Goal: Task Accomplishment & Management: Manage account settings

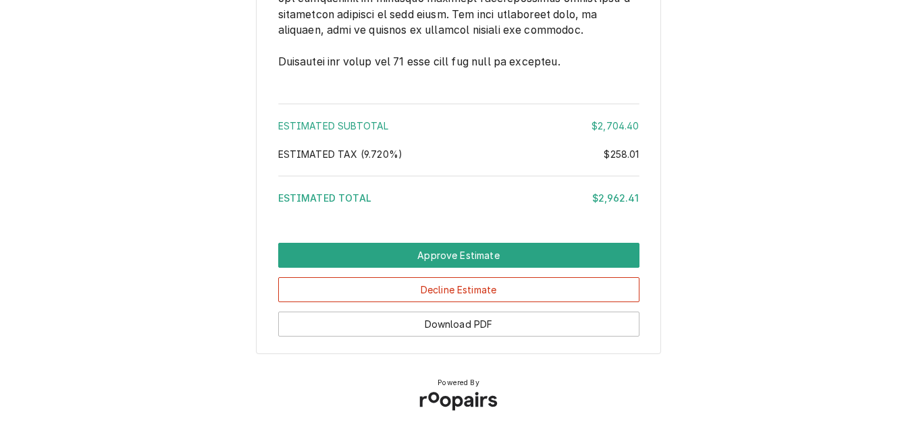
scroll to position [2574, 0]
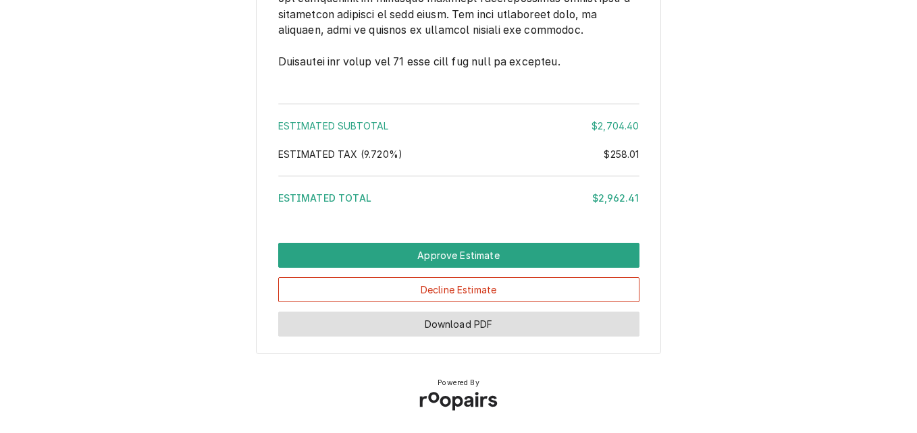
click at [555, 315] on button "Download PDF" at bounding box center [458, 324] width 361 height 25
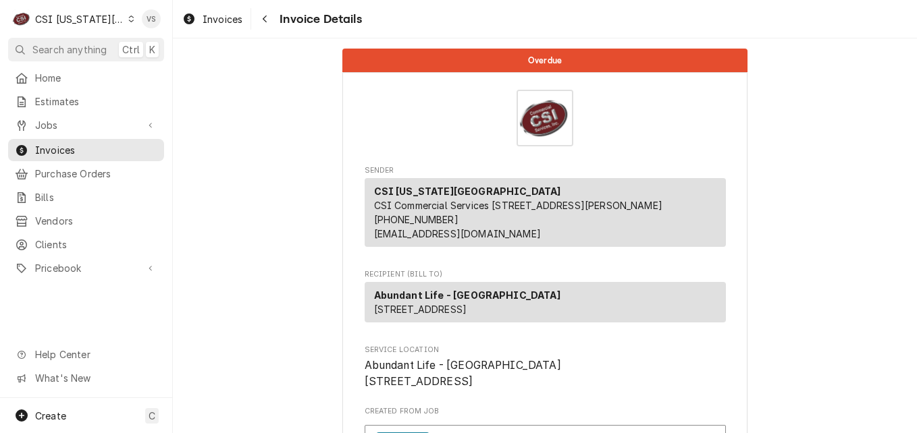
scroll to position [202, 0]
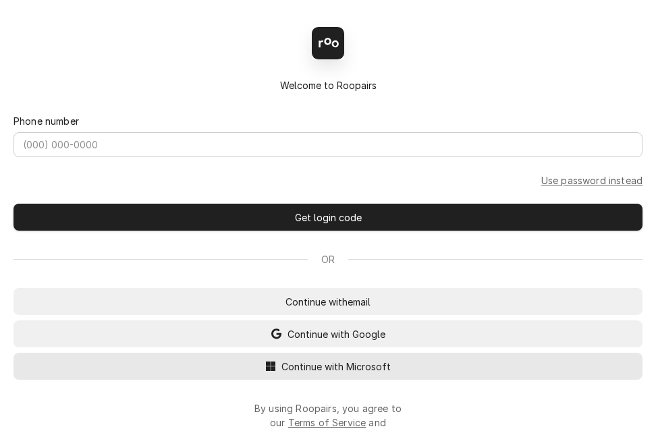
click at [344, 370] on div "Back Enter code Welcome to Roopairs Phone number Use password instead Get login…" at bounding box center [328, 216] width 656 height 433
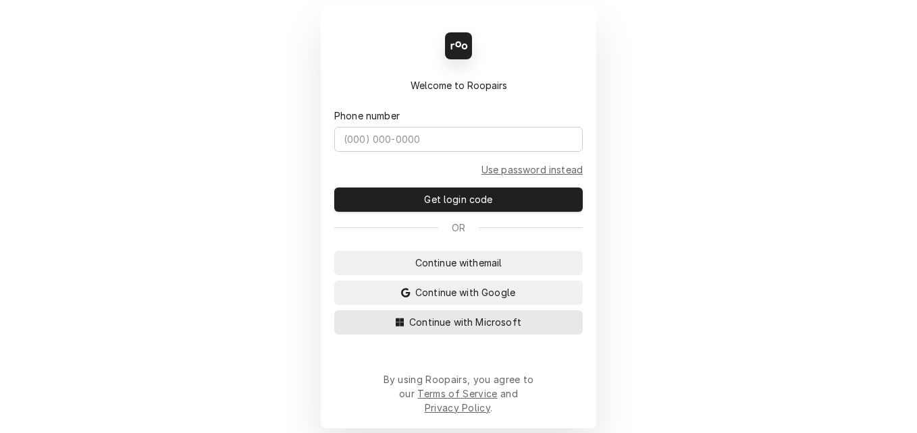
click at [435, 323] on button "Continue with Microsoft" at bounding box center [458, 322] width 248 height 24
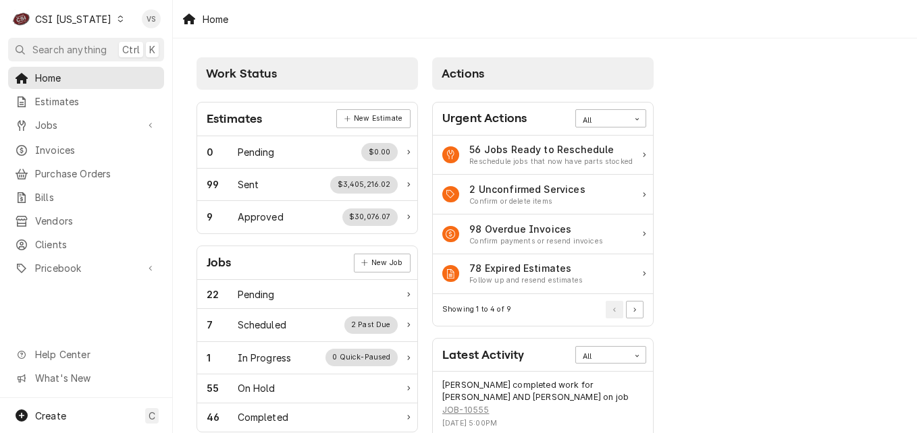
click at [117, 20] on icon "Dynamic Content Wrapper" at bounding box center [120, 19] width 6 height 7
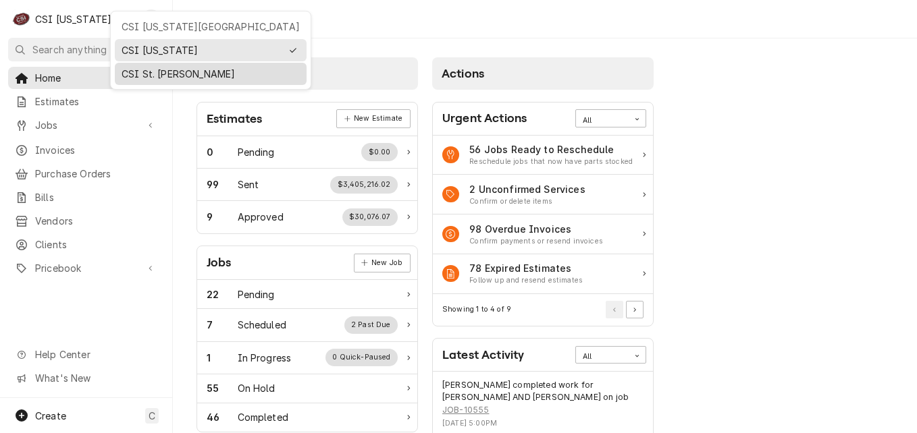
click at [151, 67] on div "CSI St. [PERSON_NAME]" at bounding box center [210, 74] width 178 height 14
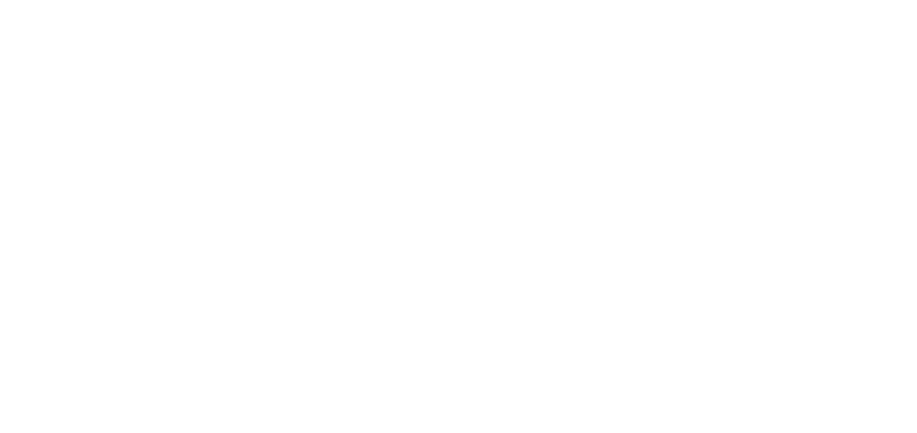
click at [48, 242] on div "Dynamic Content Wrapper" at bounding box center [458, 216] width 917 height 433
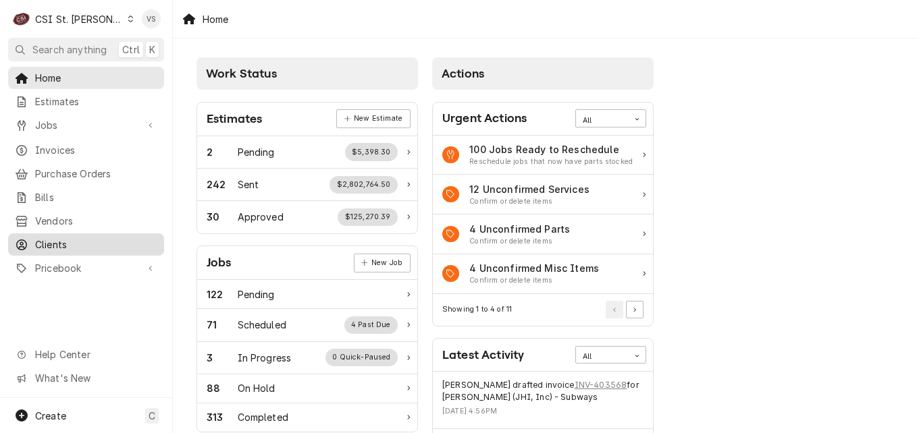
click at [88, 239] on span "Clients" at bounding box center [96, 245] width 122 height 14
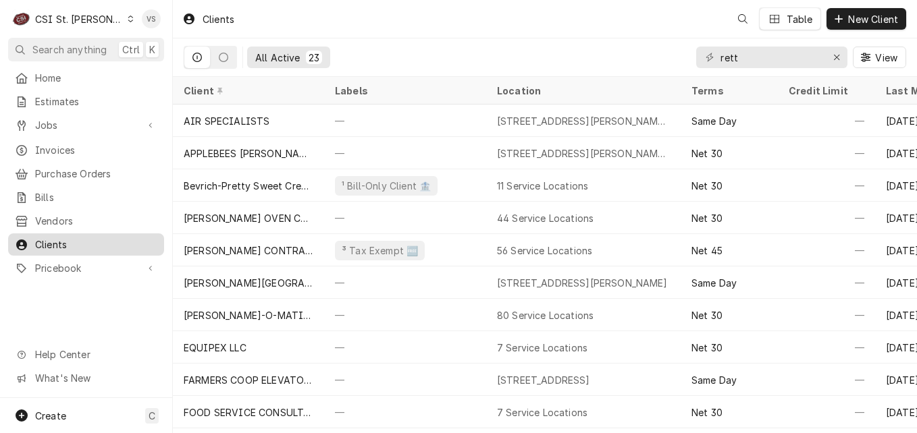
click at [40, 238] on span "Clients" at bounding box center [96, 245] width 122 height 14
drag, startPoint x: 747, startPoint y: 58, endPoint x: 714, endPoint y: 57, distance: 33.1
click at [714, 57] on div "rett" at bounding box center [771, 58] width 151 height 22
drag, startPoint x: 746, startPoint y: 55, endPoint x: 695, endPoint y: 57, distance: 50.6
click at [696, 57] on div "rett" at bounding box center [771, 58] width 151 height 22
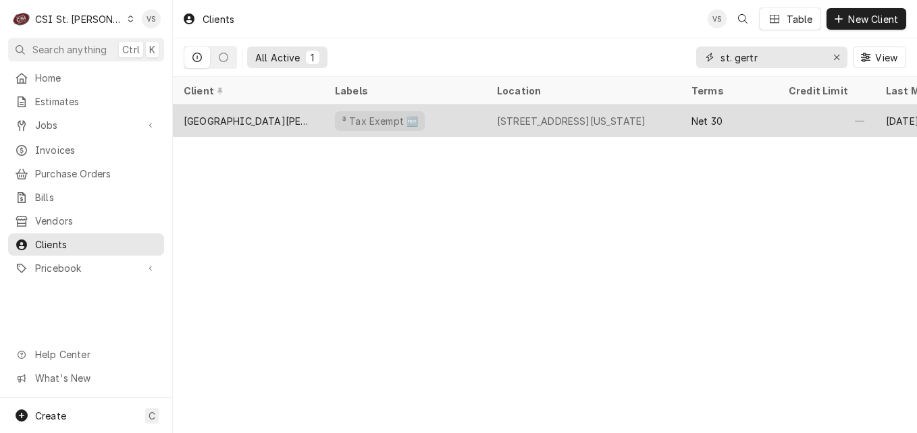
type input "st. gertr"
click at [310, 111] on div "[GEOGRAPHIC_DATA][PERSON_NAME]" at bounding box center [248, 121] width 151 height 32
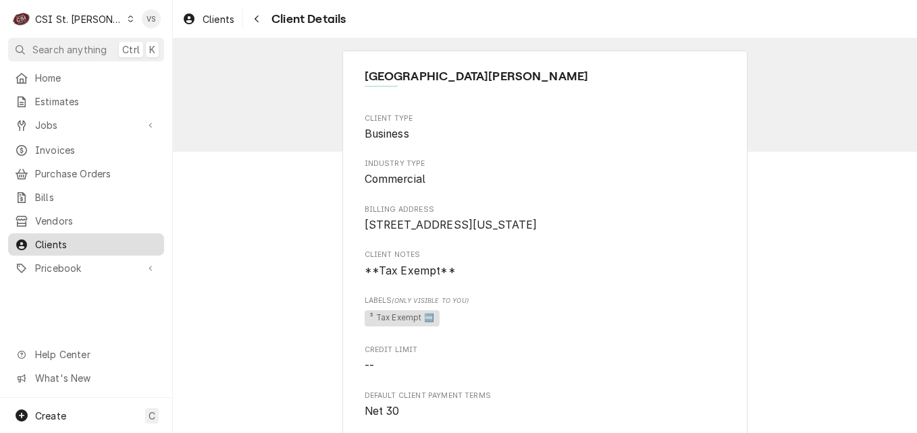
click at [68, 242] on span "Clients" at bounding box center [96, 245] width 122 height 14
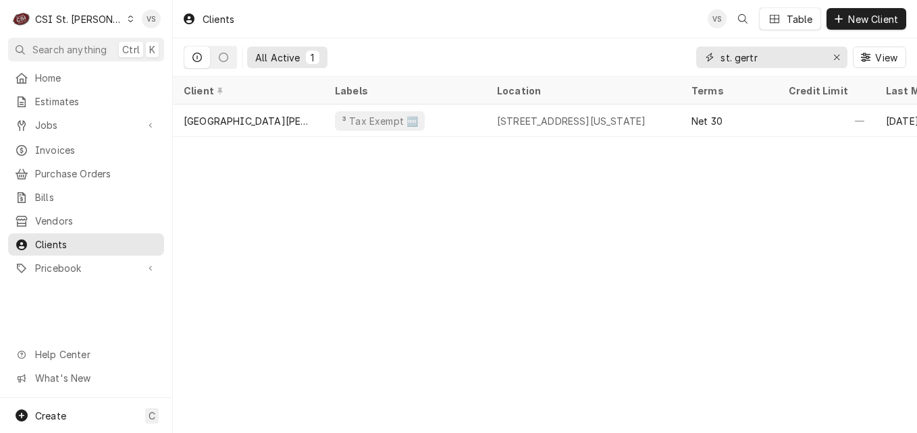
drag, startPoint x: 726, startPoint y: 61, endPoint x: 682, endPoint y: 65, distance: 44.7
click at [682, 65] on div "All Active 1 st. gertr View" at bounding box center [545, 57] width 722 height 38
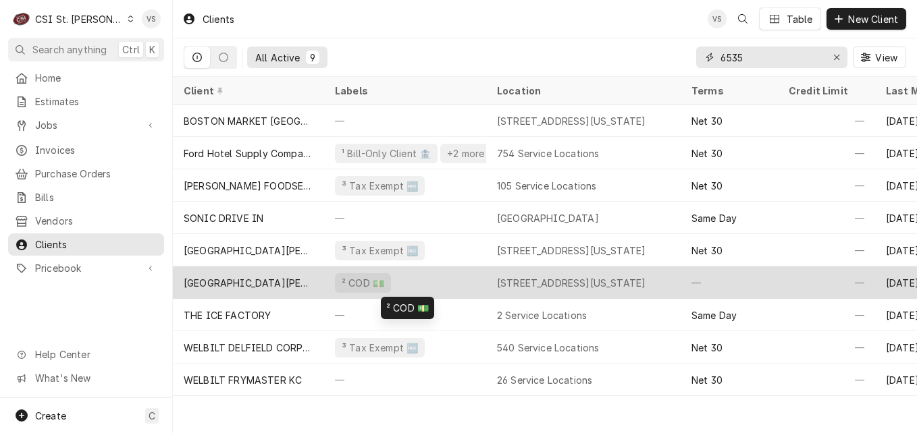
type input "6535"
click at [326, 277] on div "² COD 💵" at bounding box center [405, 283] width 162 height 32
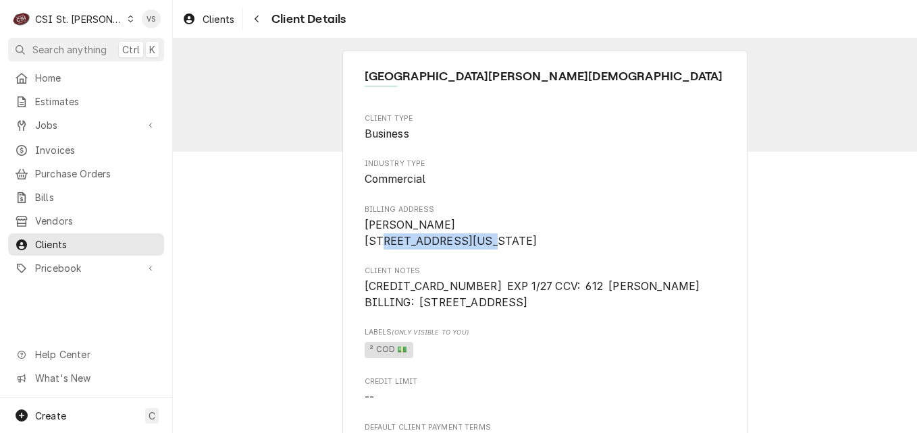
drag, startPoint x: 459, startPoint y: 241, endPoint x: 357, endPoint y: 244, distance: 102.0
click at [59, 149] on span "Invoices" at bounding box center [96, 150] width 122 height 14
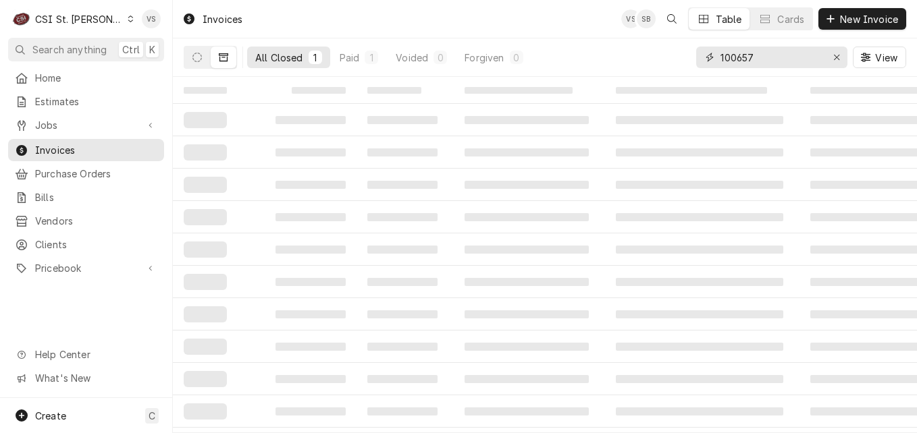
drag, startPoint x: 709, startPoint y: 60, endPoint x: 686, endPoint y: 61, distance: 23.0
click at [686, 61] on div "All Closed 1 Paid 1 Voided 0 Forgiven 0 100657 View" at bounding box center [545, 57] width 722 height 38
paste input "New Quote and New tracking # will be needed. After completing quoted repairs on…"
drag, startPoint x: 820, startPoint y: 57, endPoint x: 662, endPoint y: 58, distance: 157.9
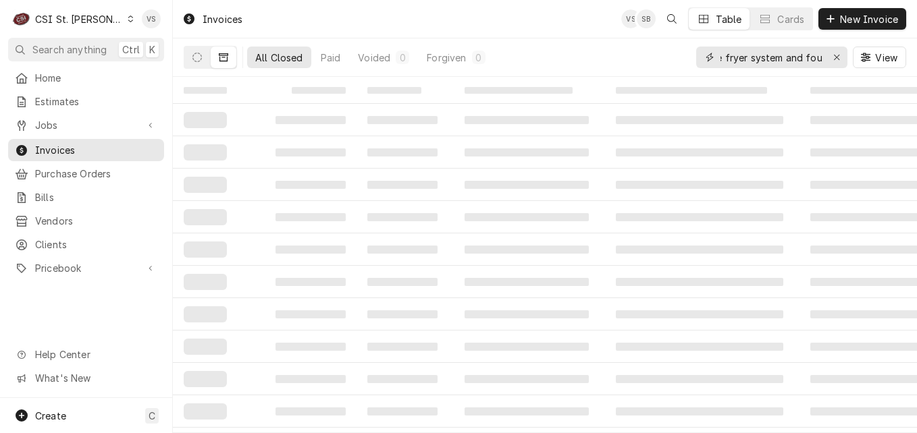
click at [662, 58] on div "All Closed Paid Voided 0 Forgiven 0 New Quote and New tracking # will be needed…" at bounding box center [545, 57] width 722 height 38
type input "N"
type input "6535 state"
click at [196, 59] on icon "Dynamic Content Wrapper" at bounding box center [196, 57] width 9 height 9
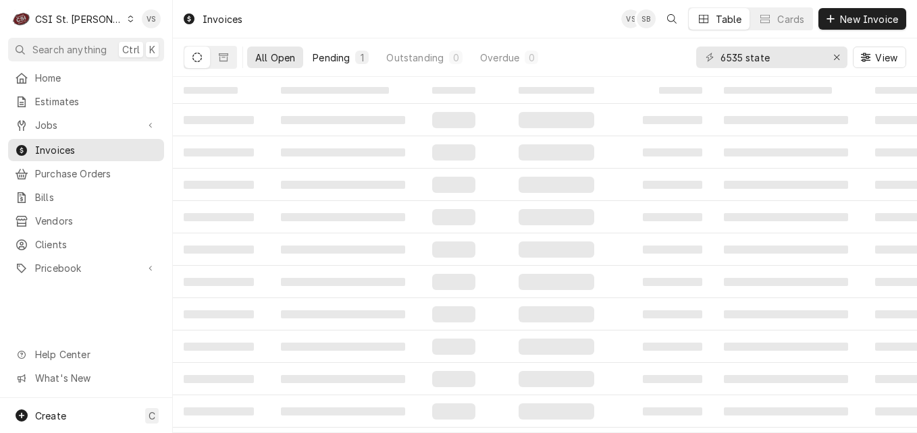
click at [342, 56] on div "Pending" at bounding box center [331, 58] width 37 height 14
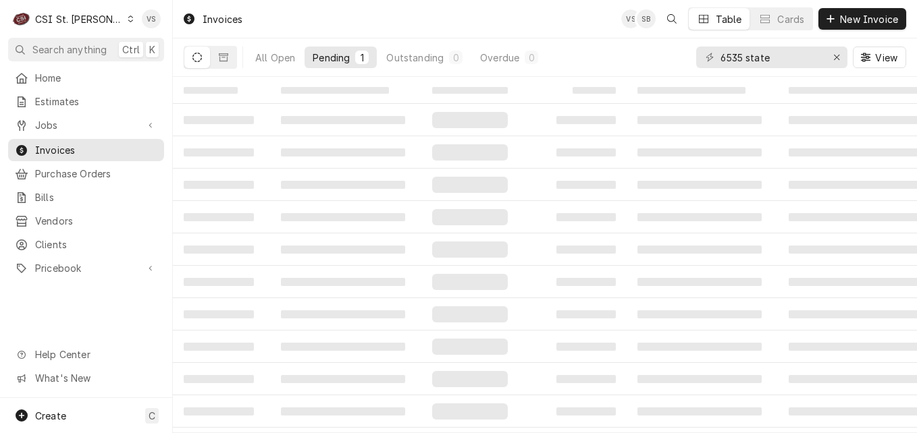
click at [321, 62] on div "Pending" at bounding box center [331, 58] width 37 height 14
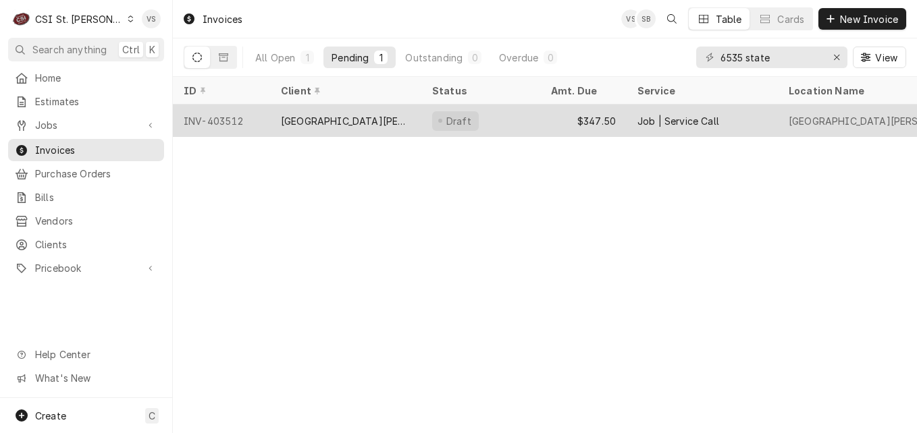
click at [327, 118] on div "St. Gertrude Parish" at bounding box center [346, 121] width 130 height 14
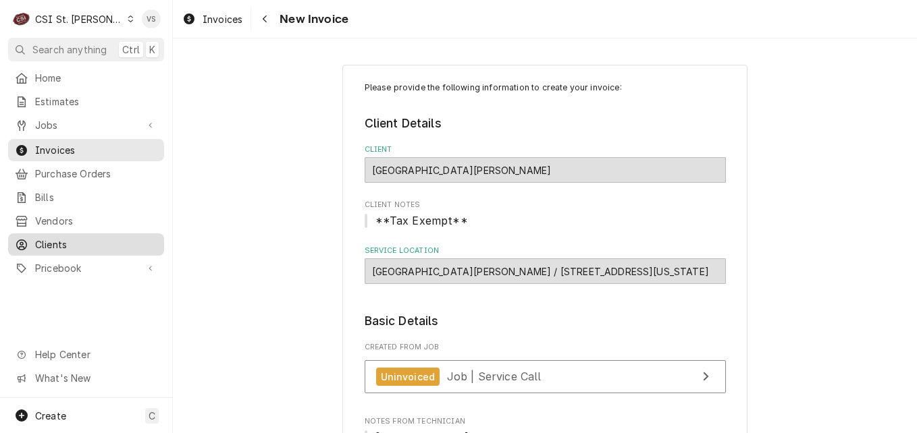
click at [63, 241] on span "Clients" at bounding box center [96, 245] width 122 height 14
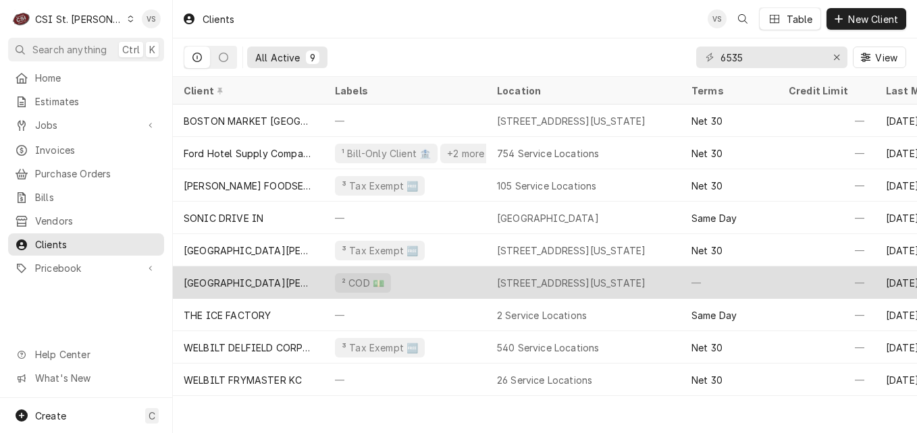
click at [273, 282] on div "[GEOGRAPHIC_DATA][PERSON_NAME][DEMOGRAPHIC_DATA]" at bounding box center [249, 283] width 130 height 14
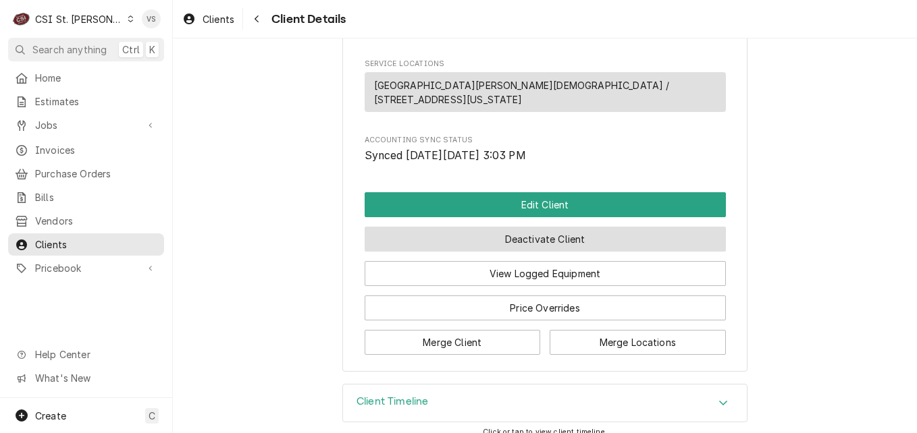
scroll to position [675, 0]
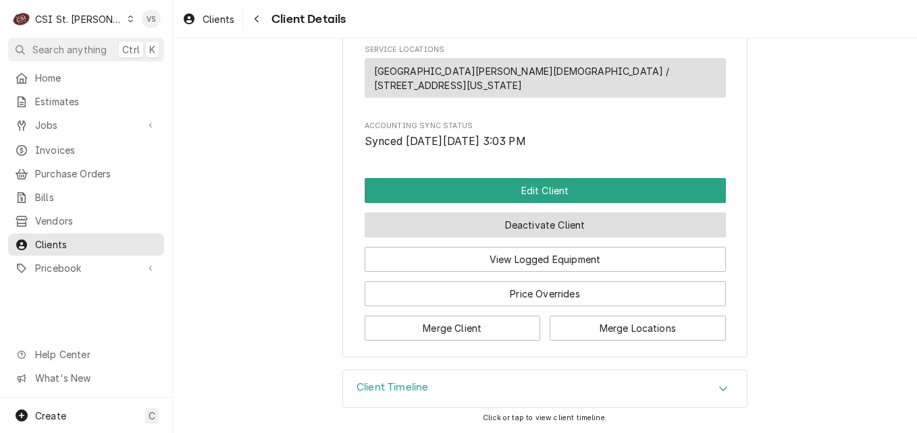
click at [518, 234] on button "Deactivate Client" at bounding box center [544, 225] width 361 height 25
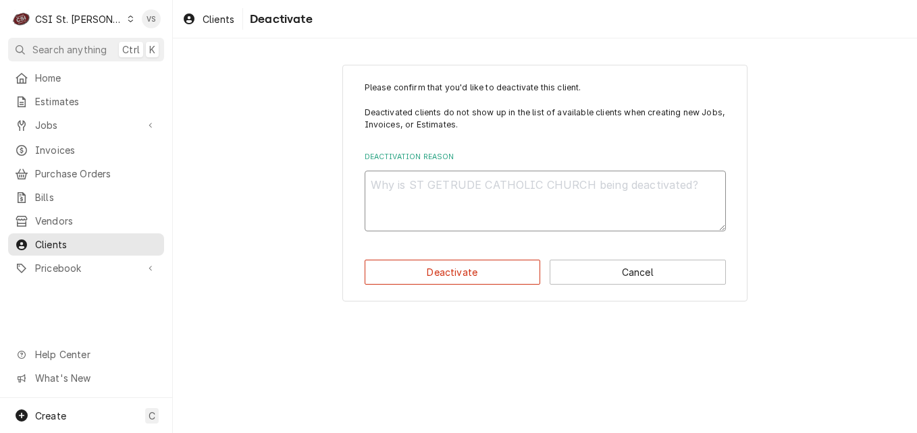
click at [391, 192] on textarea "Deactivation Reason" at bounding box center [544, 201] width 361 height 61
click at [407, 183] on textarea "Deactivation Reason" at bounding box center [544, 201] width 361 height 61
type textarea "x"
type textarea "D"
type textarea "x"
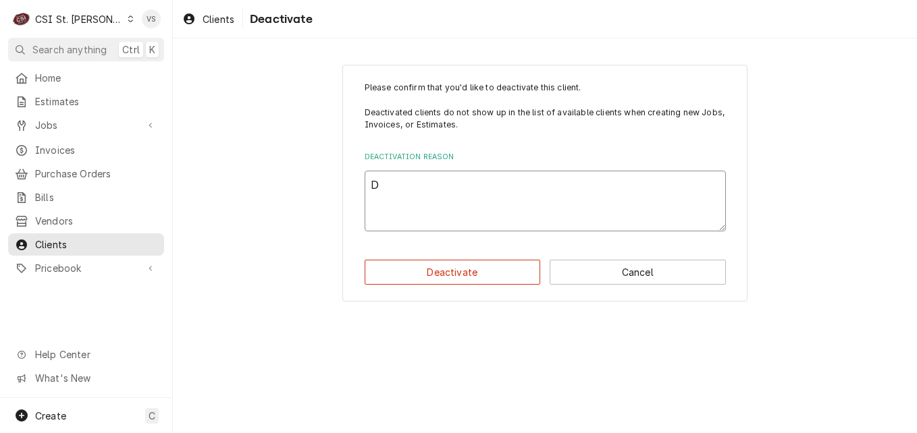
type textarea "Du"
type textarea "x"
type textarea "Dup"
type textarea "x"
type textarea "Dupl"
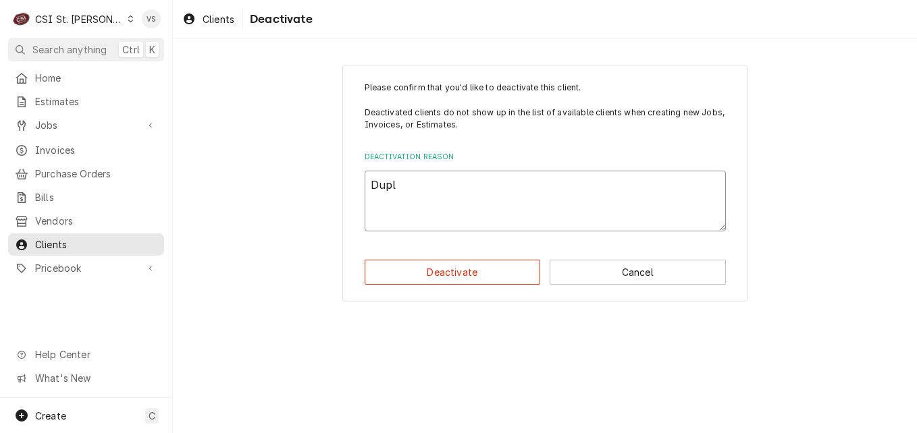
type textarea "x"
type textarea "Dupli"
type textarea "x"
type textarea "Duplic"
type textarea "x"
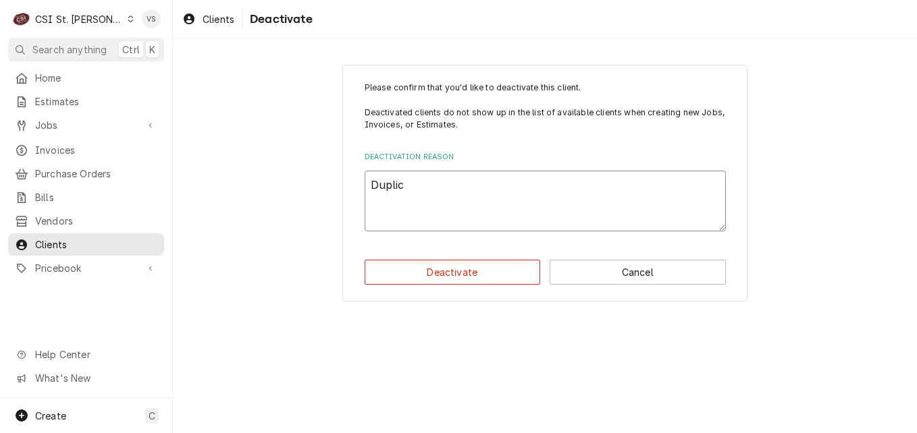
type textarea "Duplica"
type textarea "x"
type textarea "Duplicat"
type textarea "x"
type textarea "Duplicate"
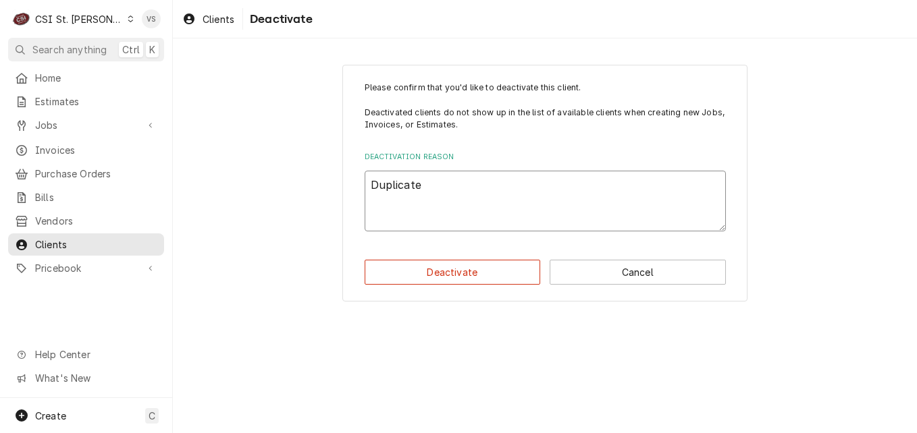
type textarea "x"
type textarea "Duplicate"
type textarea "x"
type textarea "Duplicate a"
type textarea "x"
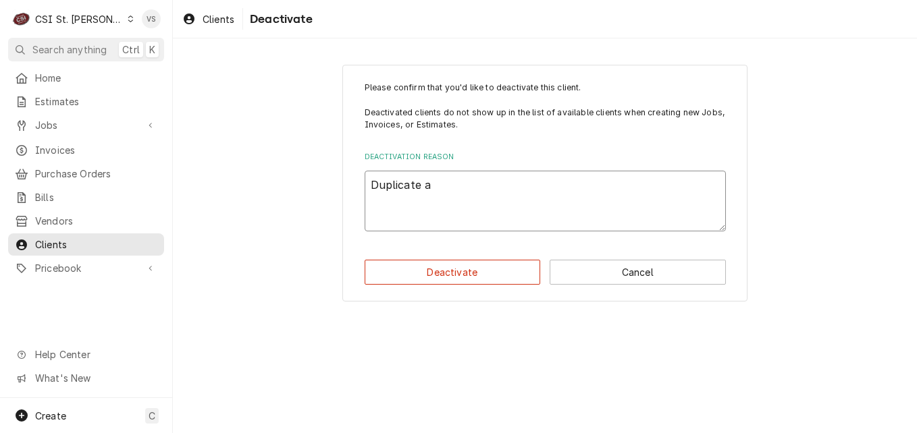
type textarea "Duplicate ac"
type textarea "x"
type textarea "Duplicate acc"
type textarea "x"
type textarea "Duplicate acco"
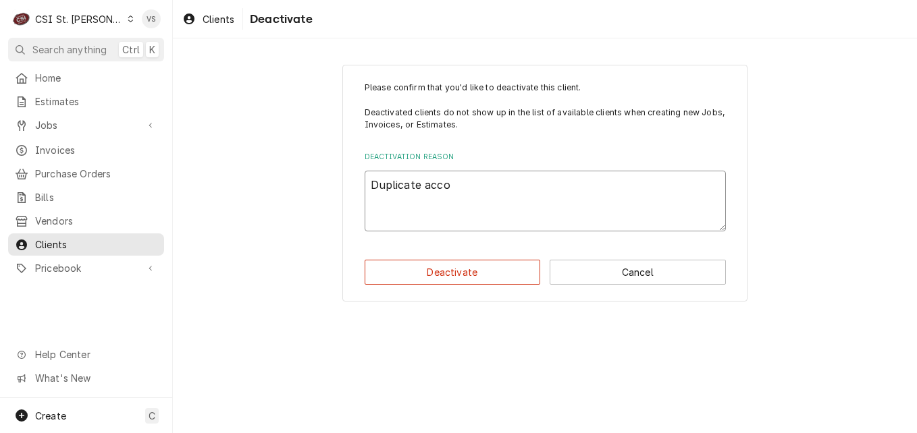
type textarea "x"
type textarea "Duplicate accou"
type textarea "x"
type textarea "Duplicate accoun"
type textarea "x"
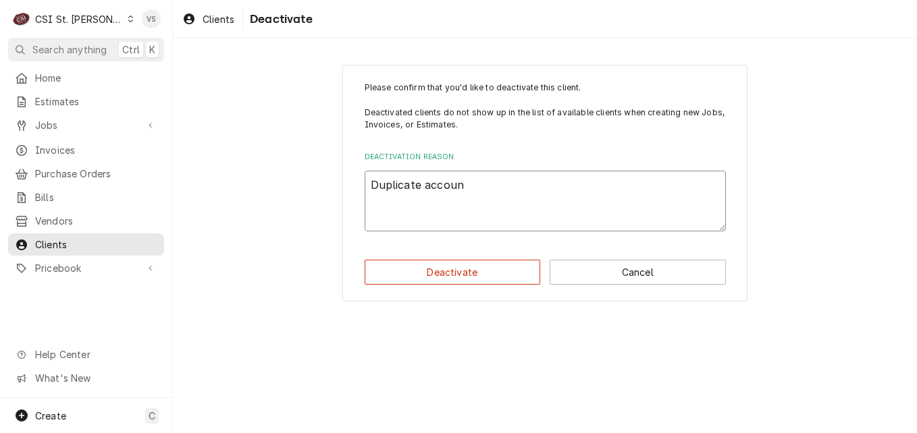
type textarea "Duplicate account"
type textarea "x"
type textarea "Duplicate account"
type textarea "x"
type textarea "Duplicate account t"
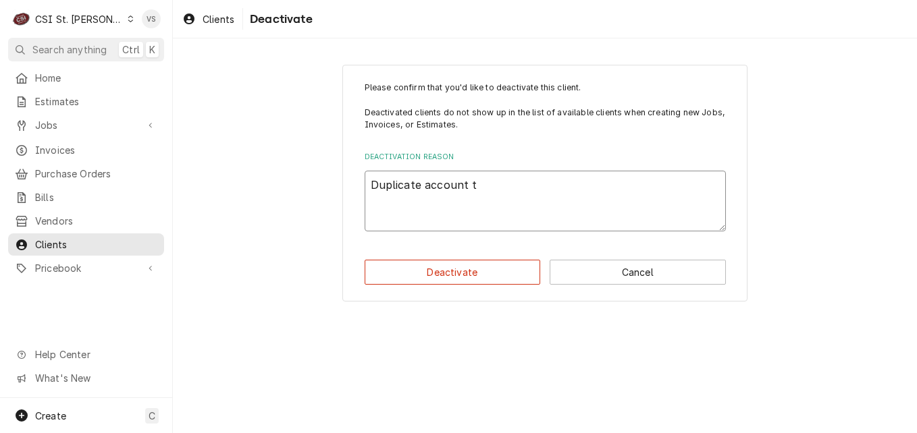
type textarea "x"
type textarea "Duplicate account th"
type textarea "x"
type textarea "Duplicate account the"
type textarea "x"
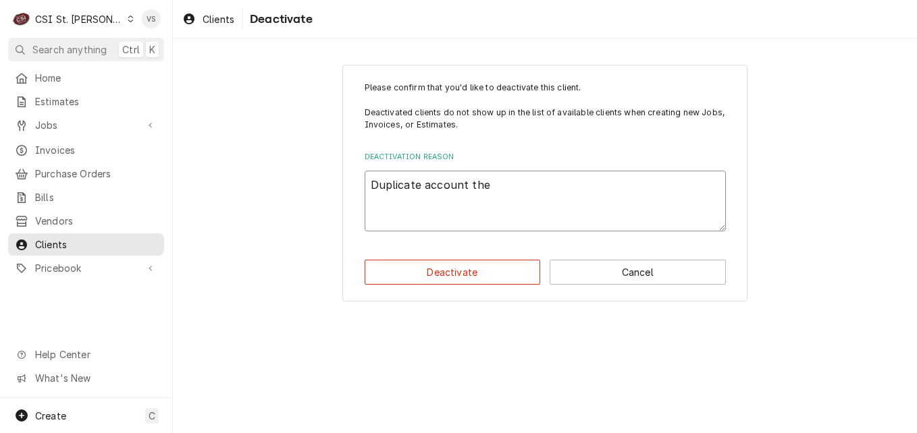
type textarea "Duplicate account ther"
type textarea "x"
type textarea "Duplicate account there"
type textarea "x"
type textarea "Duplicate account there"
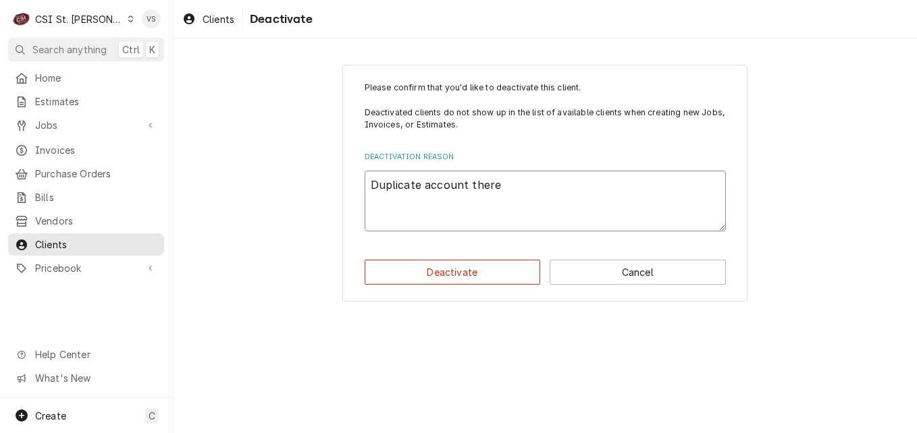
type textarea "x"
type textarea "Duplicate account there w"
type textarea "x"
type textarea "Duplicate account there wa"
type textarea "x"
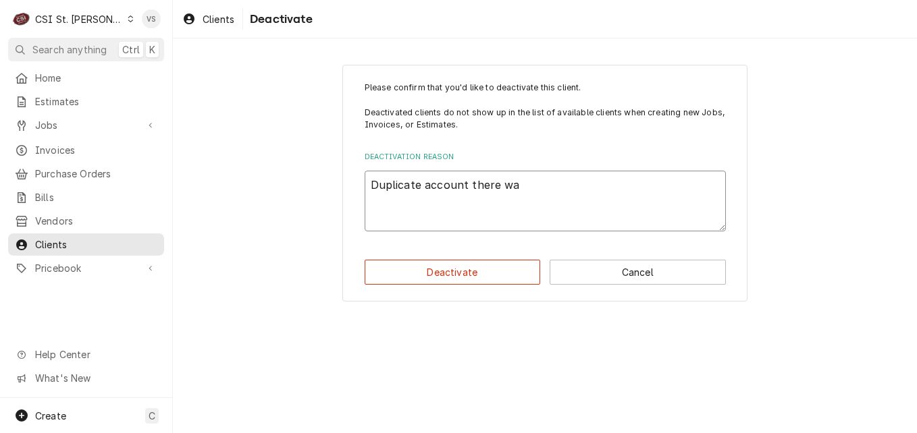
type textarea "Duplicate account there was"
type textarea "x"
type textarea "Duplicate account there was"
type textarea "x"
type textarea "Duplicate account there was a"
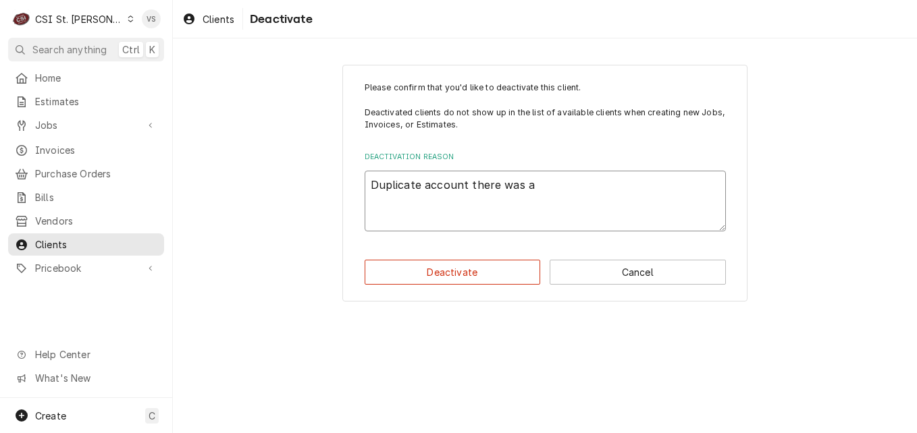
type textarea "x"
type textarea "Duplicate account there was ac"
type textarea "x"
type textarea "Duplicate account there was acc"
type textarea "x"
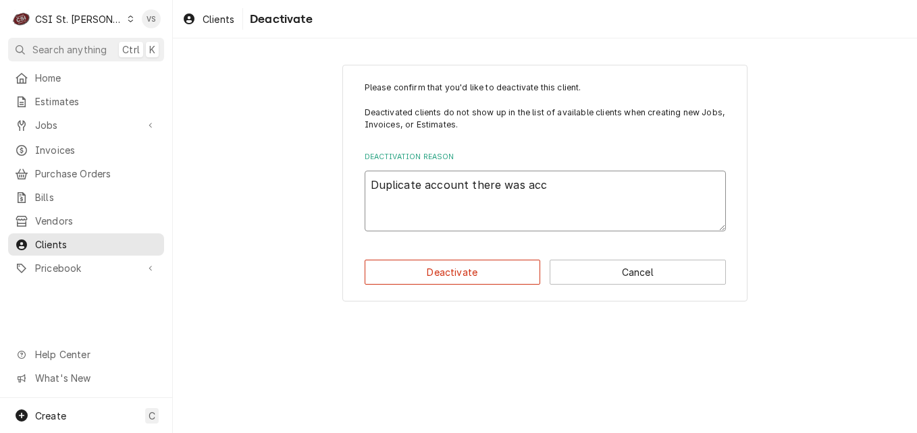
type textarea "Duplicate account there was acco"
type textarea "x"
type textarea "Duplicate account there was accou"
type textarea "x"
type textarea "Duplicate account there was accoun"
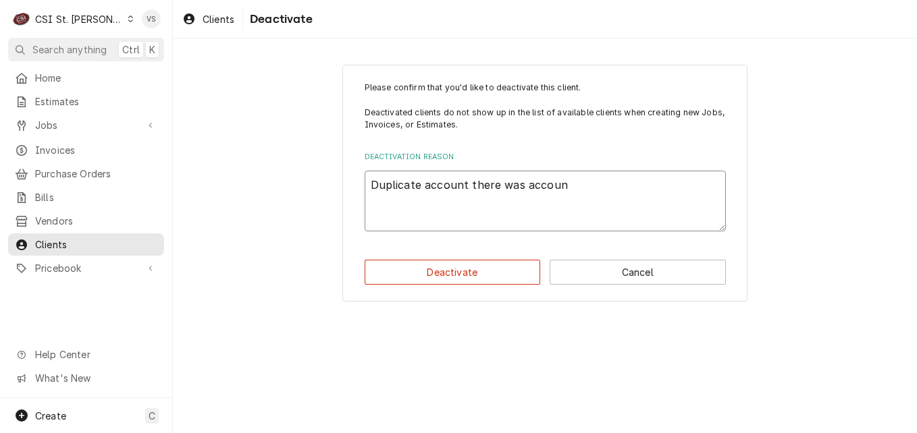
type textarea "x"
type textarea "Duplicate account there was account"
type textarea "x"
type textarea "Duplicate account there was account"
type textarea "x"
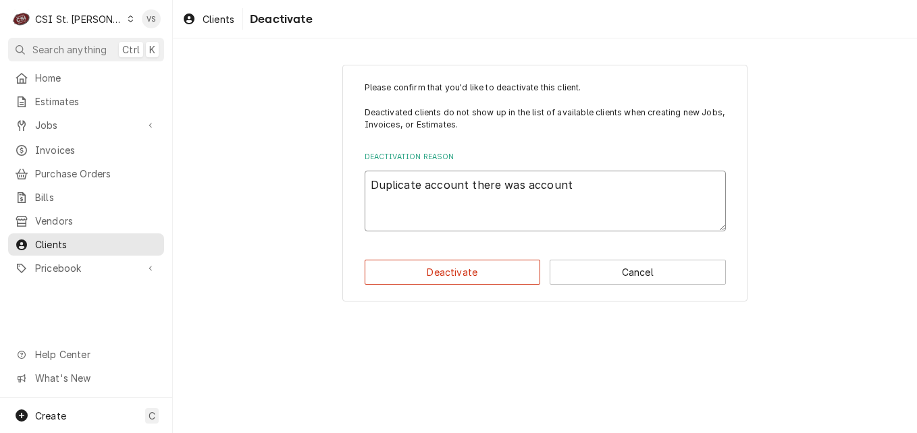
type textarea "Duplicate account there was account f"
type textarea "x"
type textarea "Duplicate account there was account fo"
type textarea "x"
type textarea "Duplicate account there was account for"
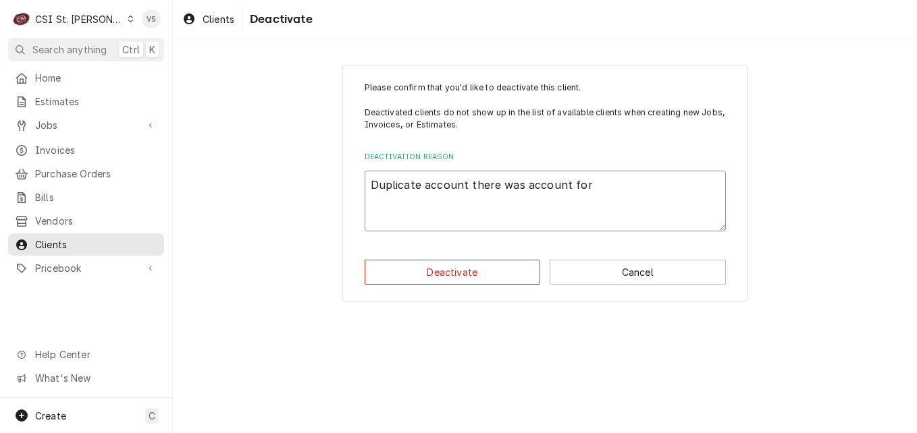
type textarea "x"
type textarea "Duplicate account there was account for"
type textarea "x"
type textarea "Duplicate account there was account for c"
type textarea "x"
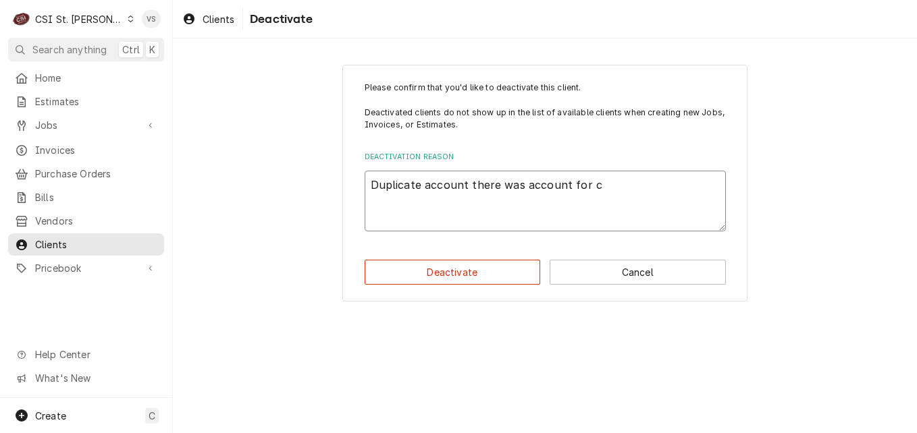
type textarea "Duplicate account there was account for ch"
type textarea "x"
type textarea "Duplicate account there was account for chu"
type textarea "x"
type textarea "Duplicate account there was account for chur"
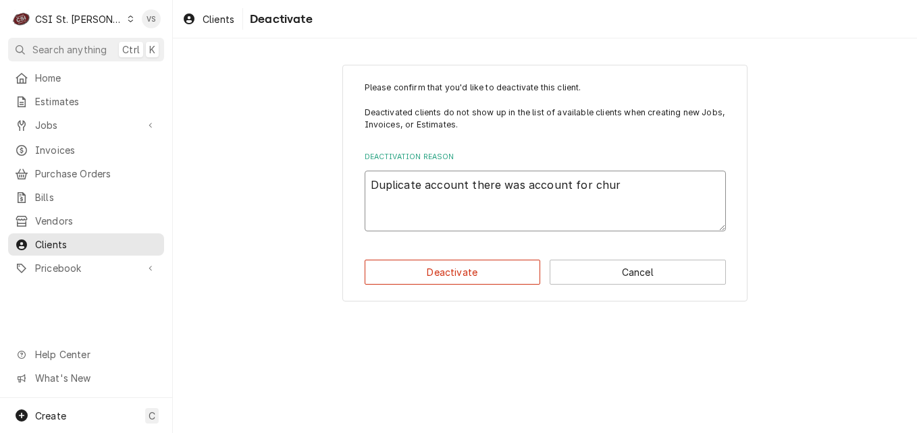
type textarea "x"
type textarea "Duplicate account there was account for churc"
type textarea "x"
type textarea "Duplicate account there was account for church"
type textarea "x"
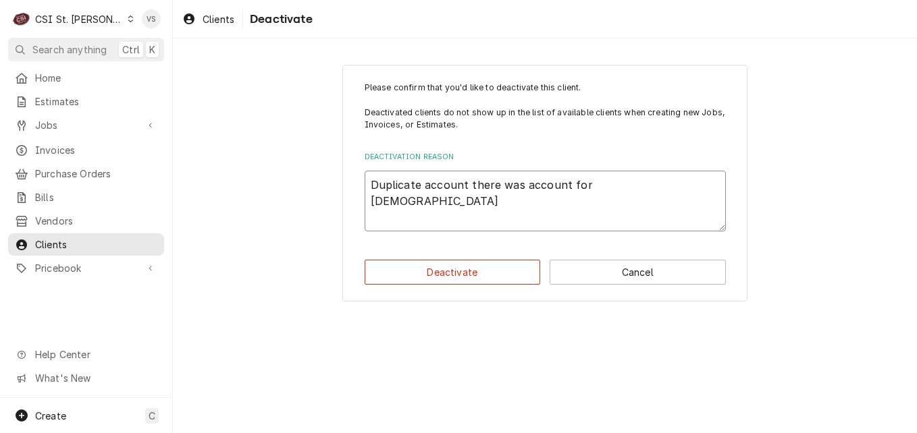
type textarea "Duplicate account there was account for church"
type textarea "x"
type textarea "Duplicate account there was account for church a"
type textarea "x"
type textarea "Duplicate account there was account for church al"
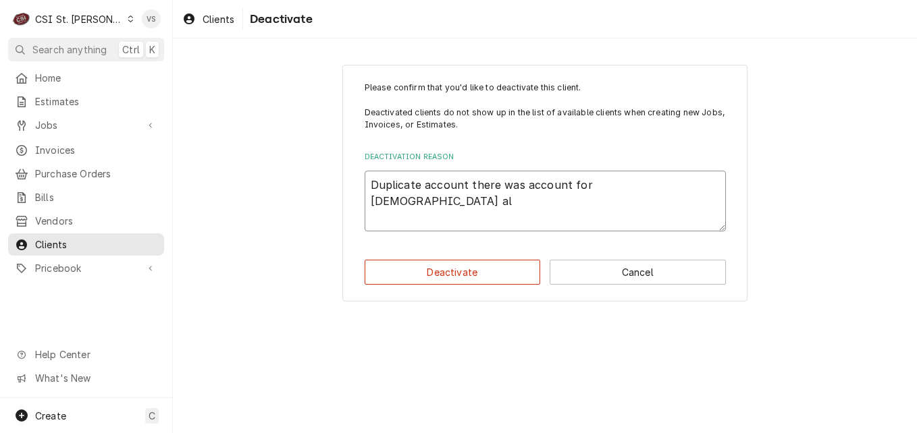
type textarea "x"
type textarea "Duplicate account there was account for church alr"
type textarea "x"
type textarea "Duplicate account there was account for church alre"
type textarea "x"
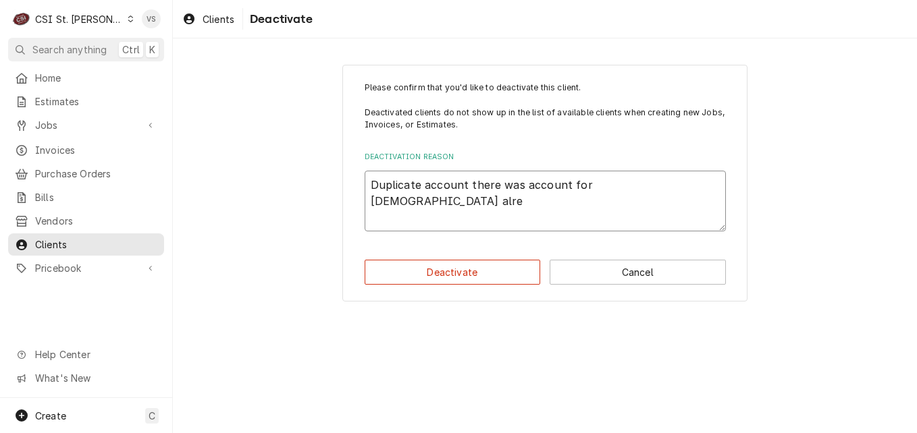
type textarea "Duplicate account there was account for church alrea"
type textarea "x"
type textarea "Duplicate account there was account for church alread"
type textarea "x"
type textarea "Duplicate account there was account for church already"
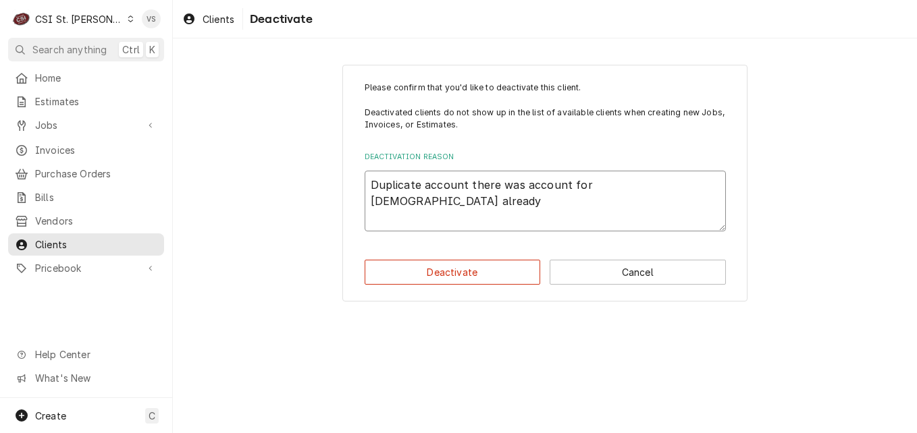
type textarea "x"
type textarea "Duplicate account there was account for church already"
type textarea "x"
type textarea "Duplicate account there was account for church already s"
type textarea "x"
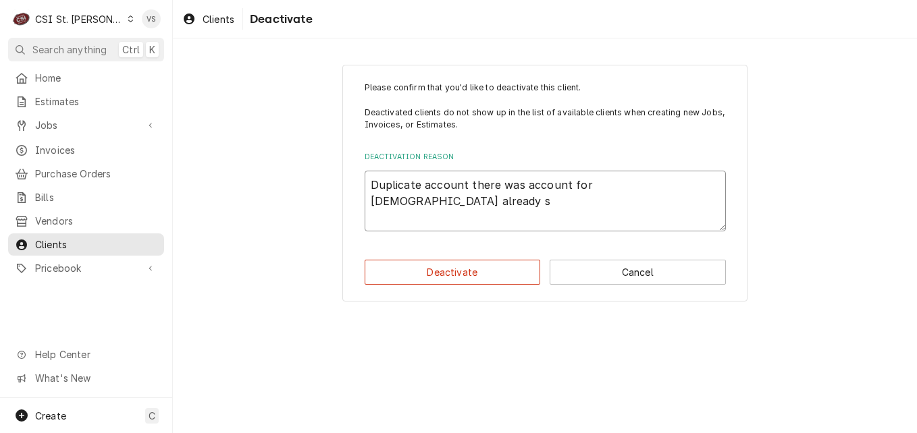
type textarea "Duplicate account there was account for church already sh"
type textarea "x"
type textarea "Duplicate account there was account for church already sho"
type textarea "x"
type textarea "Duplicate account there was account for church already show"
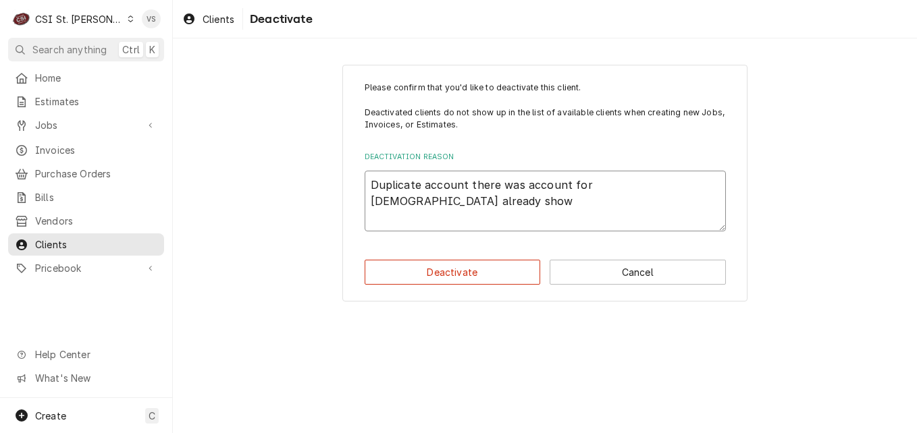
type textarea "x"
type textarea "Duplicate account there was account for church already showi"
type textarea "x"
type textarea "Duplicate account there was account for church already showin"
type textarea "x"
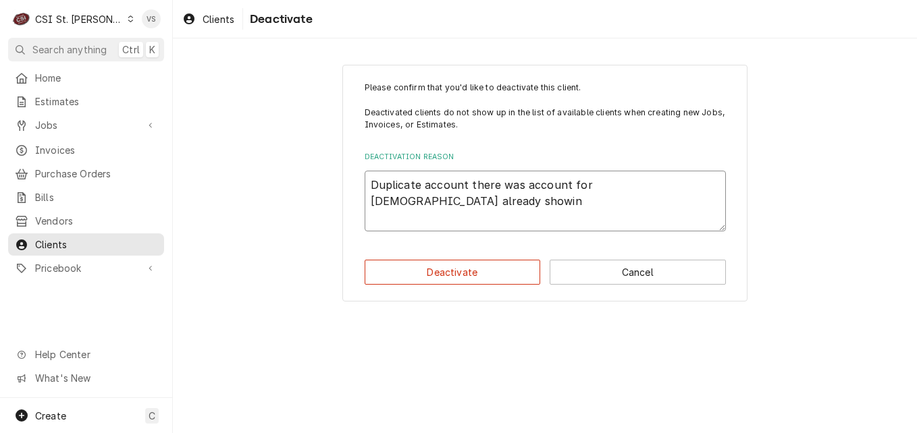
type textarea "Duplicate account there was account for church already showing"
type textarea "x"
type textarea "Duplicate account there was account for church already showing"
type textarea "x"
type textarea "Duplicate account there was account for church already showing t"
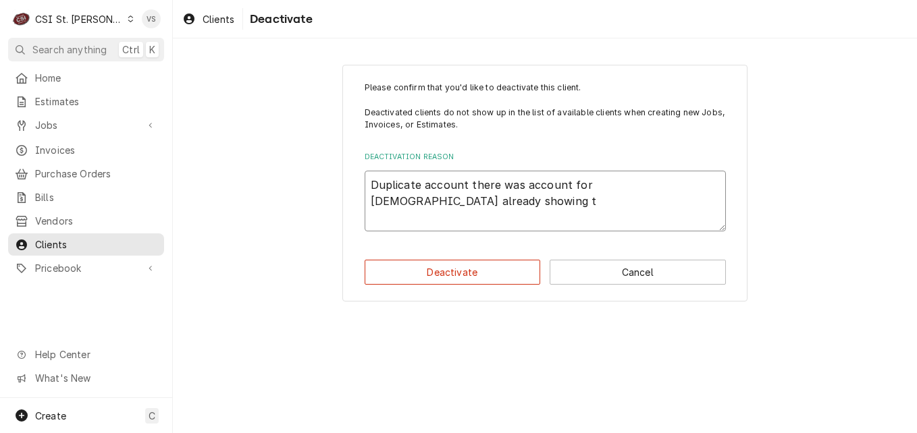
type textarea "x"
type textarea "Duplicate account there was account for church already showing te"
type textarea "x"
type textarea "Duplicate account there was account for church already showing ter"
type textarea "x"
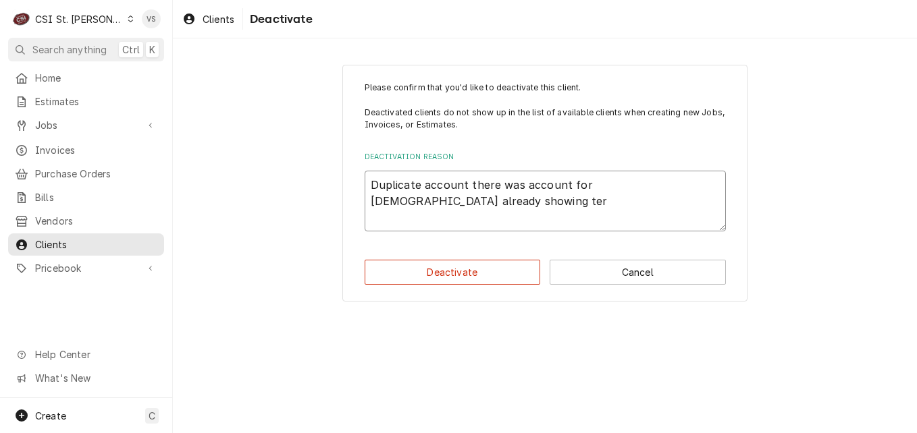
type textarea "Duplicate account there was account for church already showing term"
type textarea "x"
type textarea "Duplicate account there was account for church already showing terms"
type textarea "x"
type textarea "Duplicate account there was account for church already showing terms,"
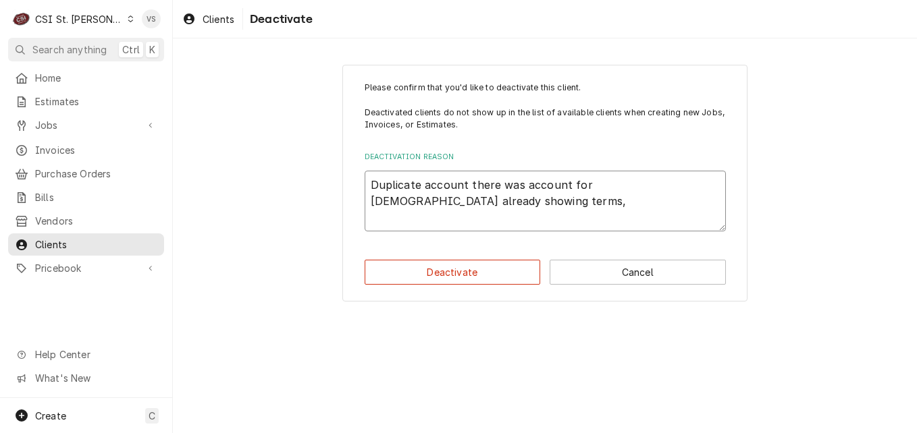
type textarea "x"
type textarea "Duplicate account there was account for church already showing terms,"
type textarea "x"
type textarea "Duplicate account there was account for church already showing terms, G"
type textarea "x"
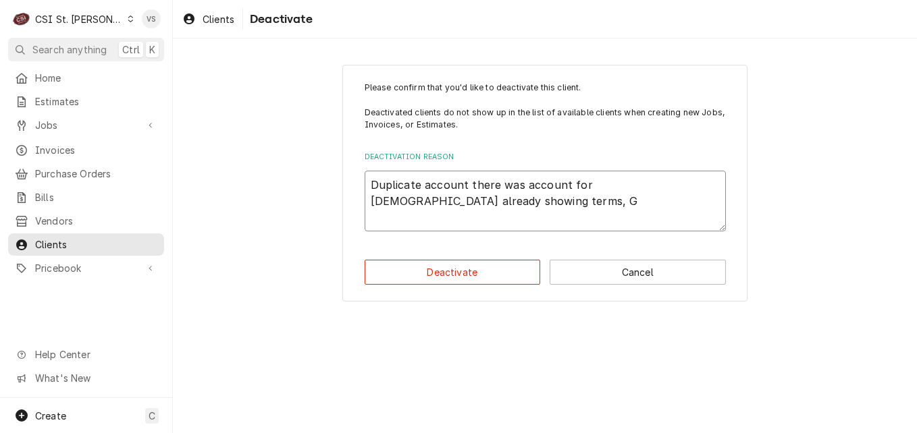
type textarea "Duplicate account there was account for church already showing terms, Ge"
type textarea "x"
type textarea "Duplicate account there was account for church already showing terms, Ger"
type textarea "x"
type textarea "Duplicate account there was account for church already showing terms, Gert"
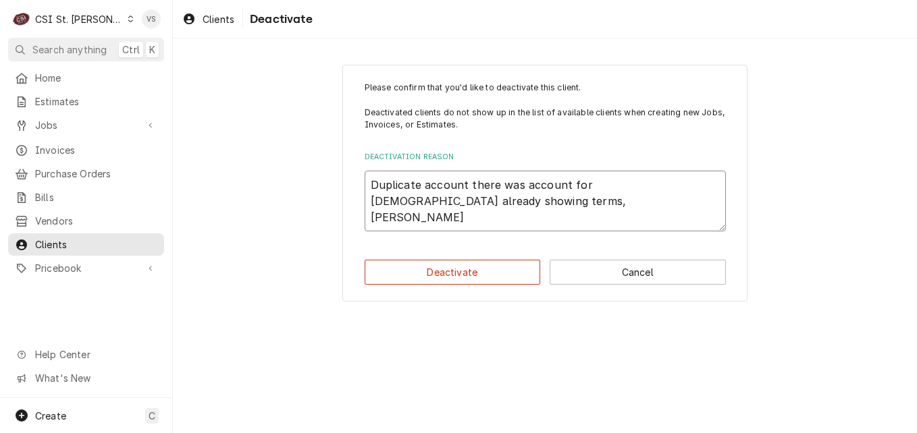
type textarea "x"
type textarea "Duplicate account there was account for church already showing terms, Gertr"
type textarea "x"
type textarea "Duplicate account there was account for church already showing terms, Gertru"
type textarea "x"
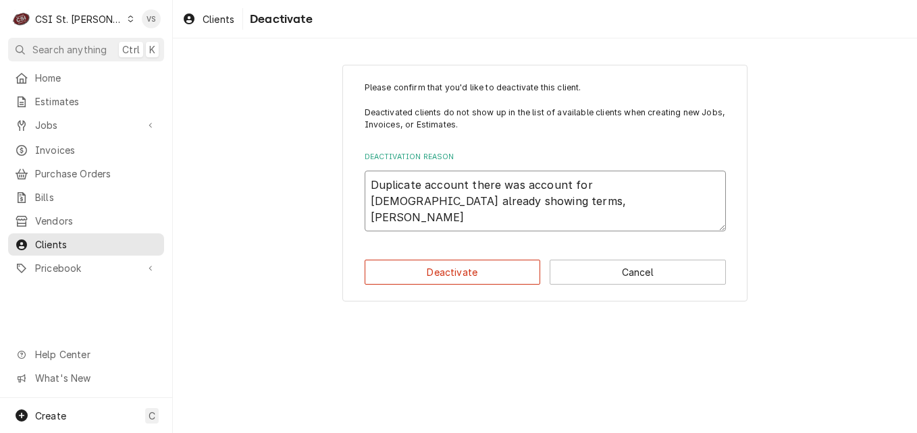
type textarea "Duplicate account there was account for church already showing terms, Gertrud"
type textarea "x"
type textarea "Duplicate account there was account for church already showing terms, Gertrude"
type textarea "x"
type textarea "Duplicate account there was account for church already showing terms, Gertrude"
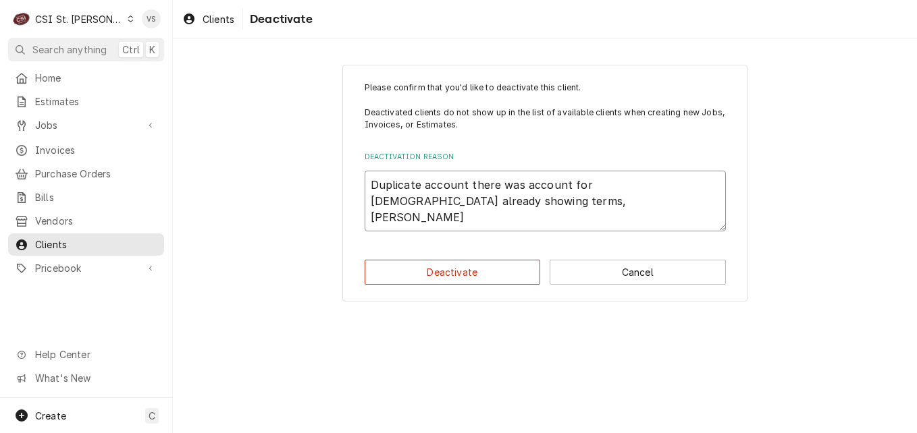
type textarea "x"
type textarea "Duplicate account there was account for church already showing terms, Gertrude w"
type textarea "x"
type textarea "Duplicate account there was account for church already showing terms, Gertrude …"
type textarea "x"
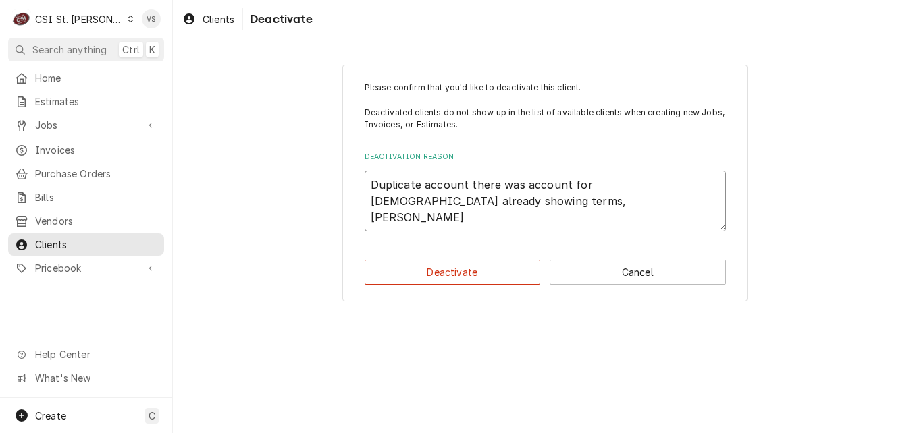
type textarea "Duplicate account there was account for church already showing terms, Gertrude …"
type textarea "x"
type textarea "Duplicate account there was account for church already showing terms, Gertrude …"
type textarea "x"
type textarea "Duplicate account there was account for church already showing terms, Gertrude …"
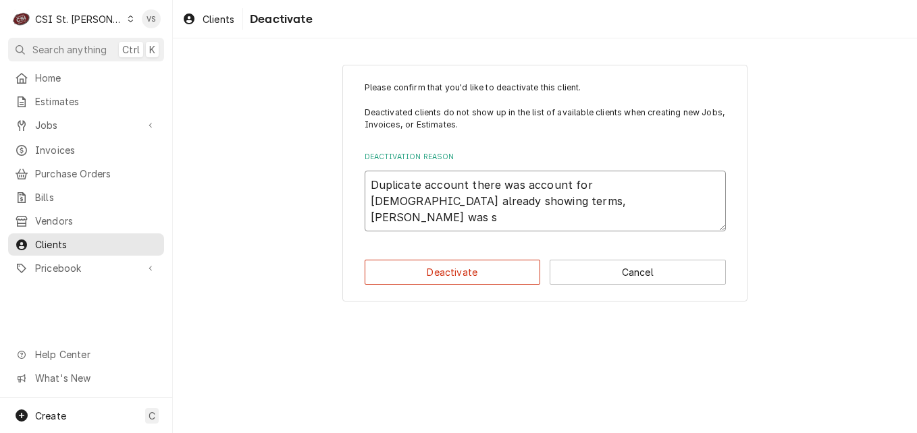
type textarea "x"
type textarea "Duplicate account there was account for church already showing terms, Gertrude …"
type textarea "x"
type textarea "Duplicate account there was account for church already showing terms, Gertrude …"
type textarea "x"
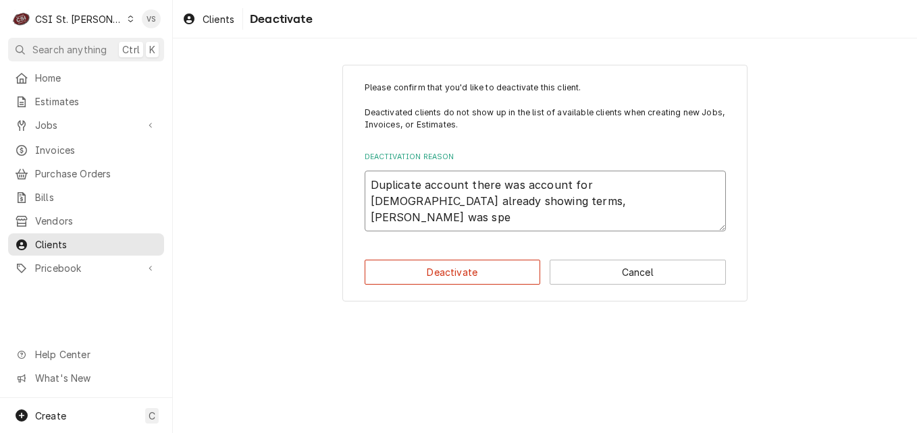
type textarea "Duplicate account there was account for church already showing terms, Gertrude …"
type textarea "x"
type textarea "Duplicate account there was account for church already showing terms, Gertrude …"
type textarea "x"
type textarea "Duplicate account there was account for church already showing terms, Gertrude …"
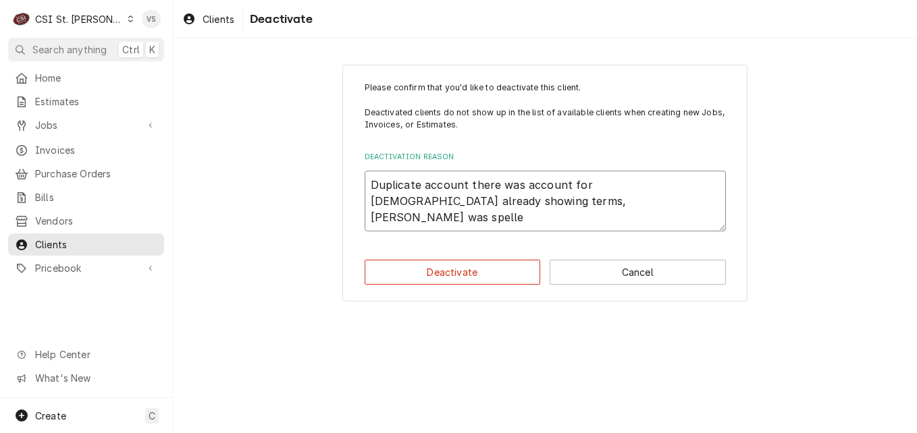
type textarea "x"
type textarea "Duplicate account there was account for church already showing terms, Gertrude …"
type textarea "x"
type textarea "Duplicate account there was account for church already showing terms, Gertrude …"
type textarea "x"
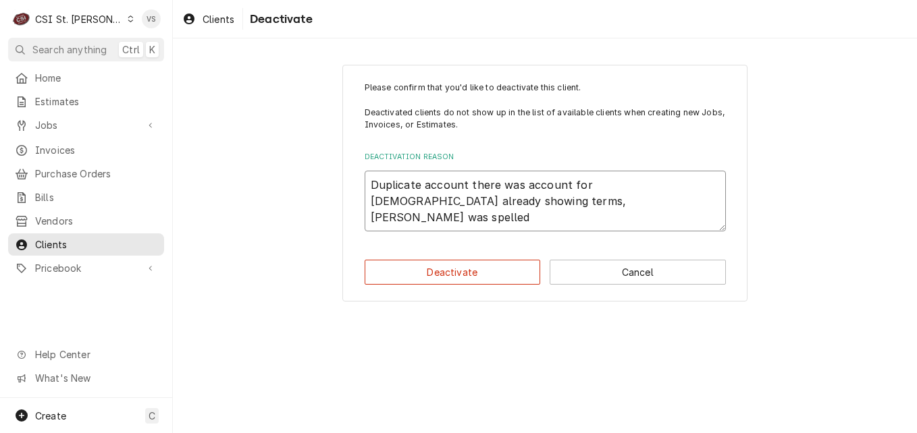
type textarea "Duplicate account there was account for church already showing terms, Gertrude …"
type textarea "x"
type textarea "Duplicate account there was account for church already showing terms, Gertrude …"
type textarea "x"
type textarea "Duplicate account there was account for church already showing terms, Gertrude …"
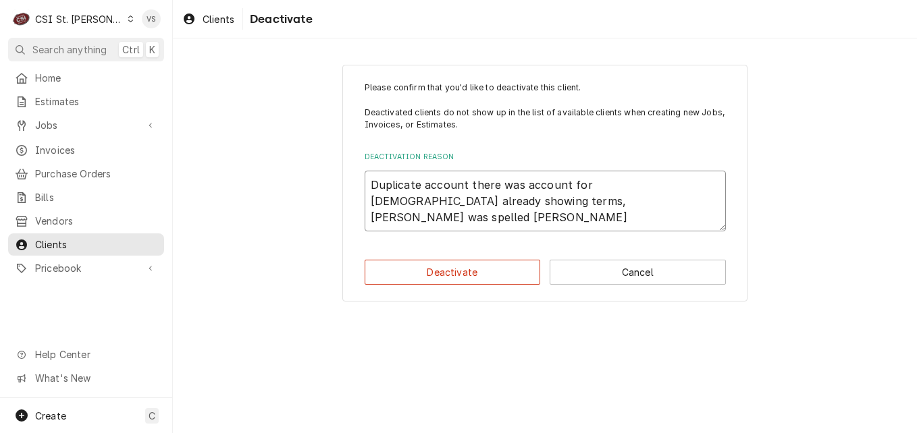
type textarea "x"
type textarea "Duplicate account there was account for church already showing terms, Gertrude …"
type textarea "x"
type textarea "Duplicate account there was account for church already showing terms, Gertrude …"
type textarea "x"
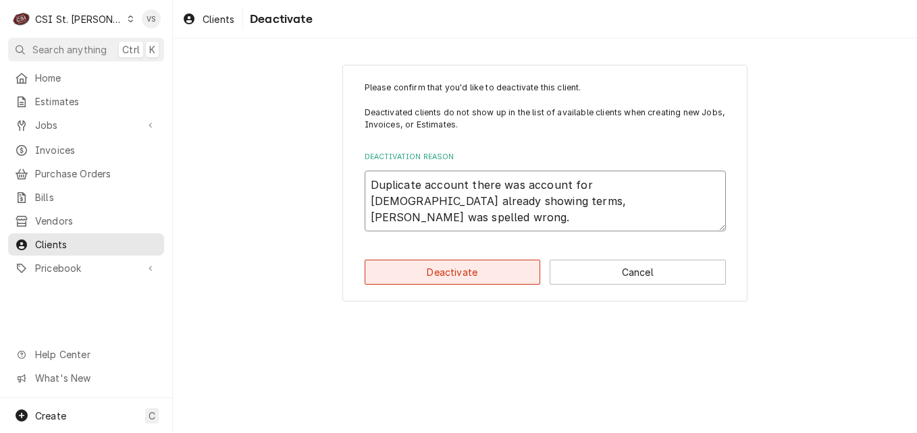
type textarea "Duplicate account there was account for church already showing terms, Gertrude …"
click at [466, 273] on button "Deactivate" at bounding box center [452, 272] width 176 height 25
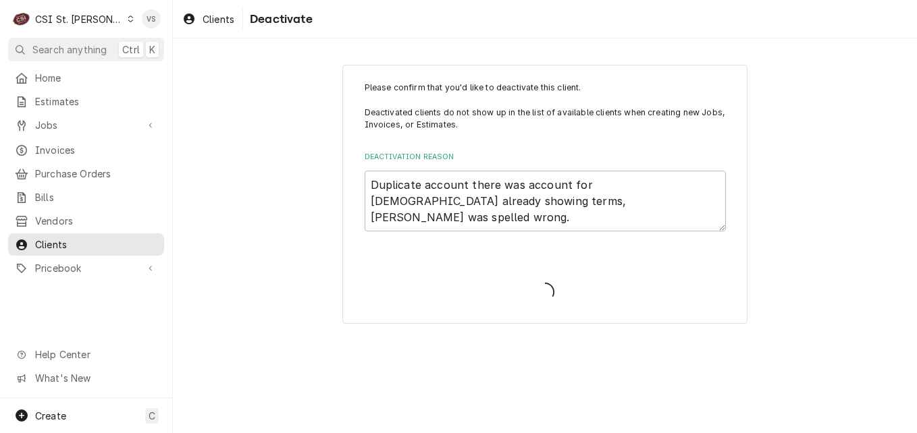
type textarea "x"
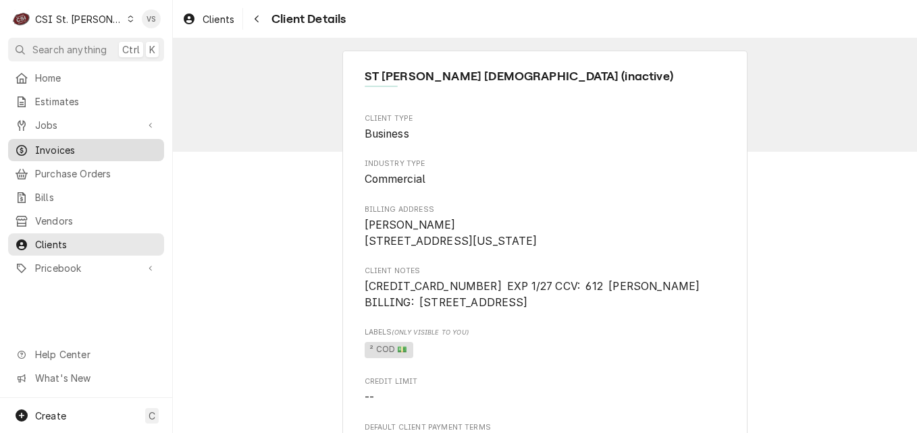
click at [73, 148] on span "Invoices" at bounding box center [96, 150] width 122 height 14
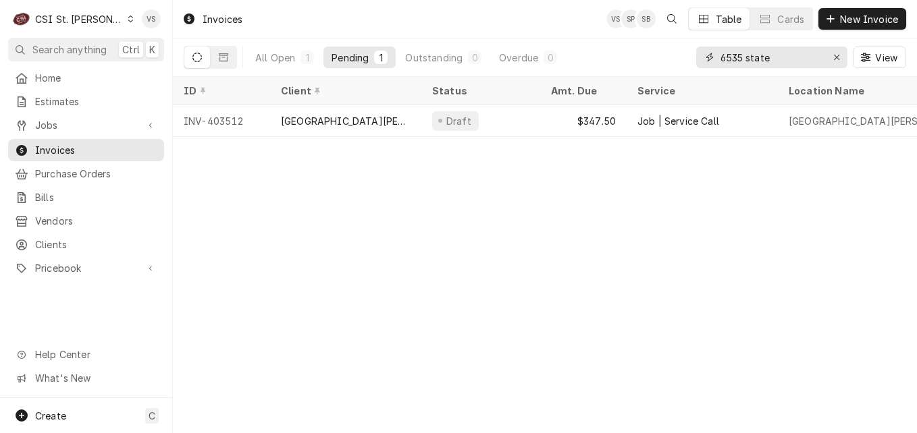
drag, startPoint x: 769, startPoint y: 55, endPoint x: 710, endPoint y: 63, distance: 59.2
click at [705, 58] on div "6535 state" at bounding box center [771, 58] width 151 height 22
click at [285, 62] on div "All Open" at bounding box center [275, 58] width 40 height 14
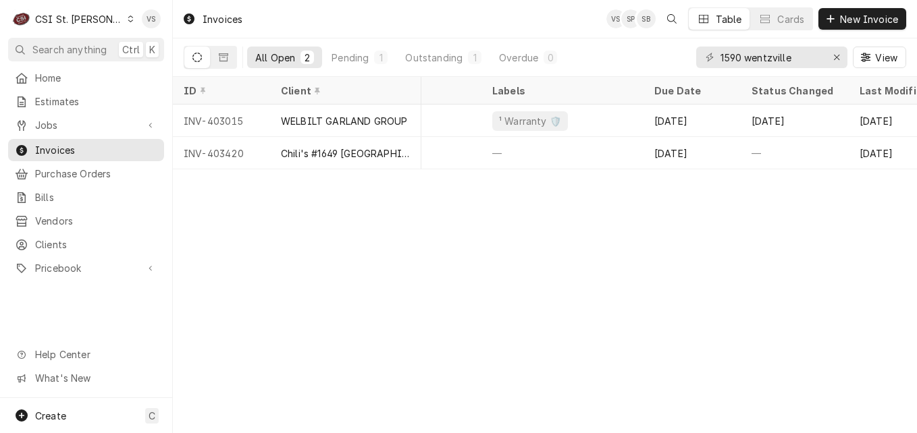
scroll to position [0, 800]
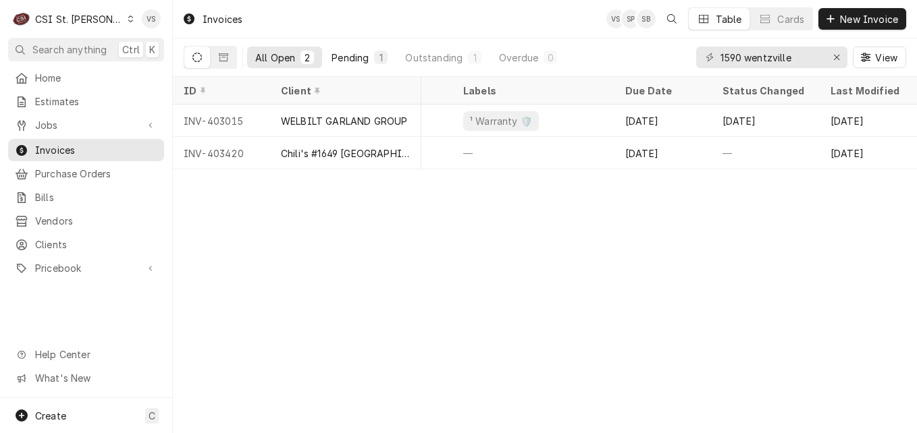
click at [359, 65] on button "Pending 1" at bounding box center [359, 58] width 72 height 22
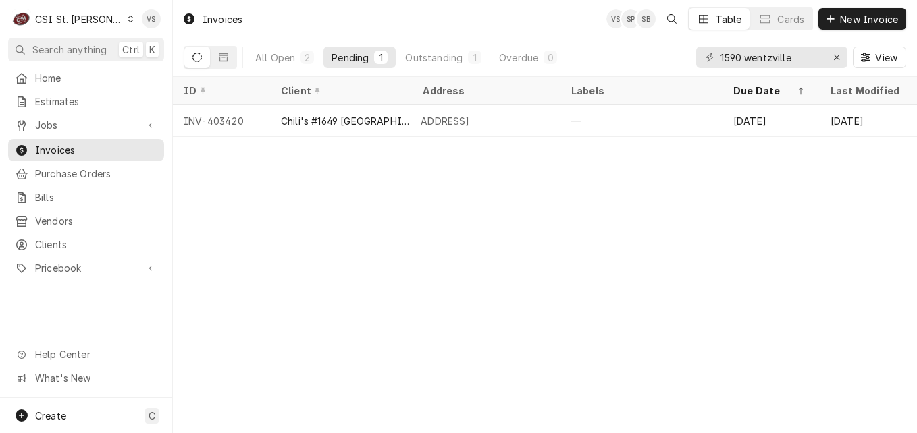
scroll to position [0, 0]
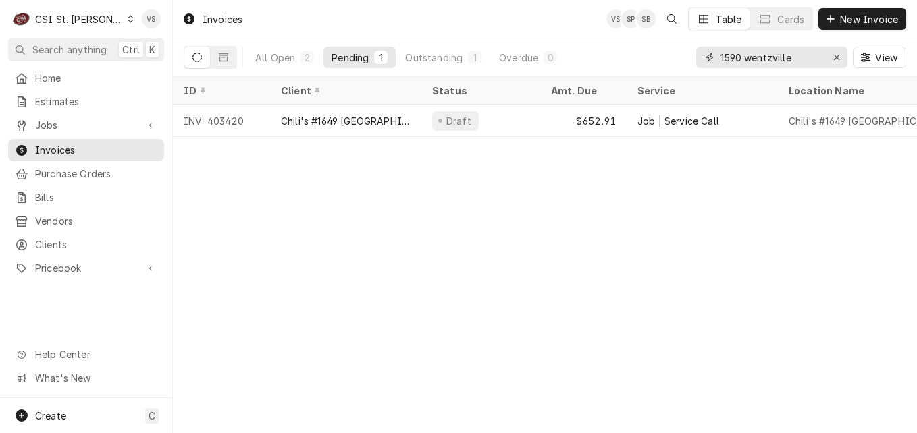
drag, startPoint x: 802, startPoint y: 57, endPoint x: 707, endPoint y: 62, distance: 95.3
click at [709, 61] on div "1590 wentzville" at bounding box center [771, 58] width 151 height 22
paste input "New Quote and New tracking # will be needed. After completing quoted repairs on…"
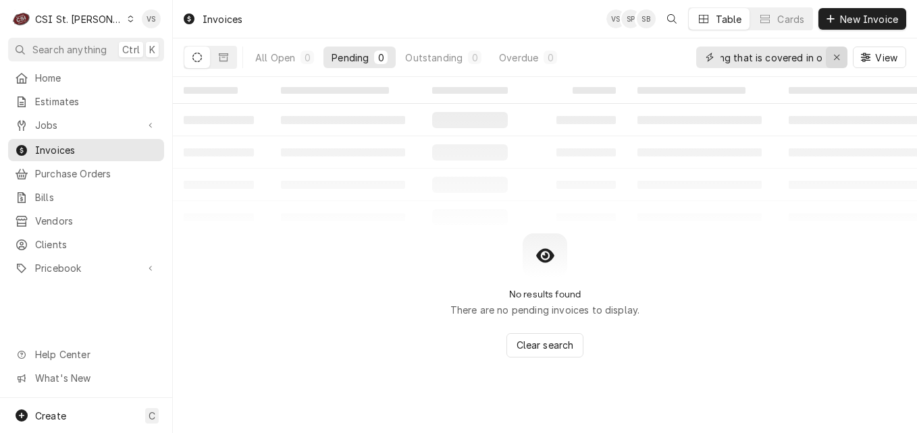
type input "New Quote and New tracking # will be needed. After completing quoted repairs on…"
drag, startPoint x: 827, startPoint y: 56, endPoint x: 320, endPoint y: 115, distance: 510.4
click at [825, 57] on button "Erase input" at bounding box center [836, 58] width 22 height 22
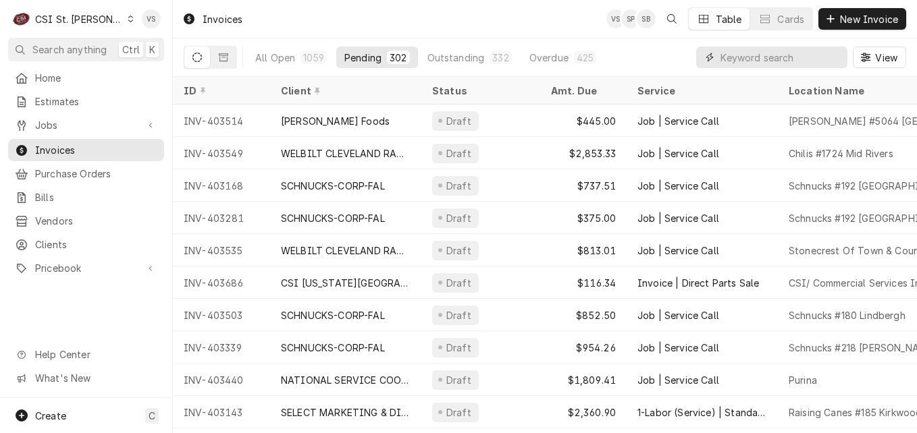
click at [772, 63] on input "Dynamic Content Wrapper" at bounding box center [780, 58] width 120 height 22
paste input "CH164900222"
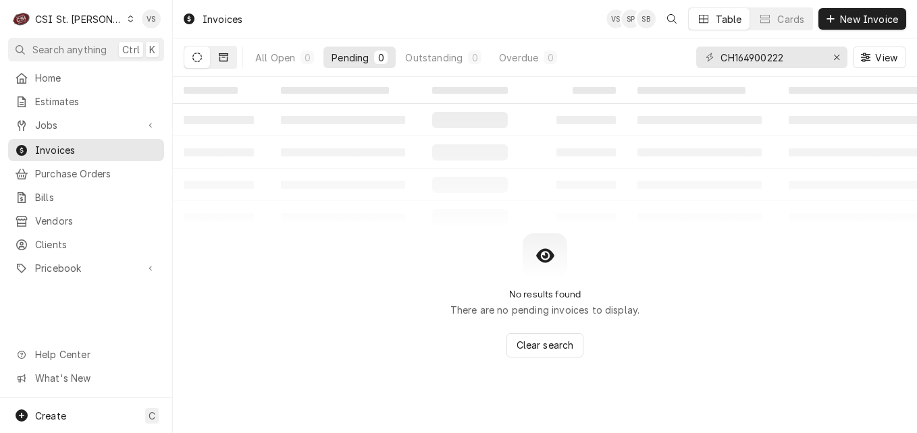
click at [221, 58] on icon "Dynamic Content Wrapper" at bounding box center [223, 57] width 9 height 9
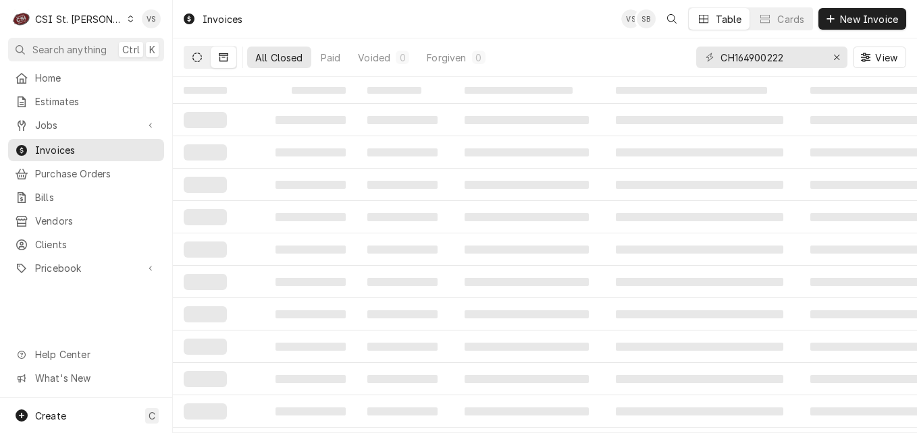
click at [195, 59] on icon "Dynamic Content Wrapper" at bounding box center [196, 57] width 9 height 9
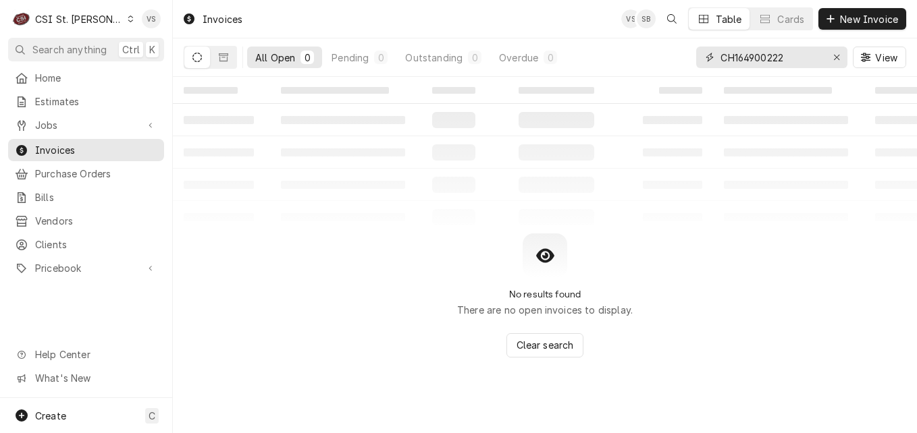
click at [789, 59] on input "CH164900222" at bounding box center [770, 58] width 101 height 22
drag, startPoint x: 788, startPoint y: 56, endPoint x: 692, endPoint y: 70, distance: 97.6
click at [682, 57] on div "All Open 0 Pending 0 Outstanding 0 Overdue 0 CH164900222 View" at bounding box center [545, 57] width 722 height 38
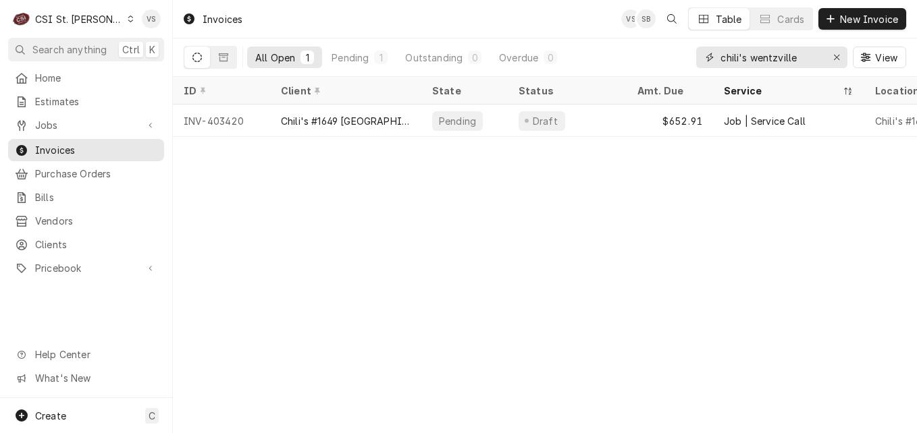
type input "chili's wentzville"
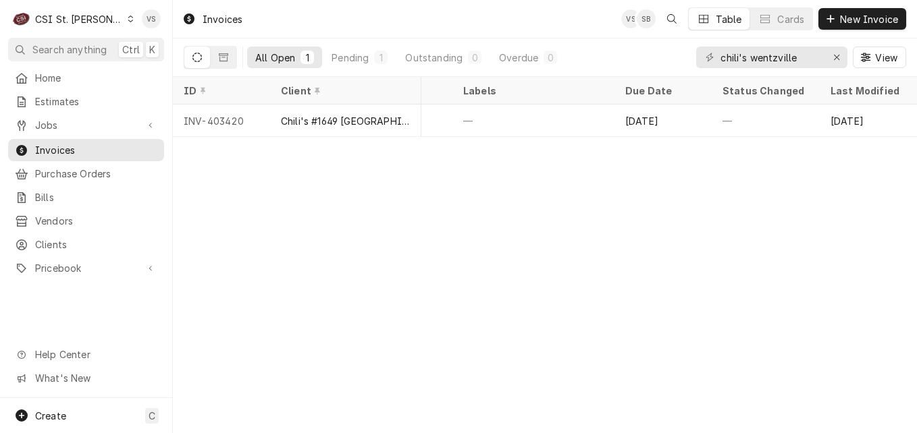
scroll to position [0, 150]
click at [221, 57] on icon "Dynamic Content Wrapper" at bounding box center [223, 57] width 9 height 9
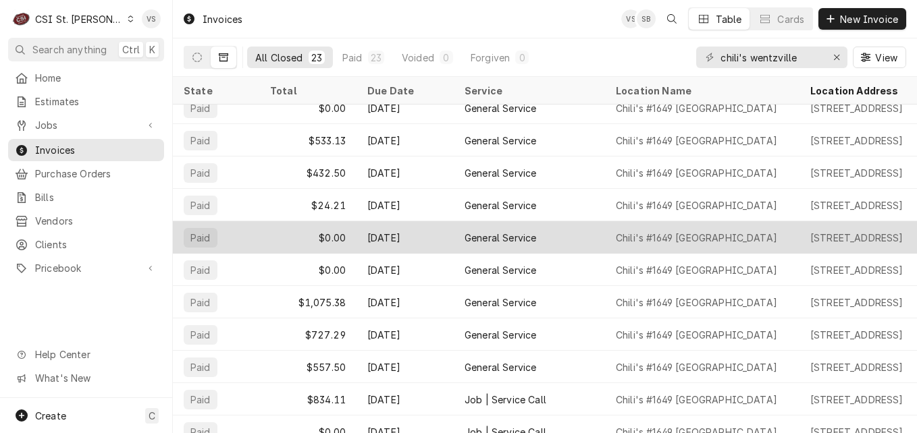
scroll to position [425, 0]
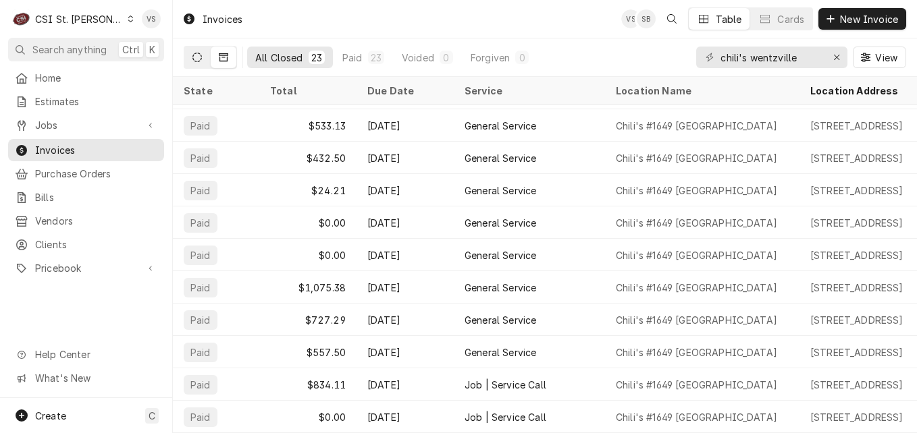
click at [196, 64] on button "Dynamic Content Wrapper" at bounding box center [197, 58] width 26 height 22
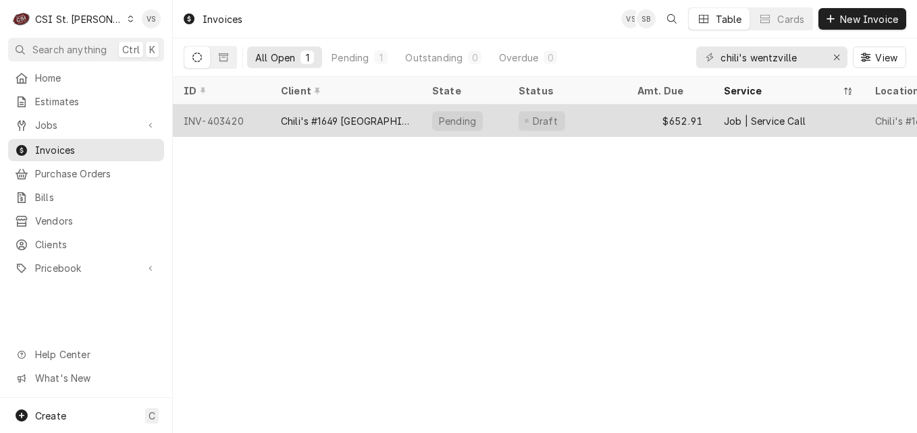
click at [373, 123] on div "Chili's #1649 Wentzville" at bounding box center [346, 121] width 130 height 14
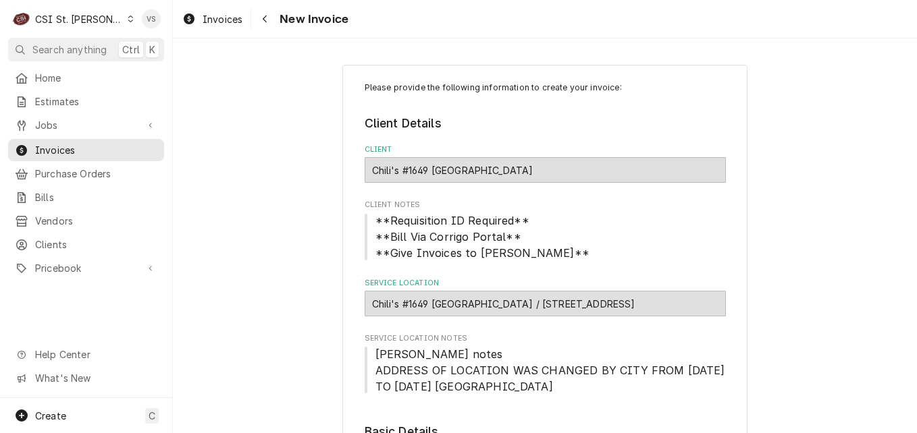
scroll to position [337, 0]
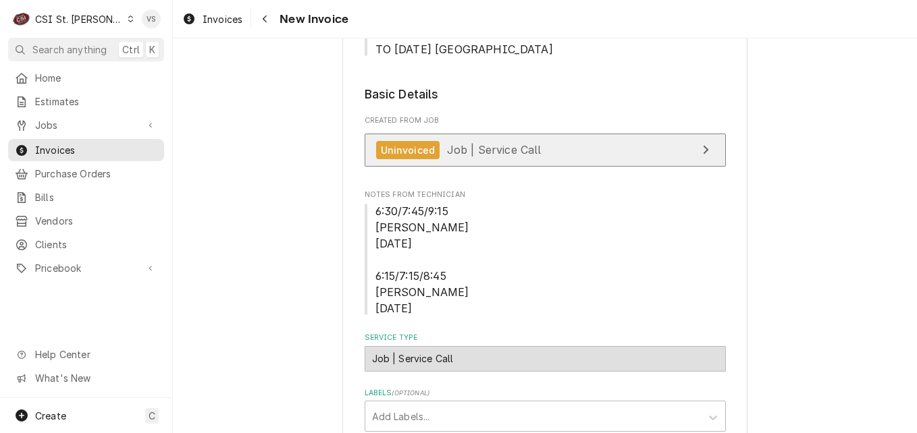
click at [502, 155] on span "Job | Service Call" at bounding box center [494, 149] width 94 height 13
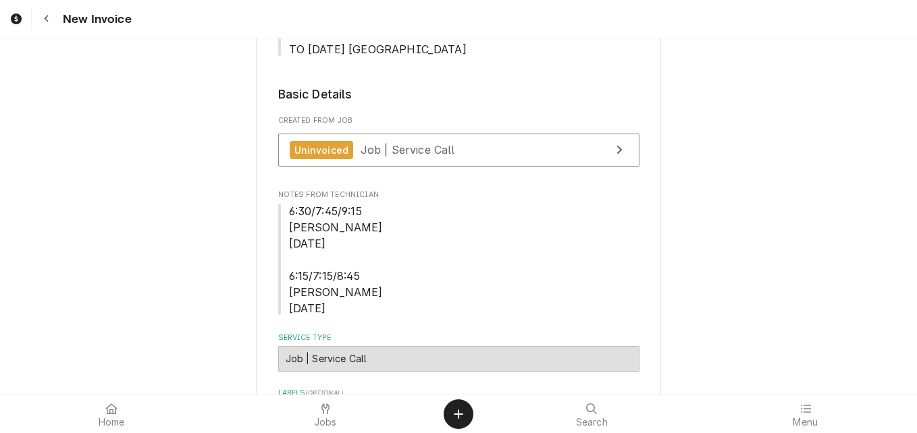
type textarea "x"
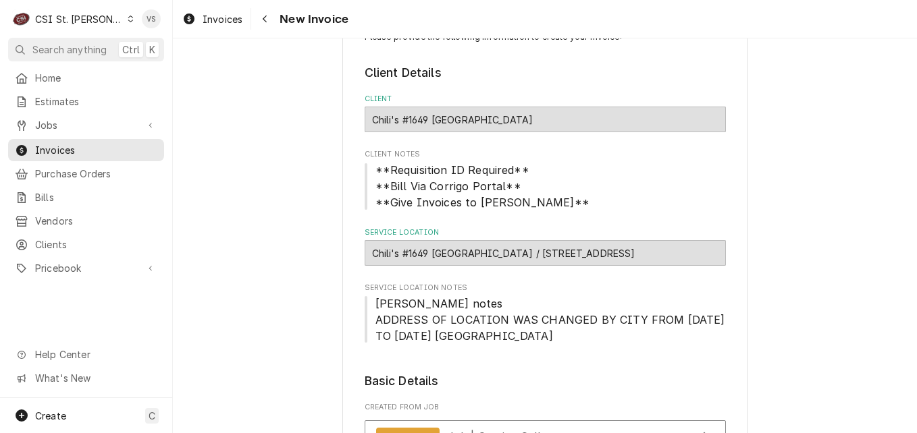
scroll to position [0, 0]
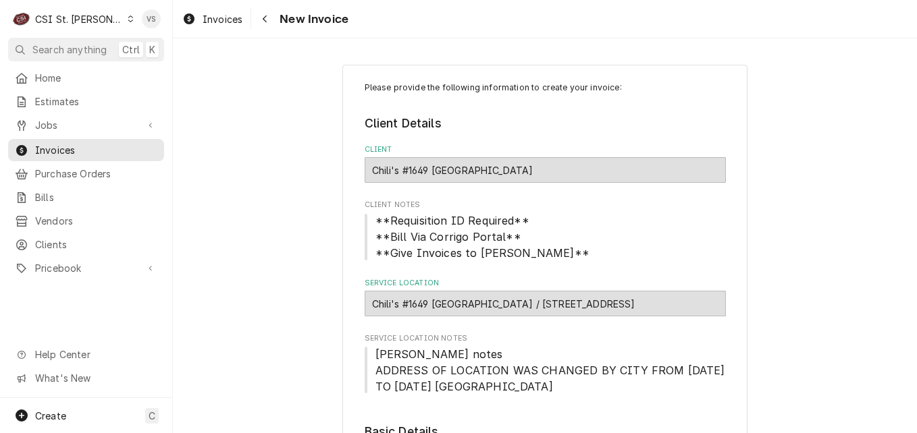
click at [127, 20] on div "Dynamic Content Wrapper" at bounding box center [130, 18] width 7 height 9
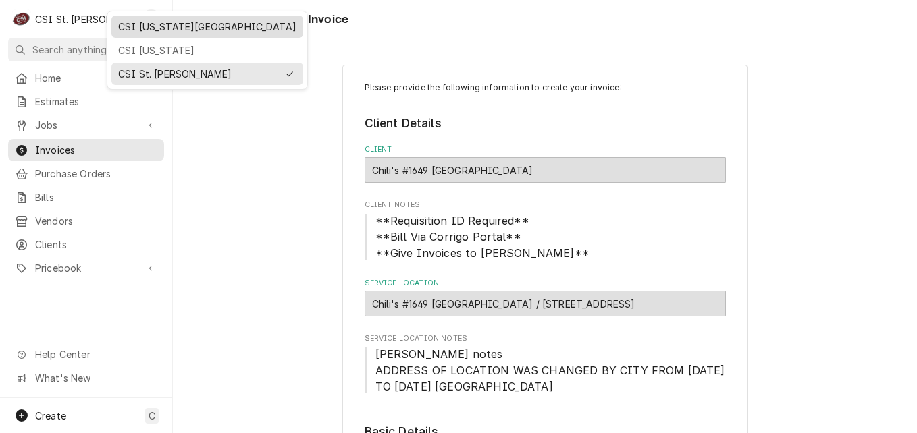
click at [141, 29] on div "CSI [US_STATE][GEOGRAPHIC_DATA]" at bounding box center [207, 27] width 178 height 14
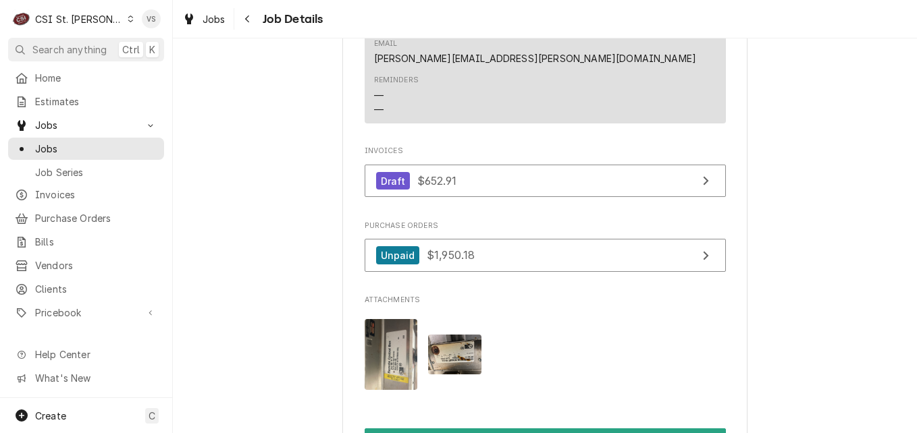
scroll to position [1417, 0]
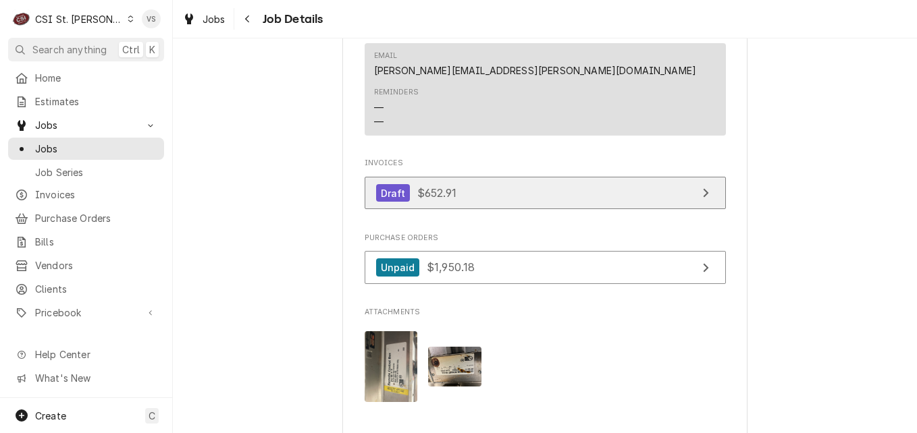
click at [510, 210] on link "Draft $652.91" at bounding box center [544, 193] width 361 height 33
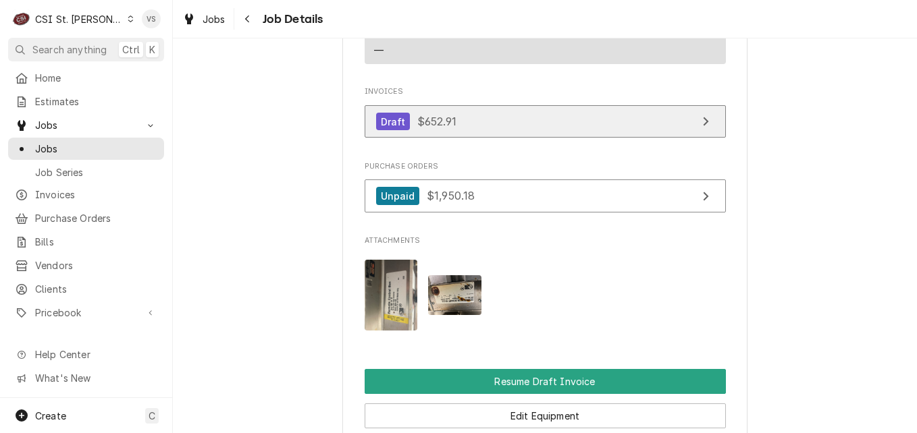
scroll to position [1552, 0]
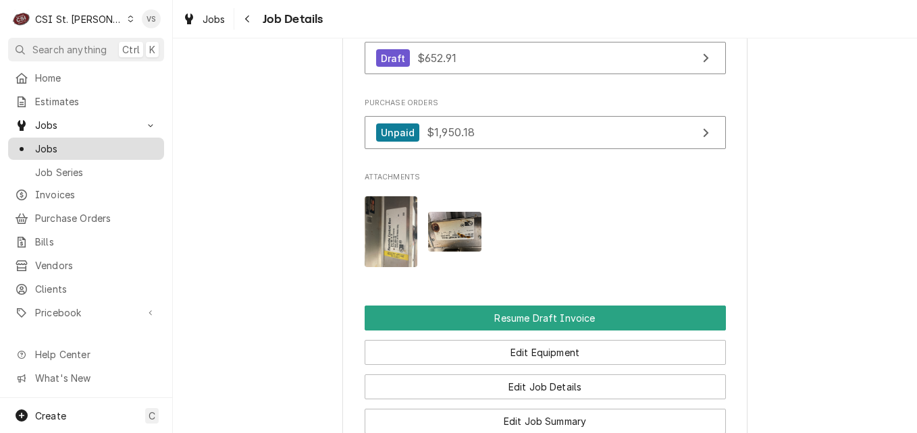
click at [55, 146] on span "Jobs" at bounding box center [96, 149] width 122 height 14
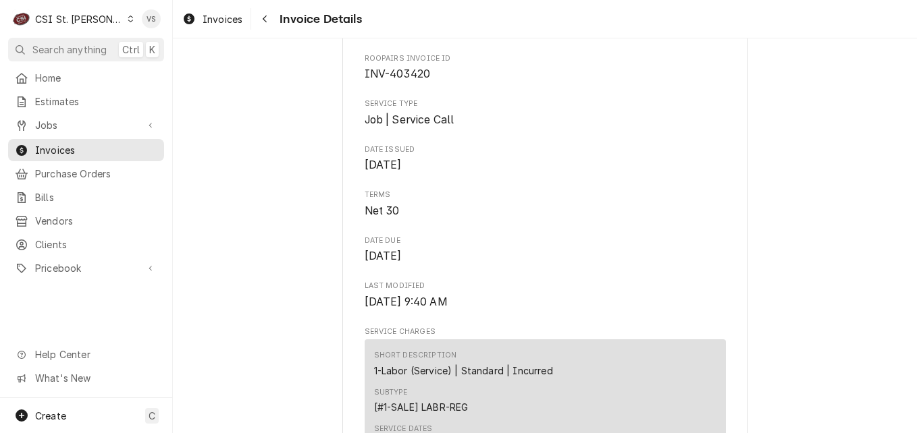
scroll to position [405, 0]
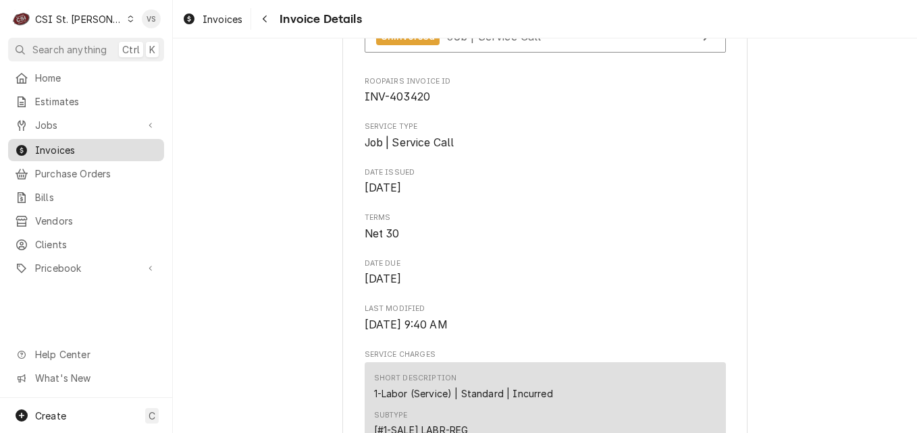
click at [97, 144] on span "Invoices" at bounding box center [96, 150] width 122 height 14
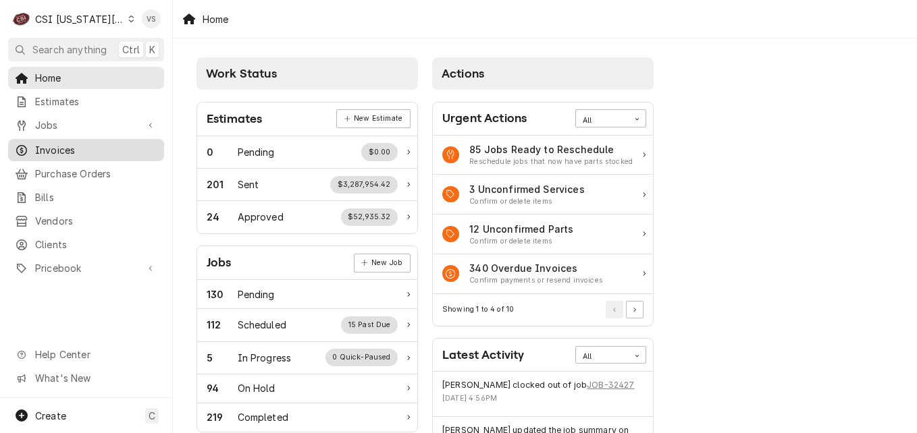
click at [59, 142] on div "Invoices" at bounding box center [86, 150] width 151 height 17
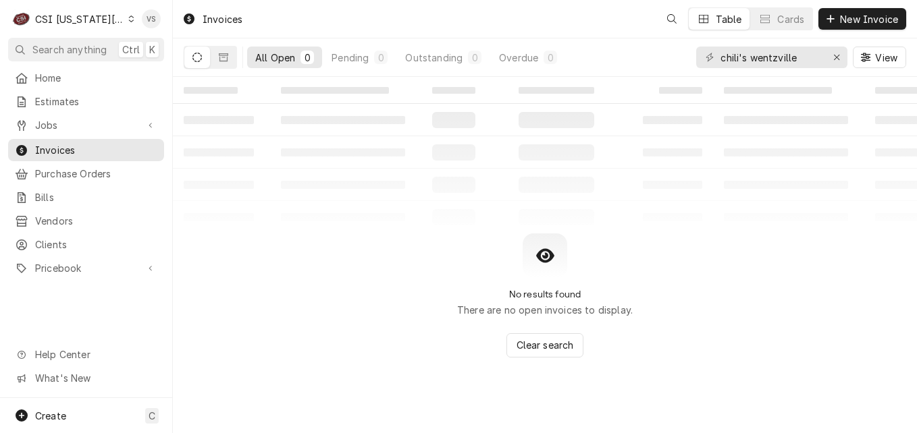
click at [91, 148] on span "Invoices" at bounding box center [96, 150] width 122 height 14
click at [800, 57] on input "chili's wentzville" at bounding box center [770, 58] width 101 height 22
drag, startPoint x: 710, startPoint y: 57, endPoint x: 692, endPoint y: 58, distance: 18.3
click at [692, 58] on div "All Open 0 Pending 0 Outstanding 0 Overdue 0 chili's wentzville View" at bounding box center [545, 57] width 722 height 38
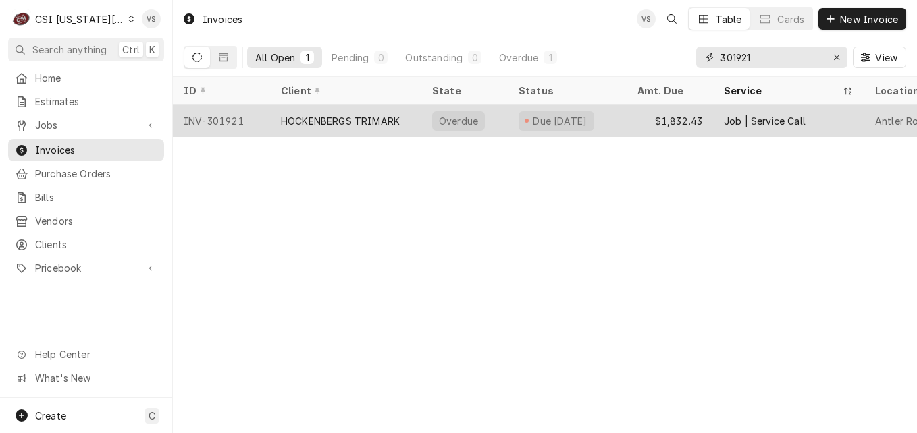
type input "301921"
click at [345, 121] on div "HOCKENBERGS TRIMARK" at bounding box center [340, 121] width 119 height 14
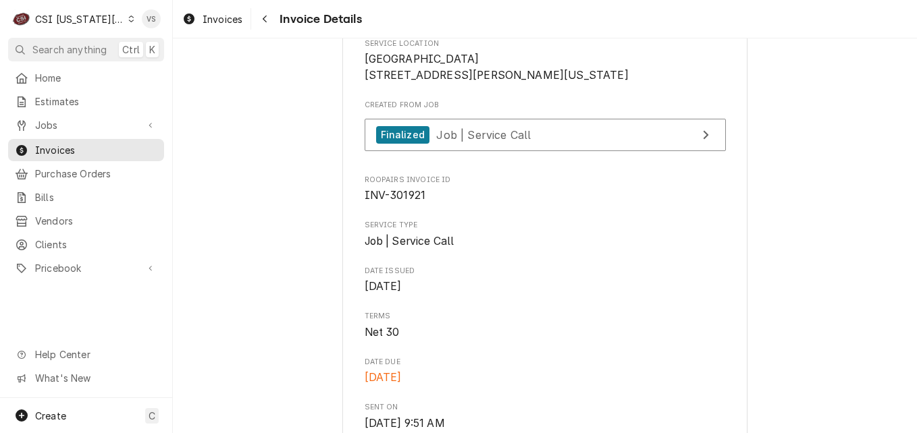
scroll to position [270, 0]
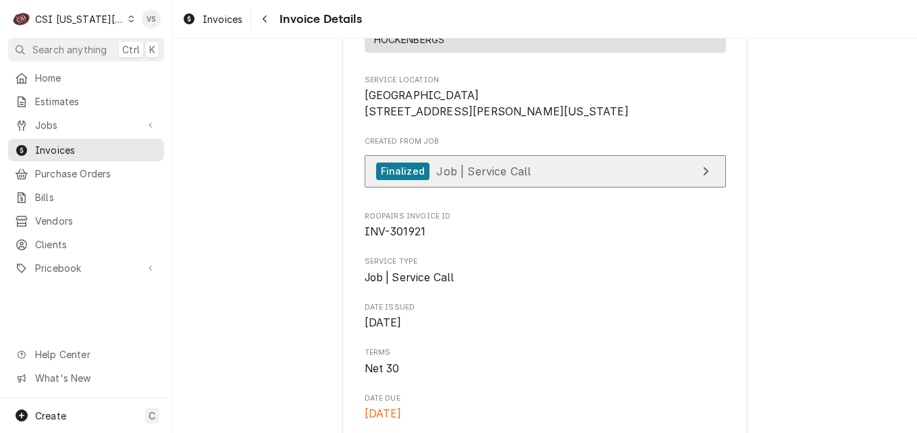
click at [483, 178] on span "Job | Service Call" at bounding box center [483, 170] width 94 height 13
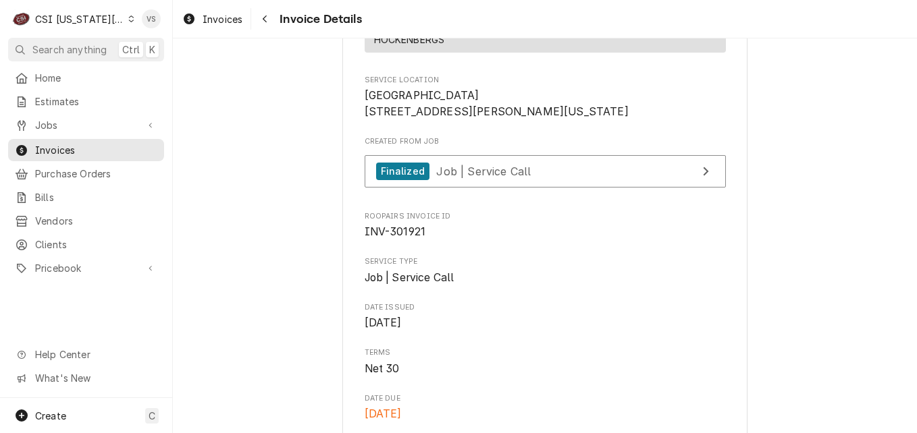
click at [128, 18] on icon "Dynamic Content Wrapper" at bounding box center [131, 19] width 6 height 7
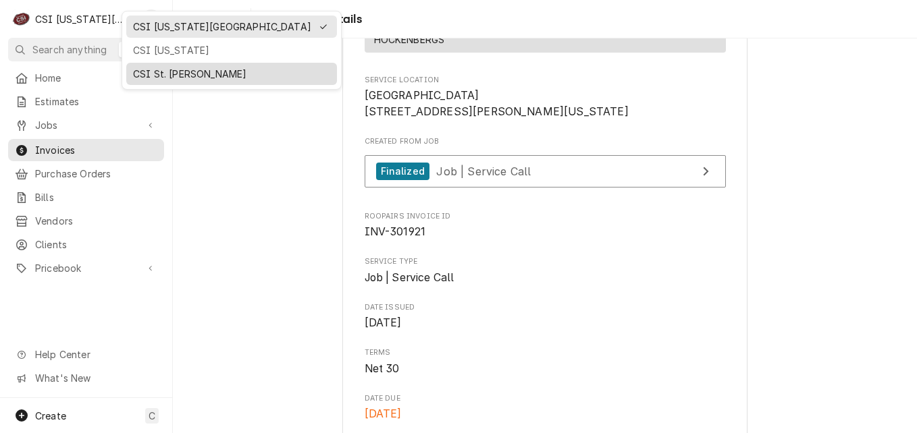
click at [159, 67] on div "CSI St. Louis" at bounding box center [231, 74] width 197 height 14
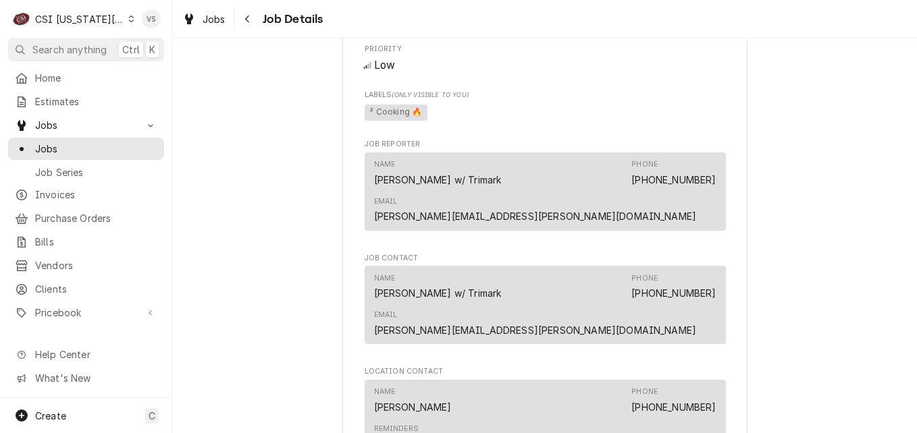
scroll to position [1350, 0]
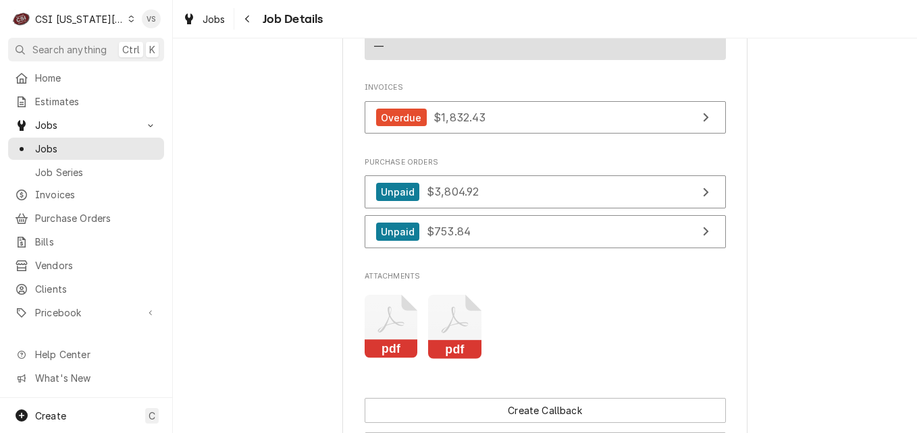
click at [395, 307] on icon "Attachments" at bounding box center [390, 320] width 26 height 26
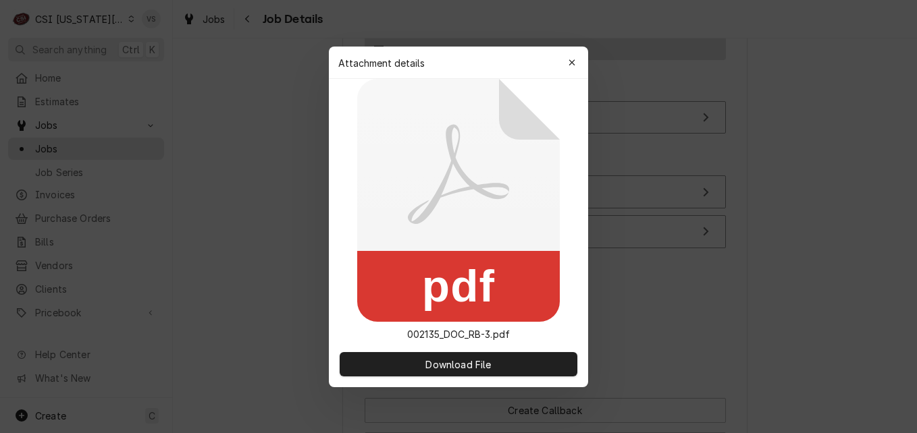
click at [395, 266] on rect at bounding box center [458, 286] width 202 height 71
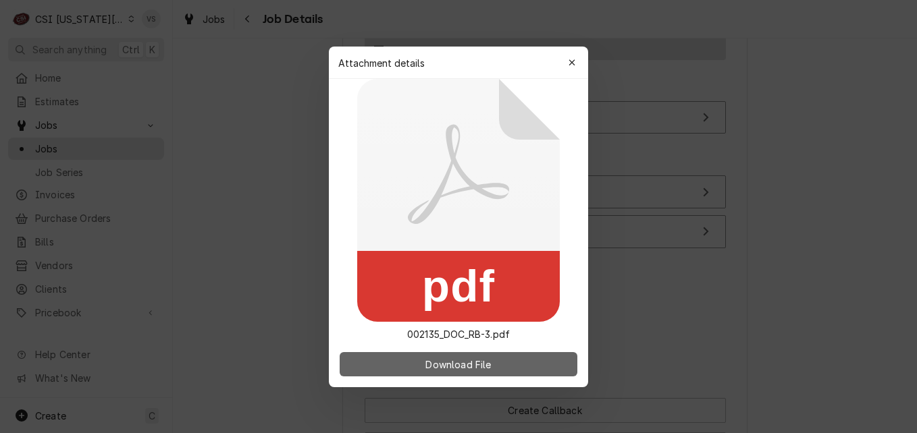
drag, startPoint x: 395, startPoint y: 266, endPoint x: 468, endPoint y: 366, distance: 123.7
click at [468, 366] on span "Download File" at bounding box center [458, 364] width 71 height 14
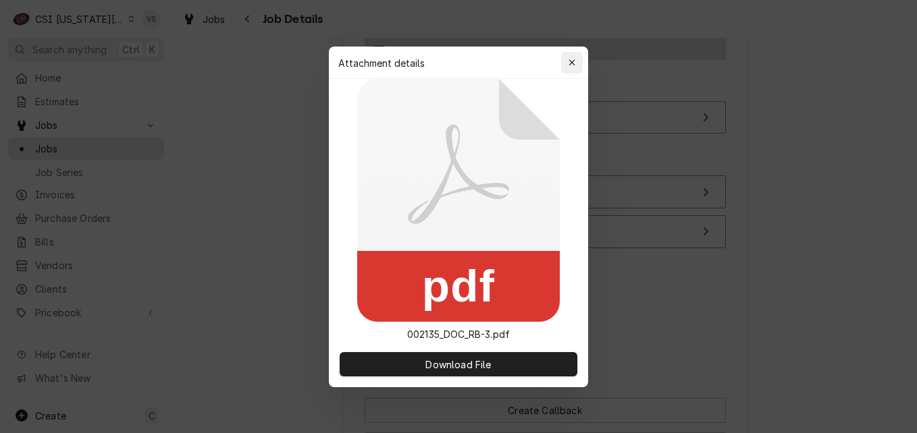
click at [570, 59] on icon "button" at bounding box center [571, 62] width 7 height 9
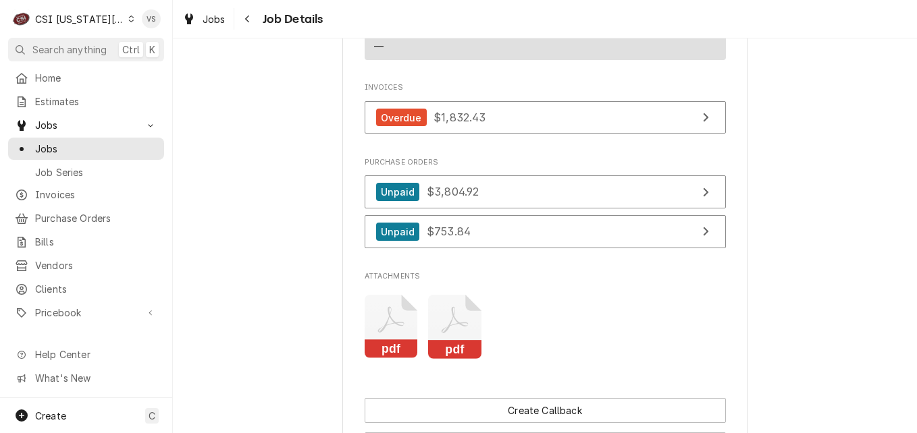
click at [418, 295] on icon "Attachments" at bounding box center [390, 327] width 53 height 64
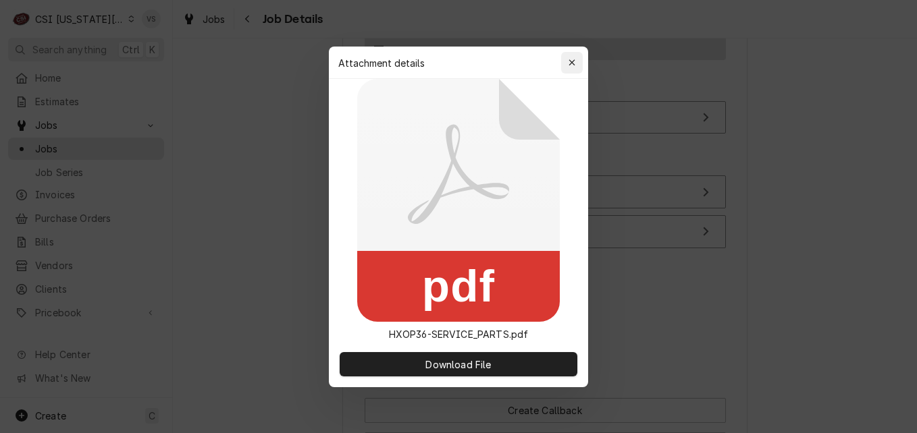
click at [566, 65] on div "button" at bounding box center [571, 62] width 13 height 13
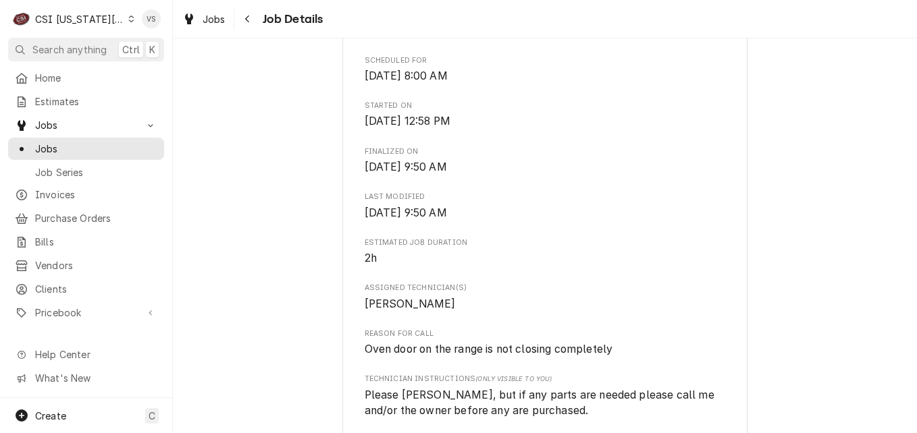
scroll to position [0, 0]
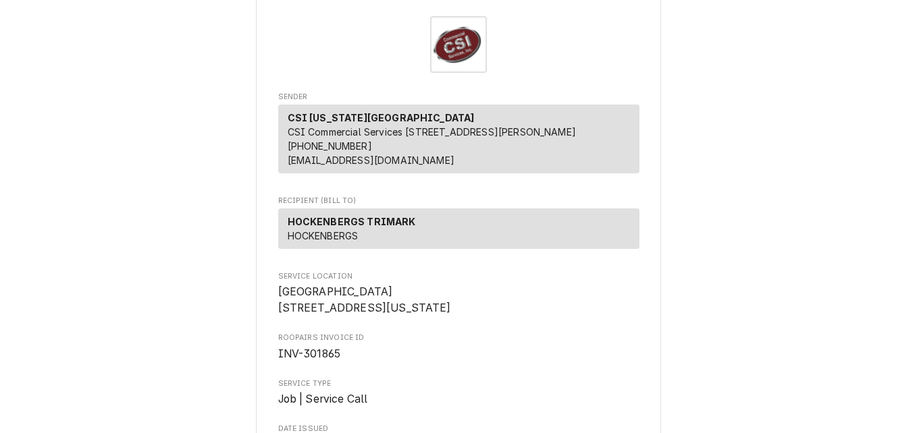
scroll to position [67, 0]
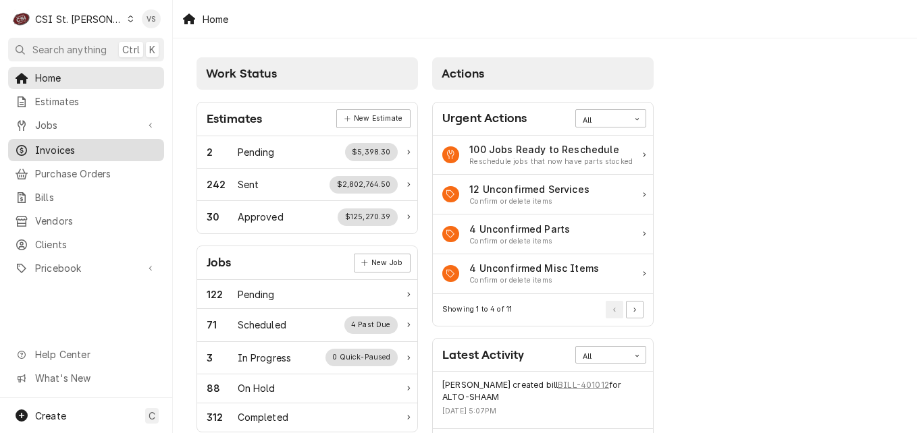
click at [62, 144] on span "Invoices" at bounding box center [96, 150] width 122 height 14
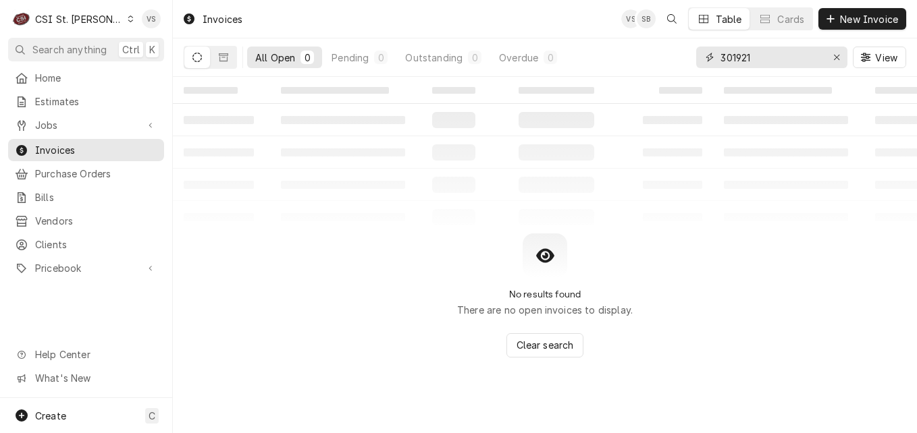
drag, startPoint x: 79, startPoint y: 163, endPoint x: 697, endPoint y: 63, distance: 625.5
click at [697, 63] on div "301921" at bounding box center [771, 58] width 151 height 22
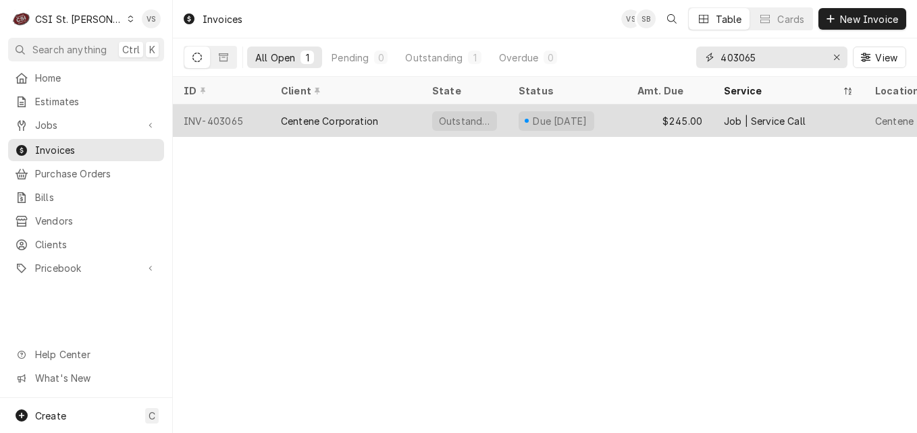
type input "403065"
click at [408, 115] on div "Centene Corporation" at bounding box center [345, 121] width 151 height 32
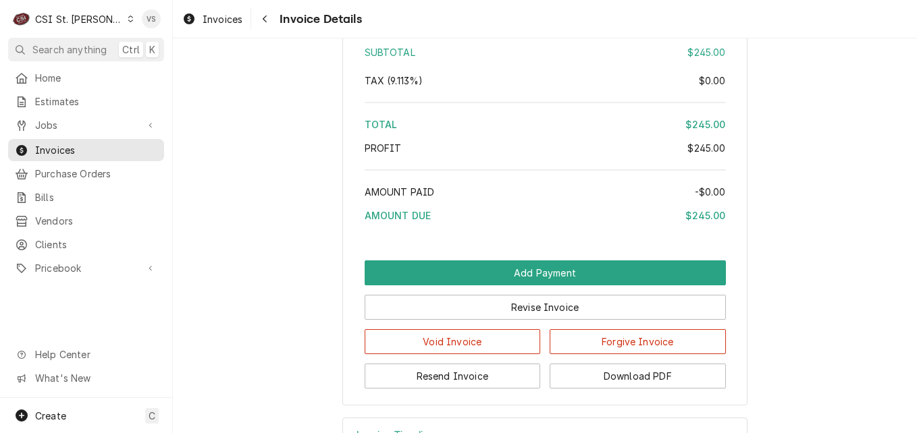
scroll to position [2298, 0]
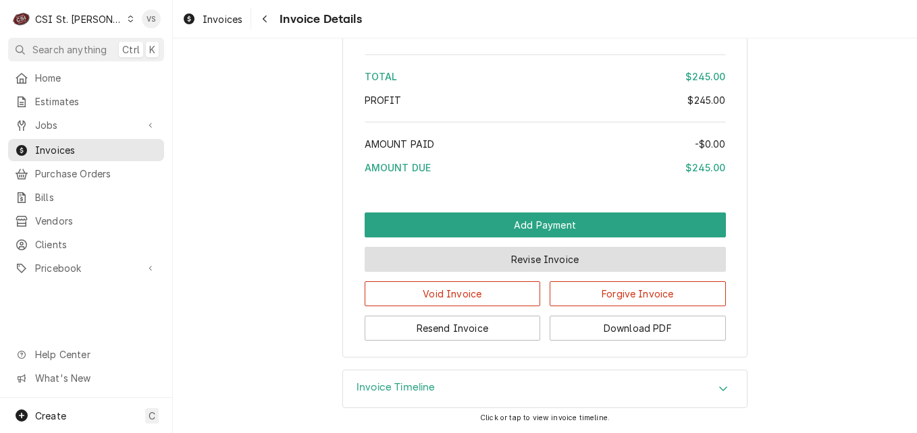
click at [529, 257] on button "Revise Invoice" at bounding box center [544, 259] width 361 height 25
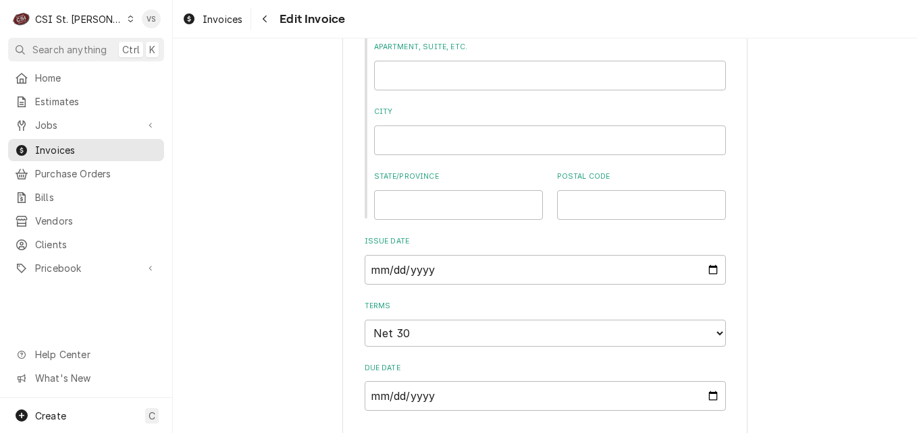
scroll to position [1147, 0]
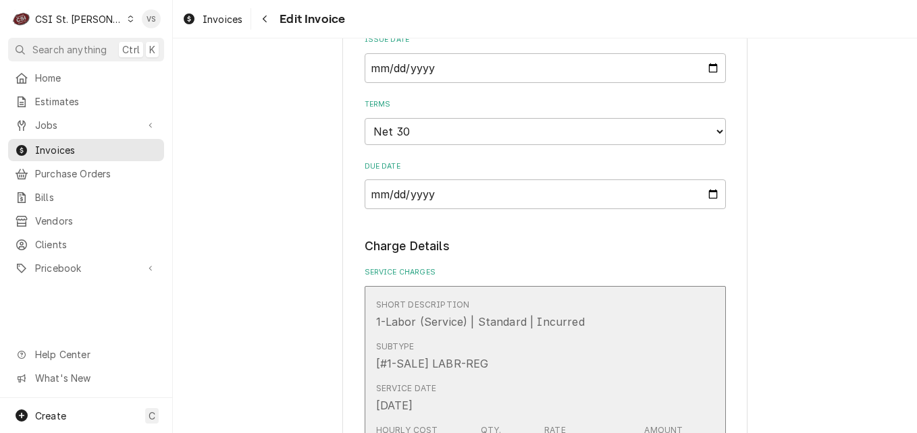
click at [530, 335] on div "Subtype [#1-SALE] LABR-REG" at bounding box center [531, 356] width 310 height 42
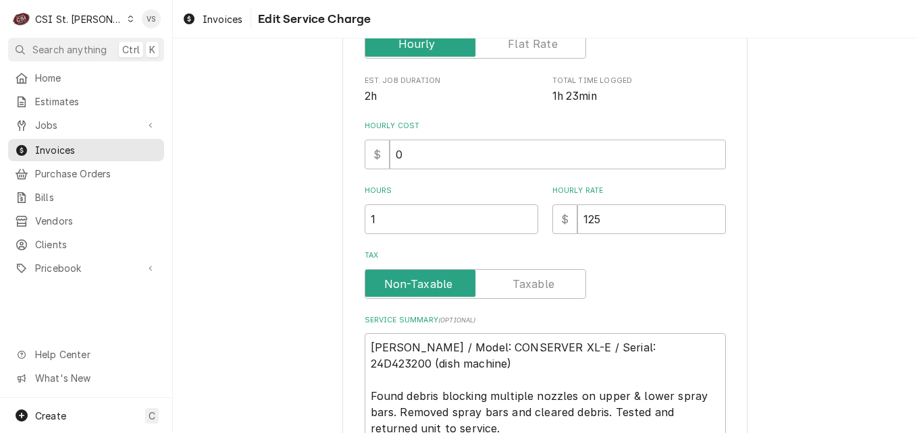
scroll to position [351, 0]
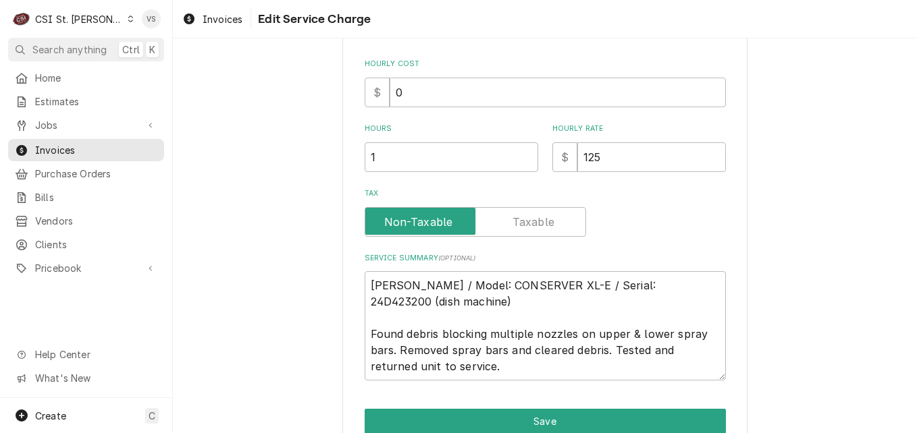
type textarea "x"
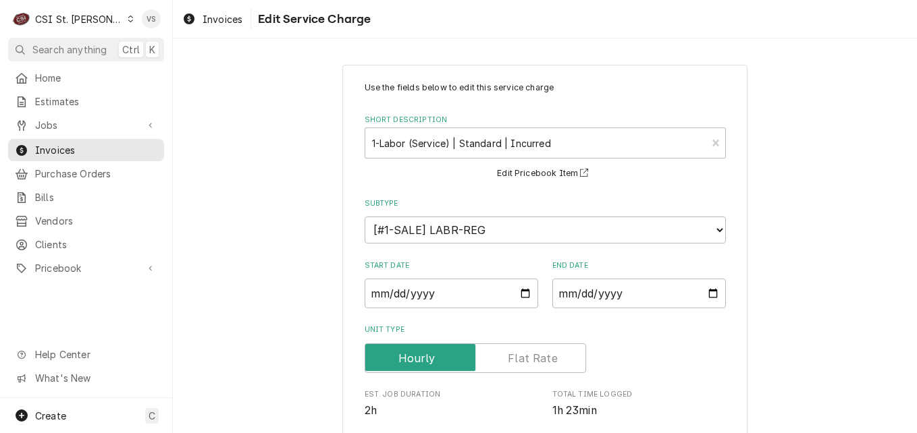
scroll to position [472, 0]
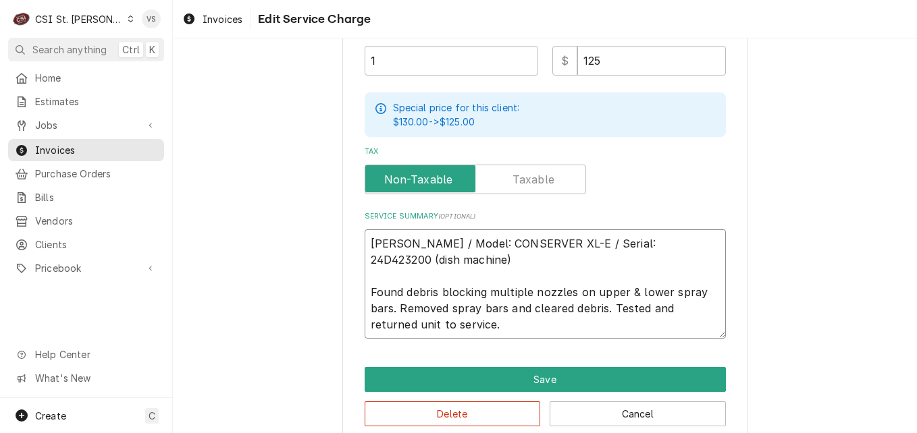
click at [364, 240] on textarea "Jackson / Model: CONSERVER XL-E / Serial: 24D423200 (dish machine) Found debris…" at bounding box center [544, 283] width 361 height 109
type textarea "Jackson / Model: CONSERVER XL-E / Serial: 24D423200 (dish machine) Found debris…"
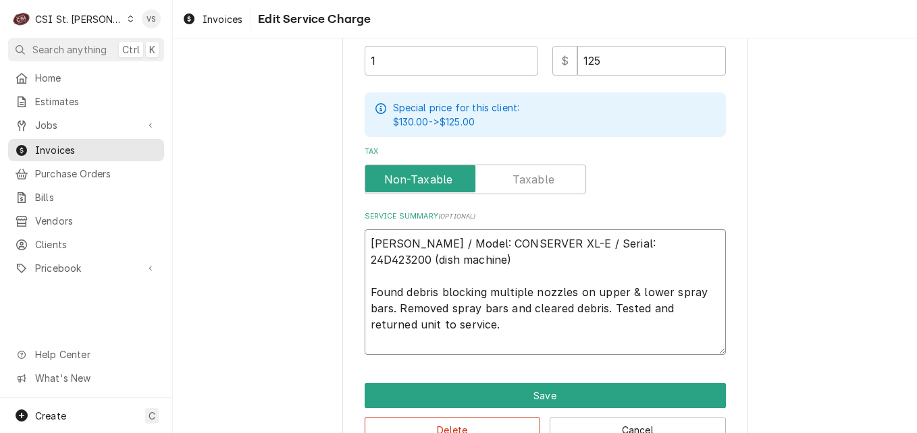
type textarea "x"
type textarea "o Jackson / Model: CONSERVER XL-E / Serial: 24D423200 (dish machine) Found debr…"
type textarea "x"
type textarea "oi Jackson / Model: CONSERVER XL-E / Serial: 24D423200 (dish machine) Found deb…"
type textarea "x"
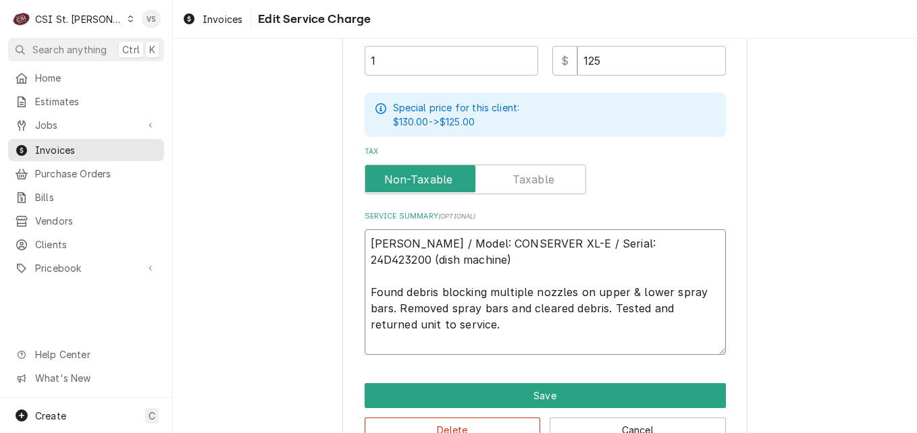
type textarea "oi Jackson / Model: CONSERVER XL-E / Serial: 24D423200 (dish machine) Found deb…"
type textarea "x"
type textarea "oi # Jackson / Model: CONSERVER XL-E / Serial: 24D423200 (dish machine) Found d…"
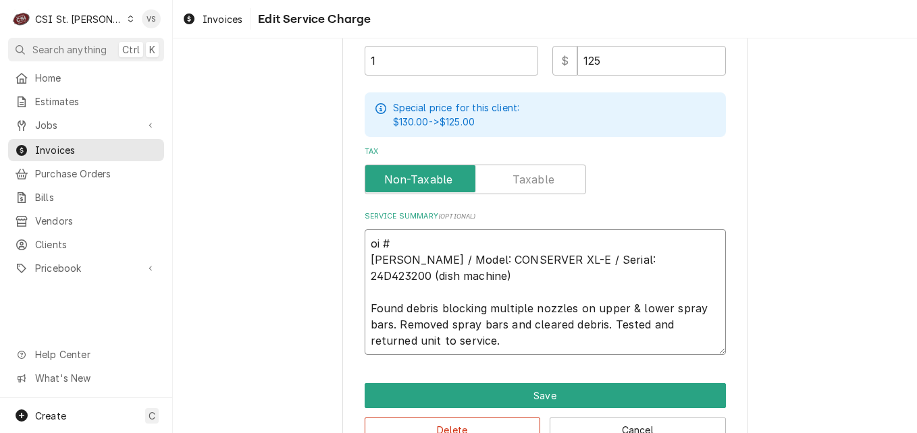
type textarea "x"
type textarea "oi Jackson / Model: CONSERVER XL-E / Serial: 24D423200 (dish machine) Found deb…"
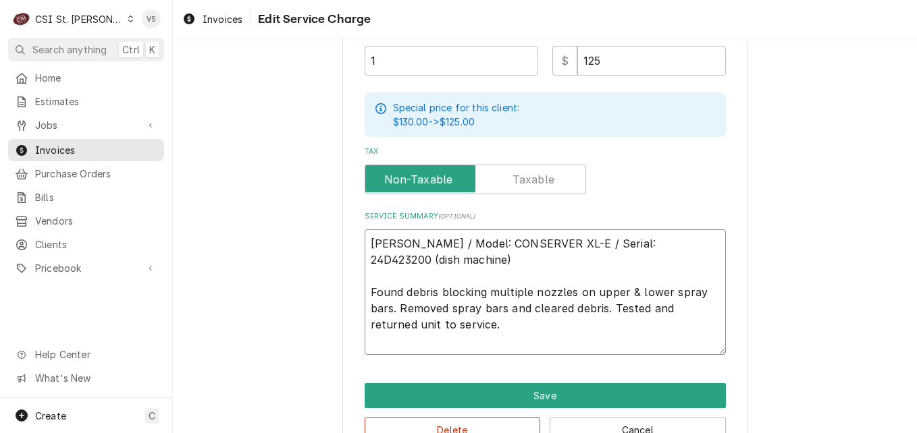
type textarea "x"
type textarea "oi Jackson / Model: CONSERVER XL-E / Serial: 24D423200 (dish machine) Found deb…"
type textarea "x"
type textarea "o Jackson / Model: CONSERVER XL-E / Serial: 24D423200 (dish machine) Found debr…"
type textarea "x"
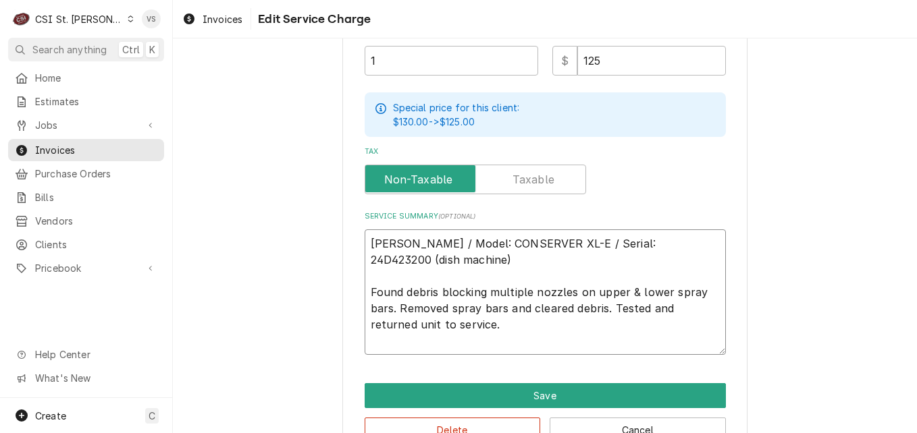
type textarea "Jackson / Model: CONSERVER XL-E / Serial: 24D423200 (dish machine) Found debris…"
type textarea "x"
type textarea "P Jackson / Model: CONSERVER XL-E / Serial: 24D423200 (dish machine) Found debr…"
type textarea "x"
type textarea "PO Jackson / Model: CONSERVER XL-E / Serial: 24D423200 (dish machine) Found deb…"
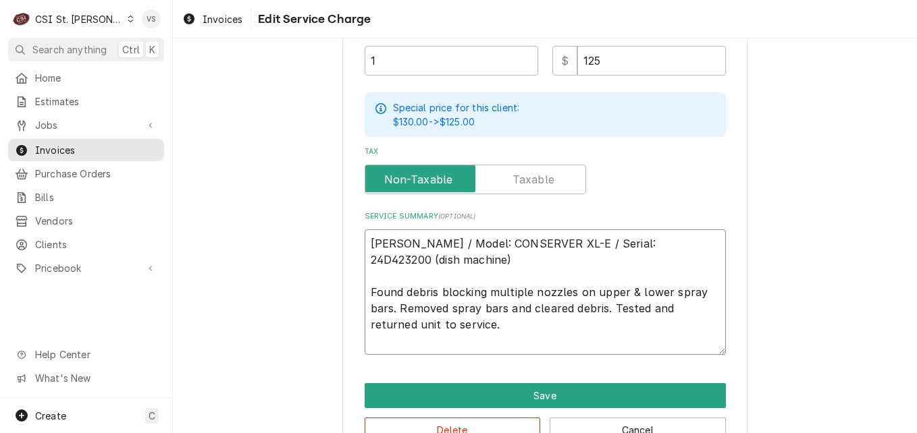
type textarea "x"
type textarea "PO Jackson / Model: CONSERVER XL-E / Serial: 24D423200 (dish machine) Found deb…"
type textarea "x"
type textarea "PO # Jackson / Model: CONSERVER XL-E / Serial: 24D423200 (dish machine) Found d…"
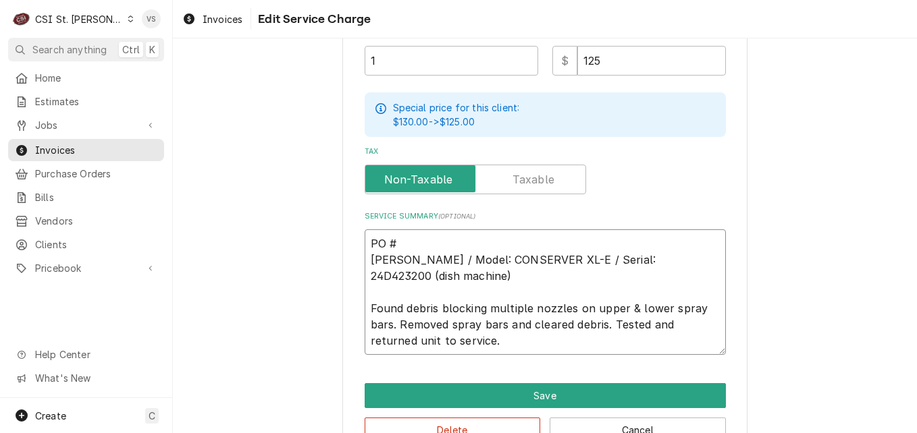
paste textarea "CO192454"
type textarea "x"
drag, startPoint x: 456, startPoint y: 240, endPoint x: 340, endPoint y: 243, distance: 115.4
click at [342, 243] on div "Use the fields below to edit this service charge Short Description 1-Labor (Ser…" at bounding box center [544, 26] width 405 height 868
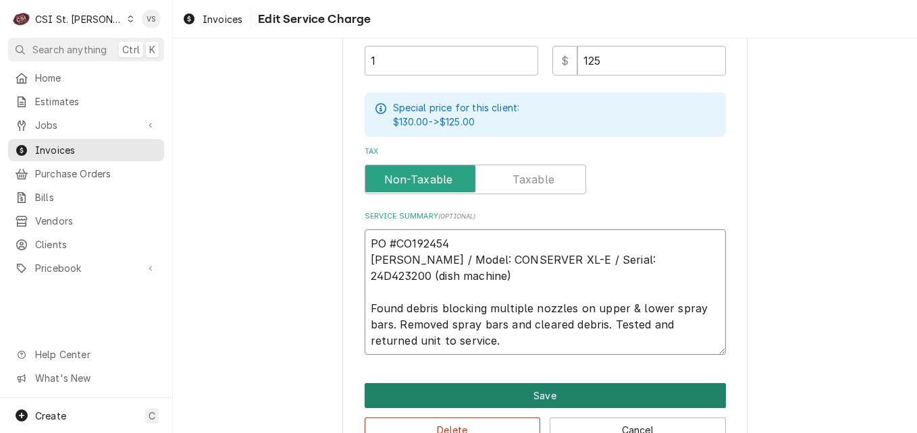
type textarea "PO #CO192454 Jackson / Model: CONSERVER XL-E / Serial: 24D423200 (dish machine)…"
click at [513, 385] on button "Save" at bounding box center [544, 395] width 361 height 25
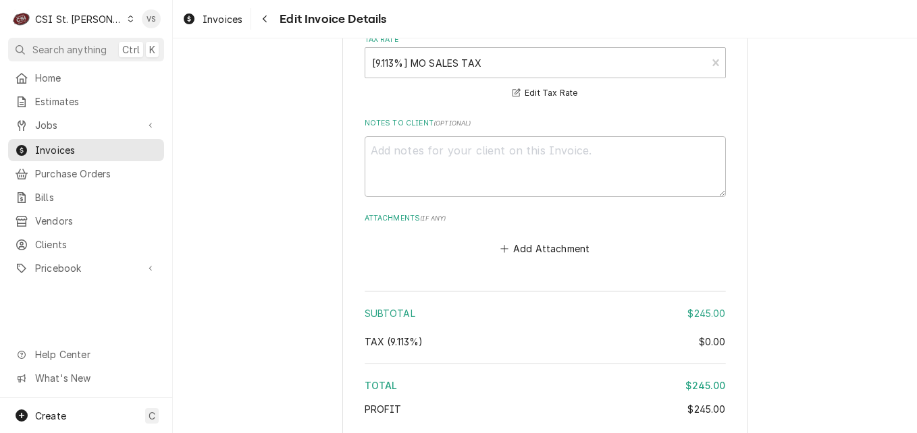
scroll to position [2174, 0]
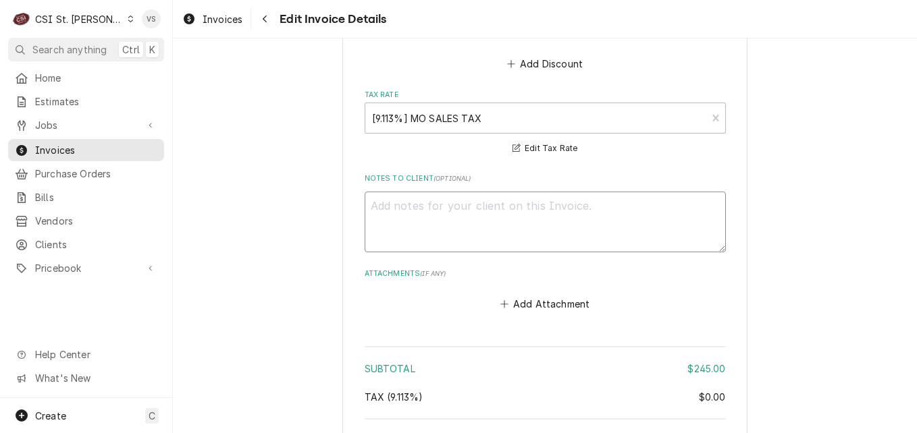
click at [385, 199] on textarea "Notes to Client ( optional )" at bounding box center [544, 222] width 361 height 61
paste textarea "PO #CO192454"
type textarea "x"
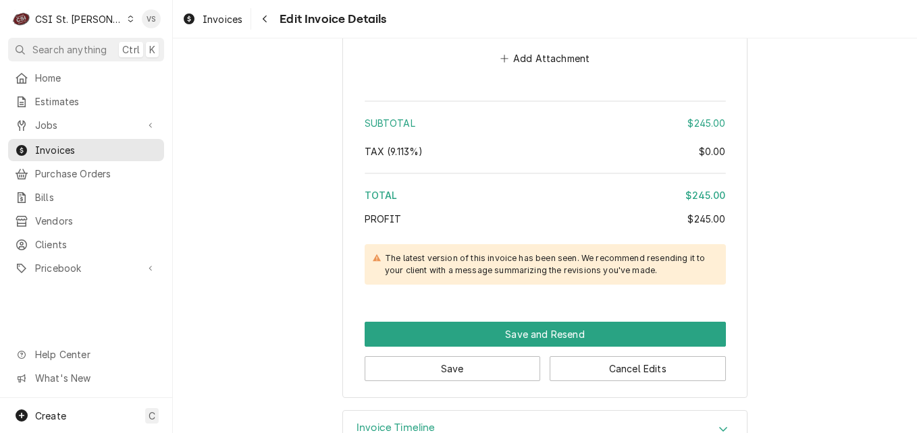
scroll to position [2444, 0]
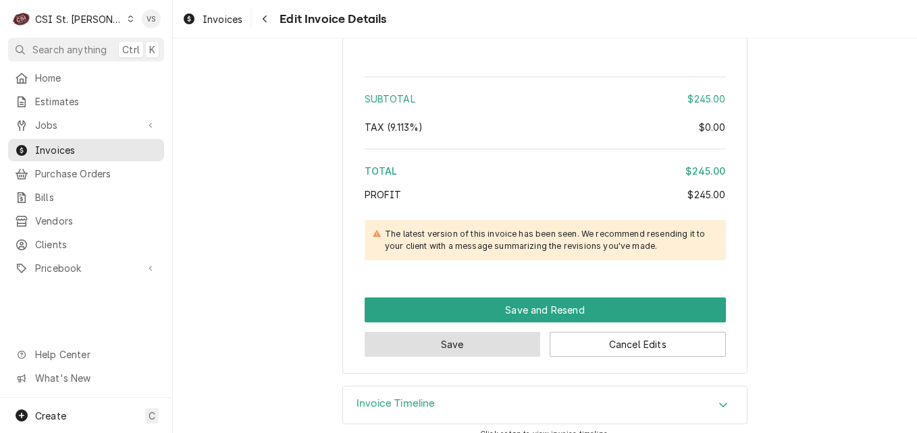
type textarea "PO #CO192454"
click at [490, 332] on button "Save" at bounding box center [452, 344] width 176 height 25
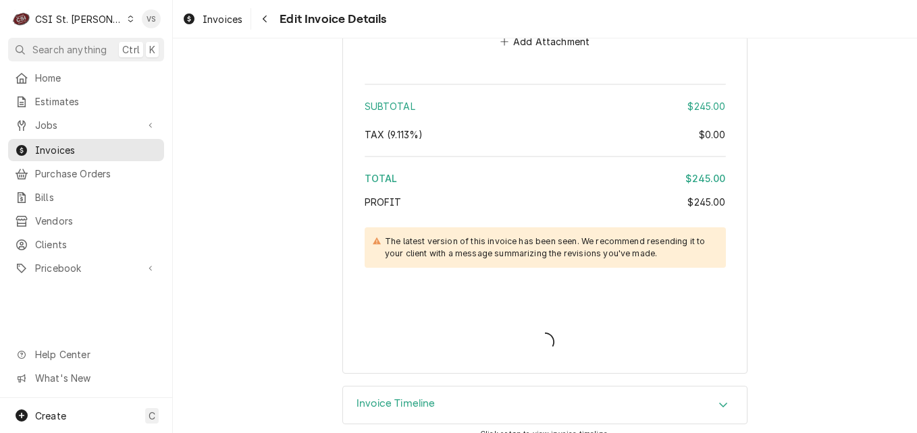
type textarea "x"
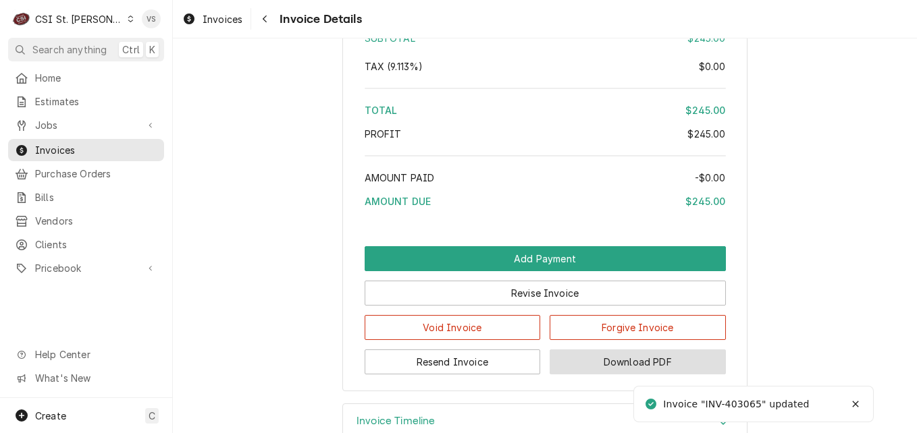
scroll to position [2312, 0]
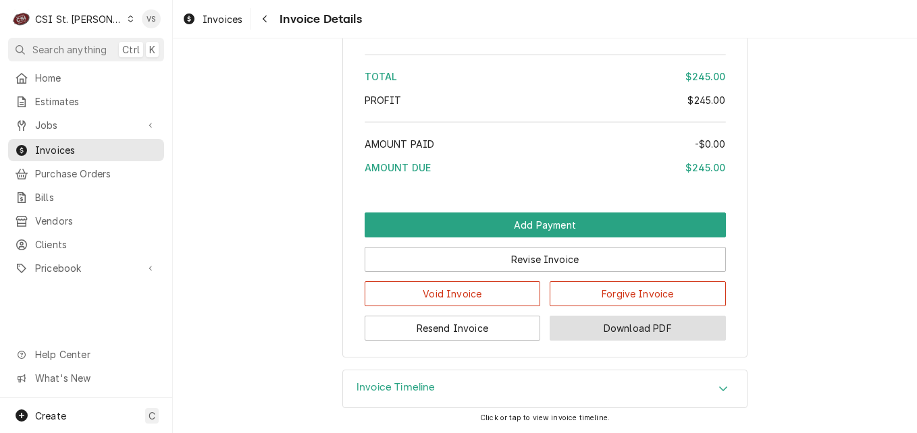
click at [632, 325] on button "Download PDF" at bounding box center [637, 328] width 176 height 25
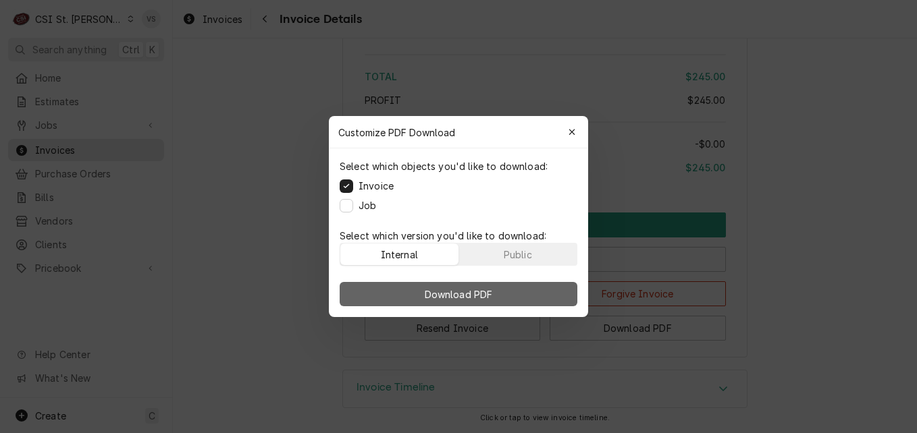
click at [528, 252] on div "Public" at bounding box center [518, 255] width 28 height 14
click at [533, 289] on button "Download PDF" at bounding box center [459, 294] width 238 height 24
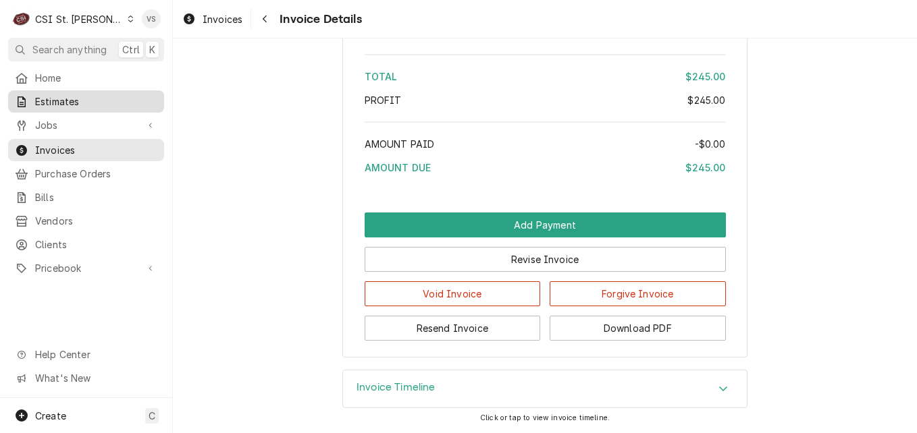
click at [52, 101] on span "Estimates" at bounding box center [96, 101] width 122 height 14
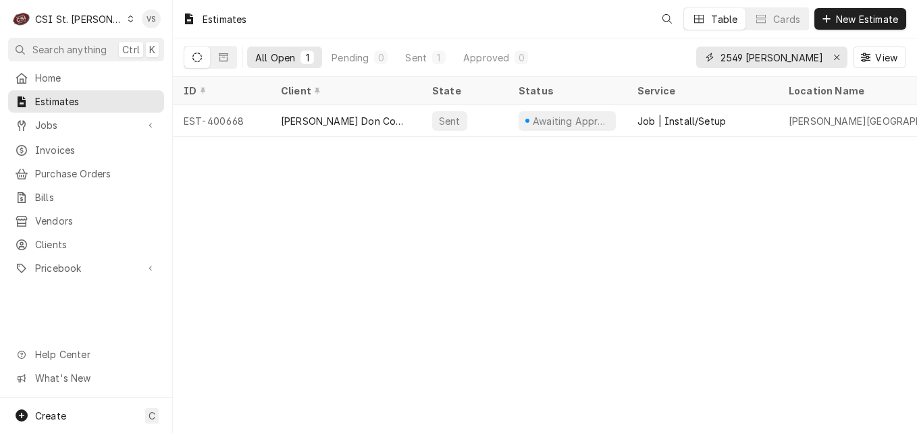
click at [789, 53] on input "2549 [PERSON_NAME]" at bounding box center [770, 58] width 101 height 22
click at [789, 57] on input "2549 [PERSON_NAME]" at bounding box center [770, 58] width 101 height 22
drag, startPoint x: 789, startPoint y: 57, endPoint x: 706, endPoint y: 59, distance: 83.0
click at [708, 59] on div "2549 [PERSON_NAME]" at bounding box center [771, 58] width 151 height 22
type input "C"
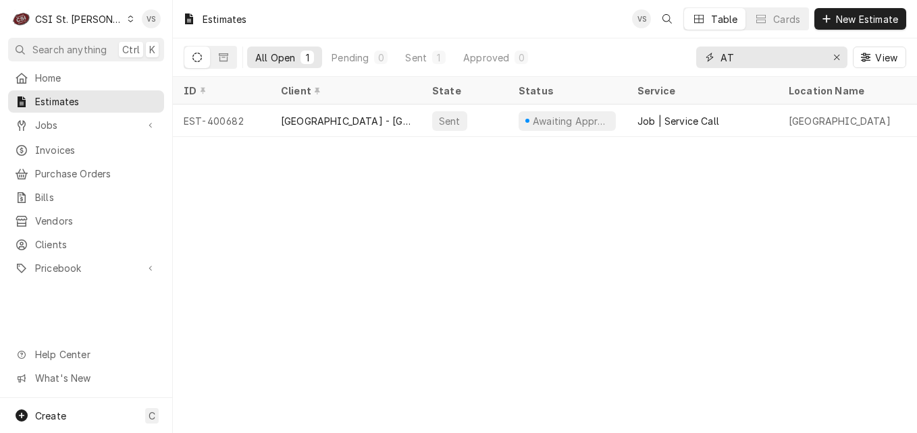
type input "A"
type input "[GEOGRAPHIC_DATA]"
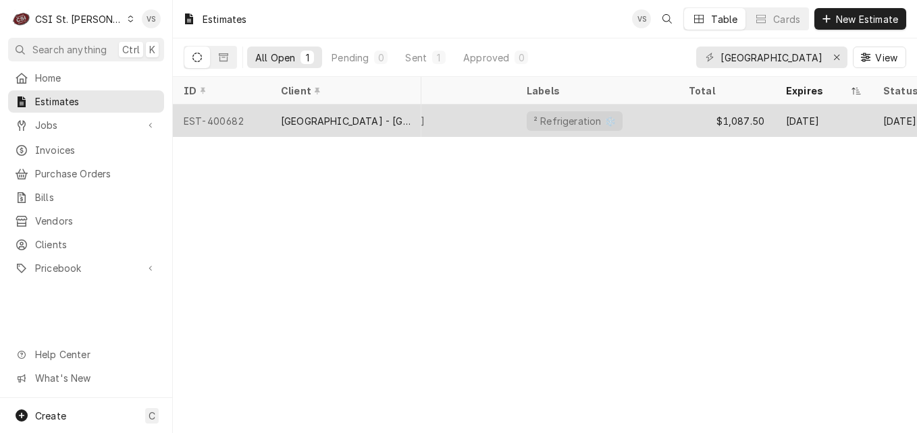
click at [391, 117] on div "[GEOGRAPHIC_DATA] - [GEOGRAPHIC_DATA]" at bounding box center [346, 121] width 130 height 14
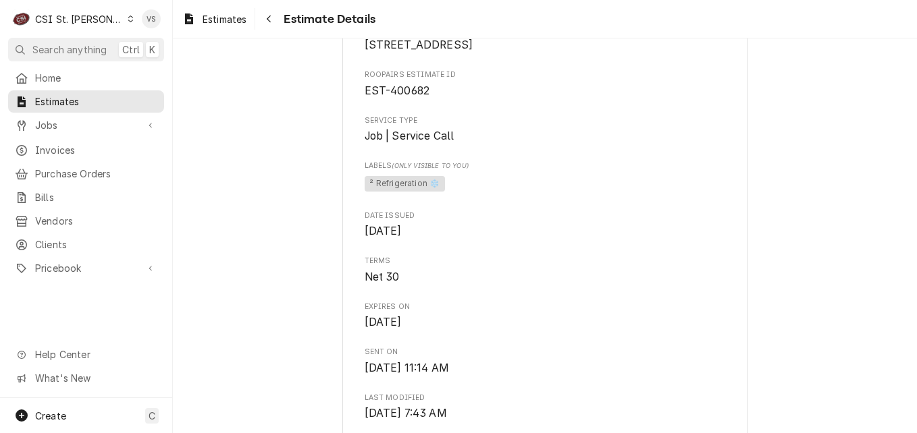
scroll to position [337, 0]
click at [128, 18] on icon "Dynamic Content Wrapper" at bounding box center [131, 19] width 6 height 7
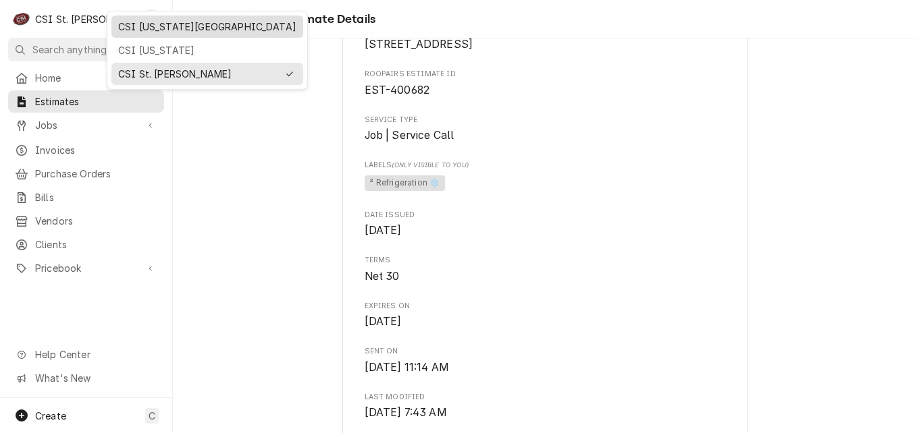
click at [159, 30] on div "CSI [US_STATE][GEOGRAPHIC_DATA]" at bounding box center [207, 27] width 178 height 14
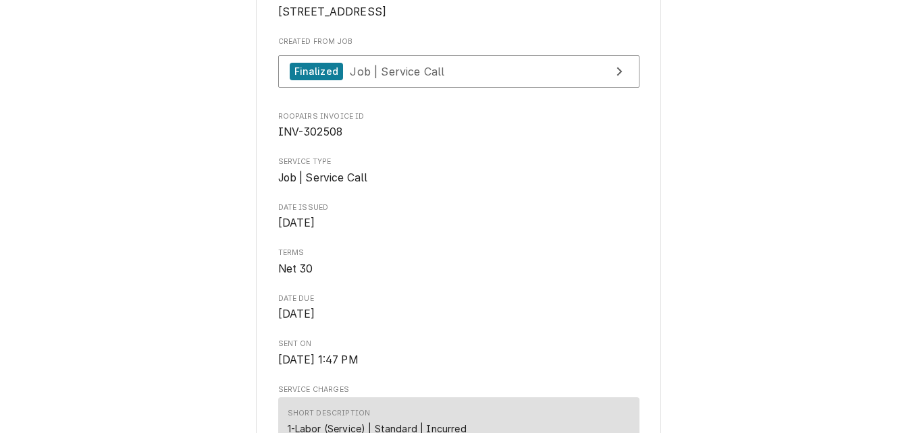
scroll to position [337, 0]
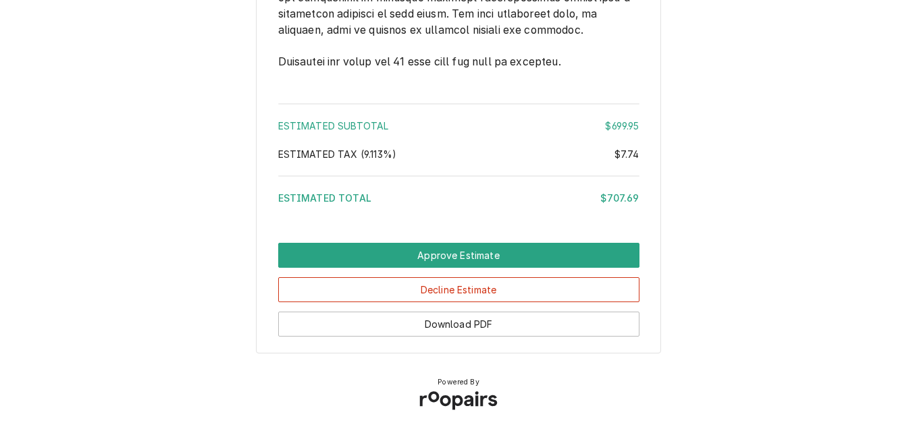
scroll to position [2703, 0]
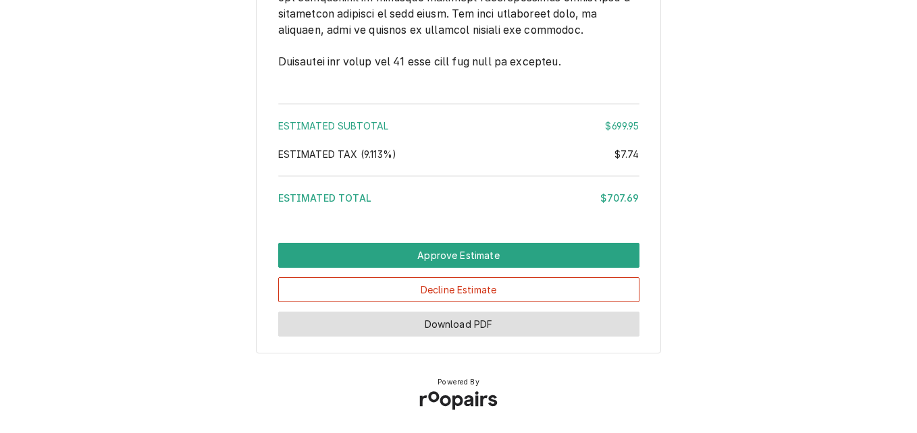
click at [427, 323] on button "Download PDF" at bounding box center [458, 324] width 361 height 25
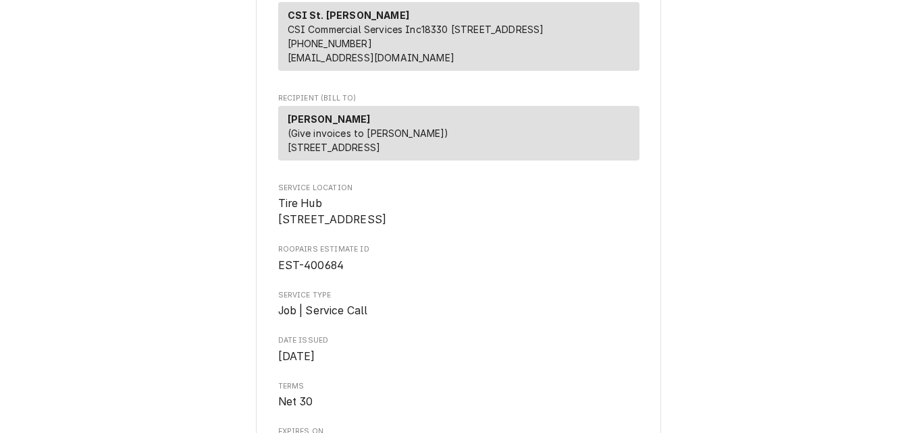
scroll to position [0, 0]
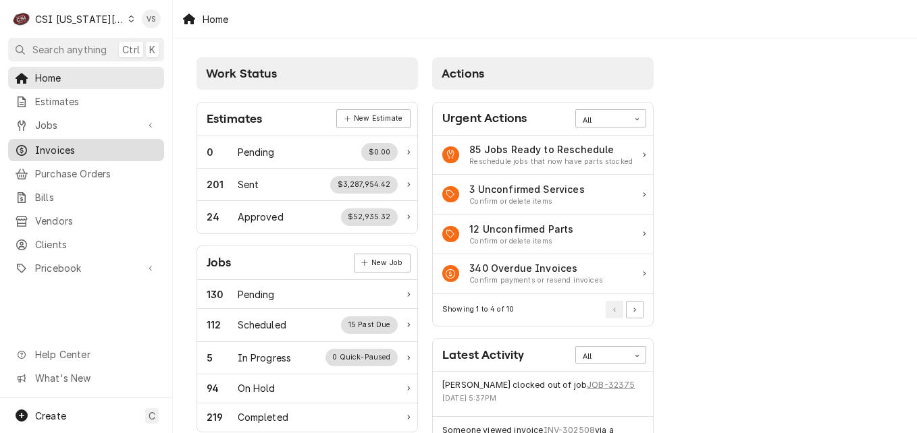
click at [70, 150] on span "Invoices" at bounding box center [96, 150] width 122 height 14
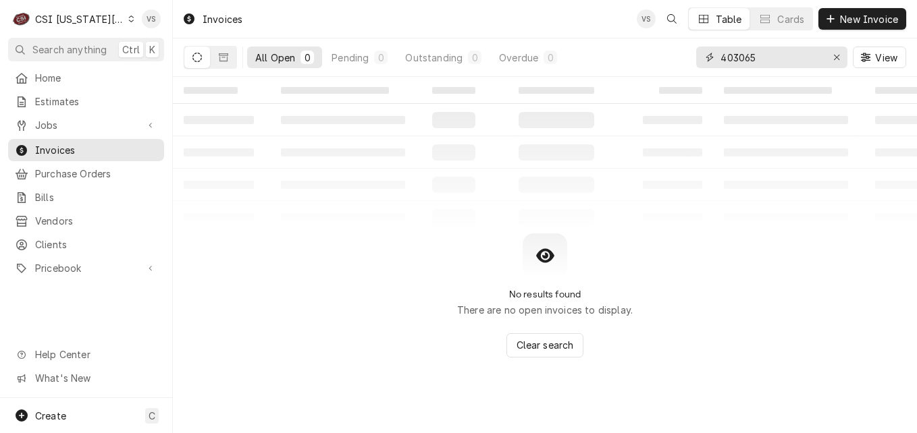
drag, startPoint x: 764, startPoint y: 61, endPoint x: 703, endPoint y: 59, distance: 60.8
click at [703, 59] on div "403065" at bounding box center [771, 58] width 151 height 22
type input "3"
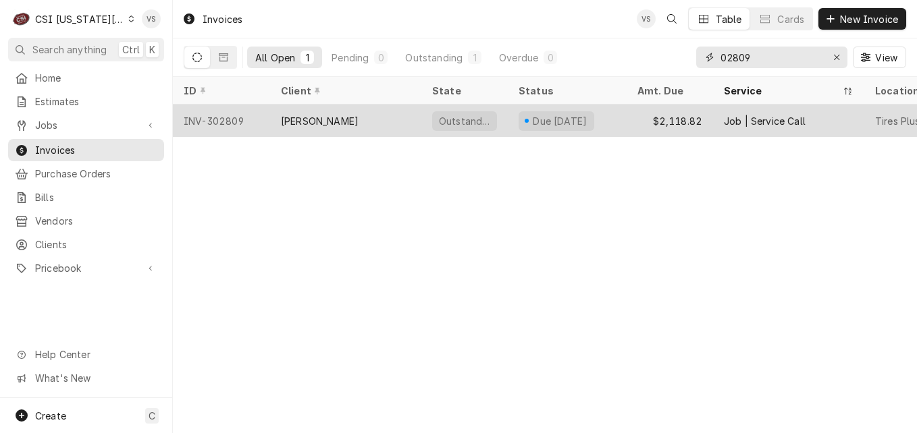
type input "02809"
click at [387, 127] on div "[PERSON_NAME]" at bounding box center [345, 121] width 151 height 32
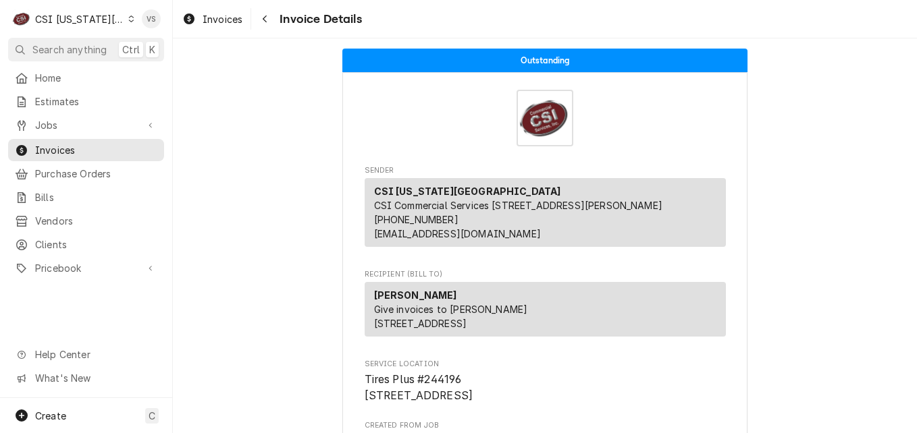
scroll to position [337, 0]
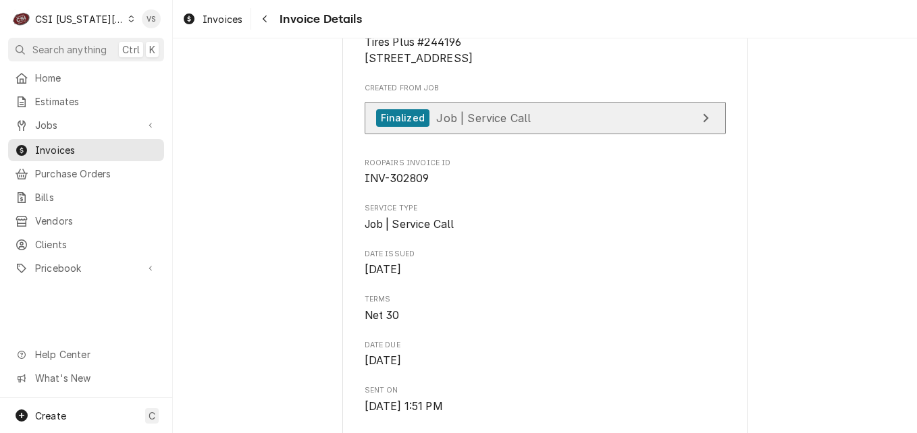
click at [530, 135] on link "Finalized Job | Service Call" at bounding box center [544, 118] width 361 height 33
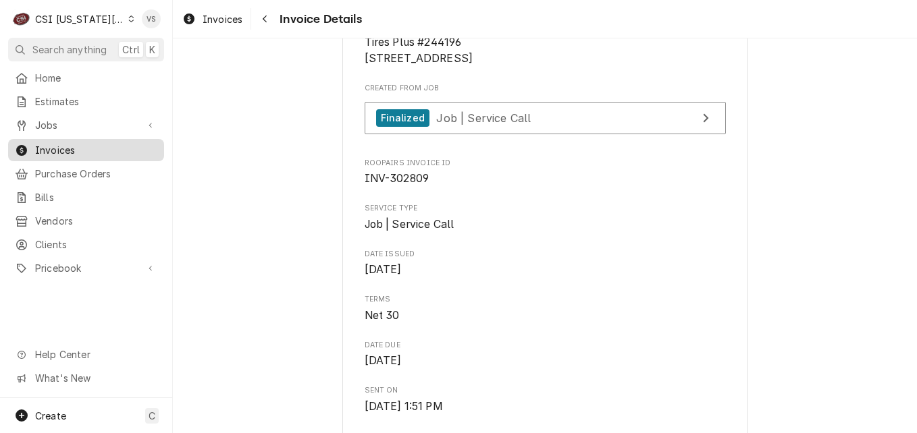
click at [75, 150] on span "Invoices" at bounding box center [96, 150] width 122 height 14
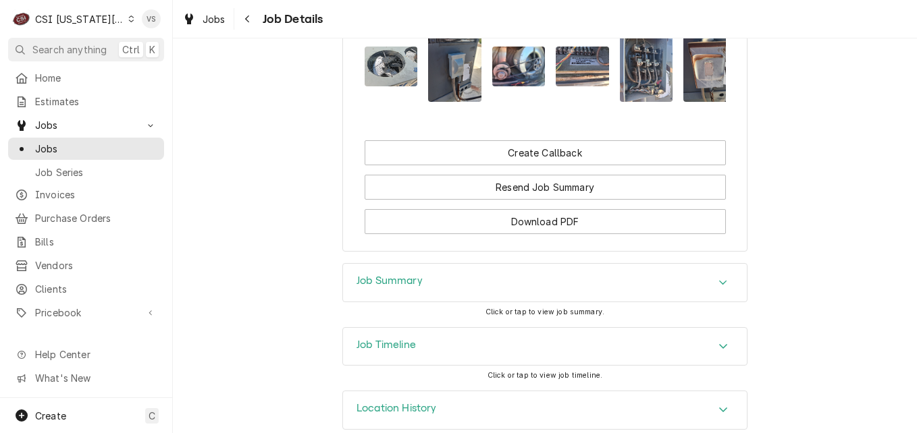
scroll to position [2188, 0]
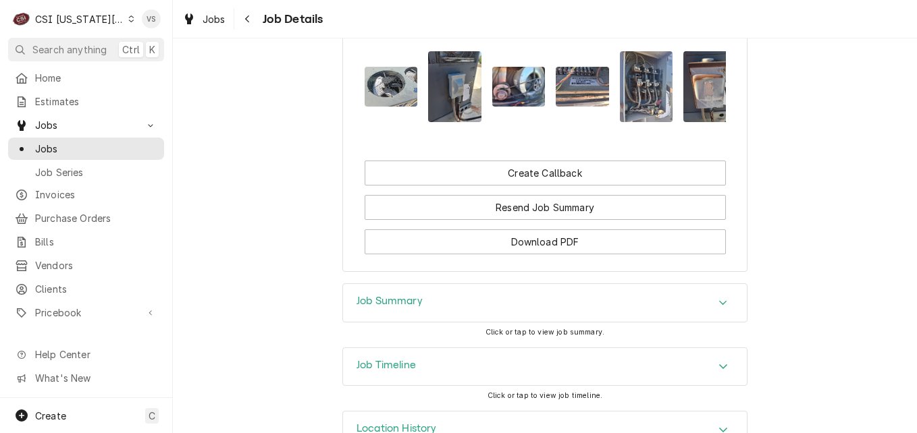
click at [366, 113] on button "Attachments" at bounding box center [390, 86] width 53 height 71
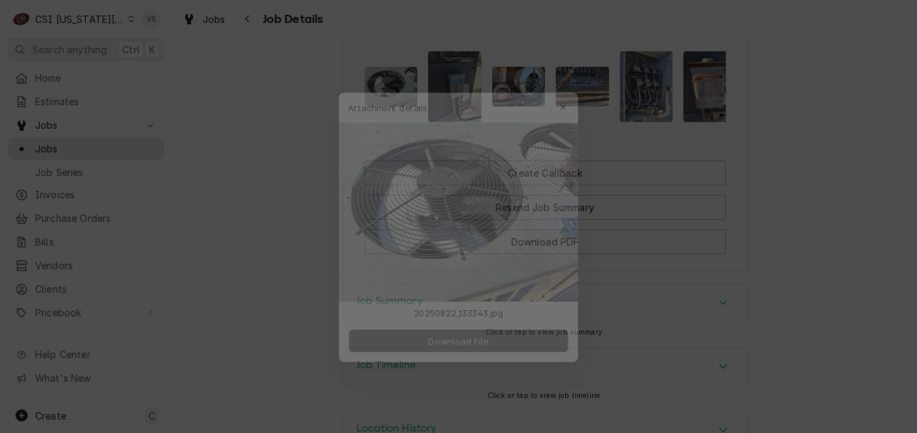
click at [469, 339] on span "Download File" at bounding box center [458, 340] width 71 height 14
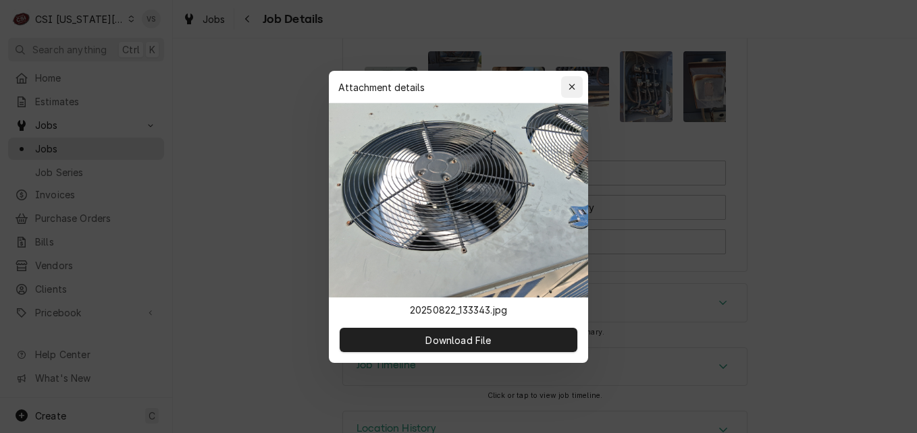
click at [574, 88] on icon "button" at bounding box center [571, 86] width 7 height 9
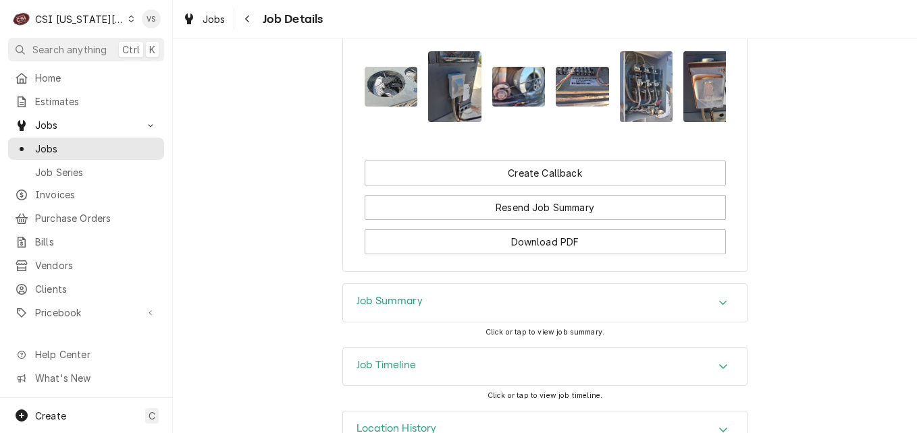
click at [456, 111] on img "Attachments" at bounding box center [454, 86] width 53 height 71
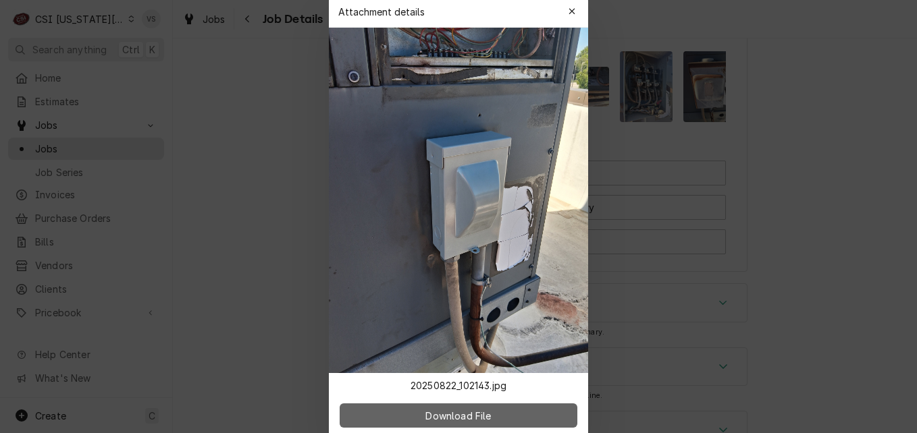
click at [460, 410] on span "Download File" at bounding box center [458, 415] width 71 height 14
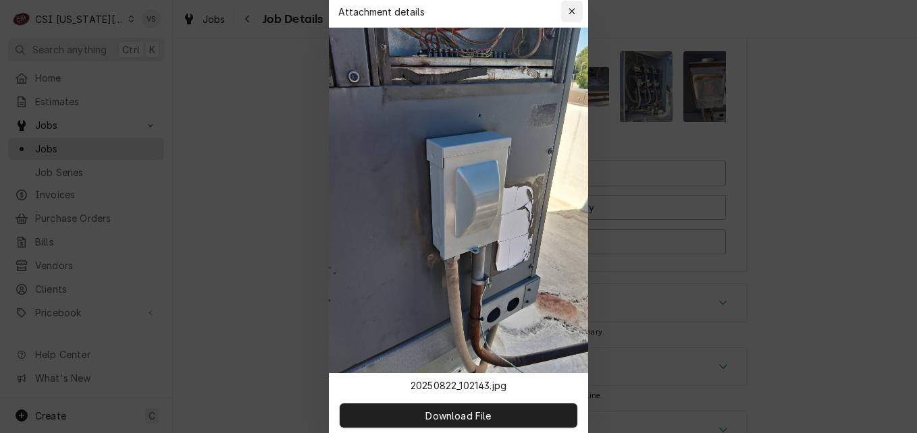
click at [571, 11] on icon "button" at bounding box center [571, 11] width 7 height 9
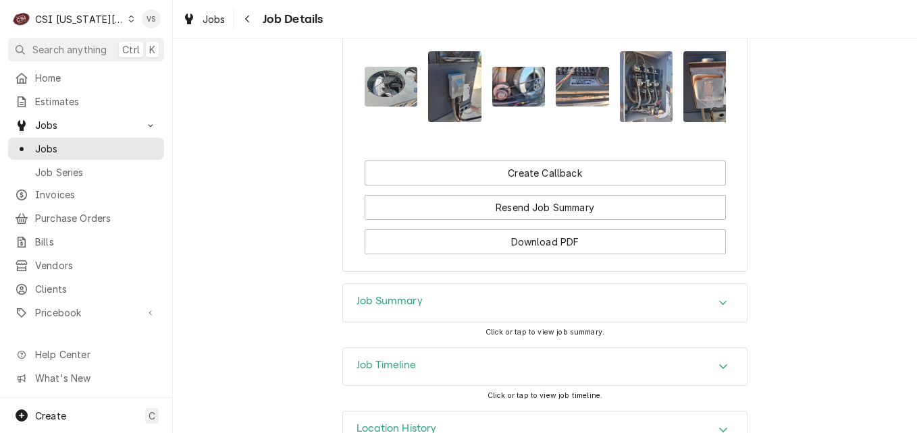
click at [497, 101] on img "Attachments" at bounding box center [518, 87] width 53 height 40
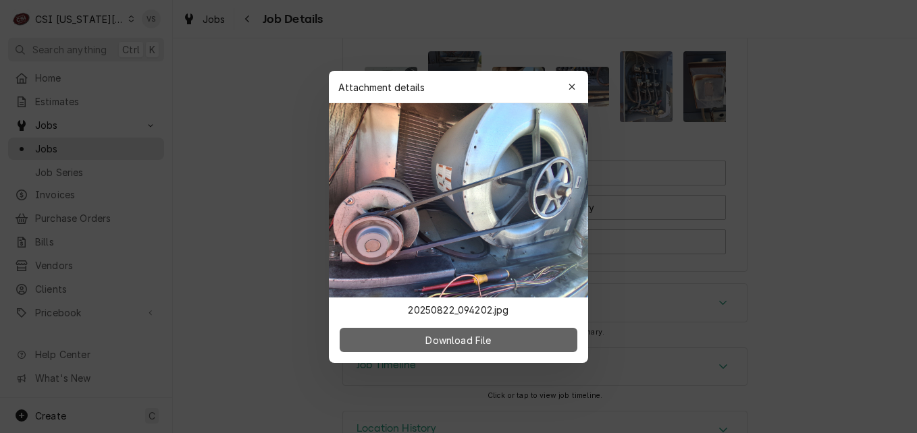
click at [474, 340] on span "Download File" at bounding box center [458, 340] width 71 height 14
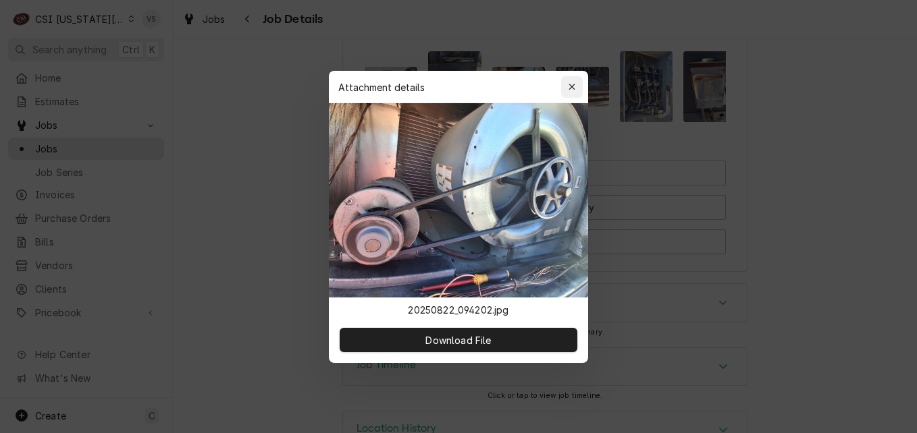
click at [572, 84] on icon "button" at bounding box center [571, 86] width 7 height 9
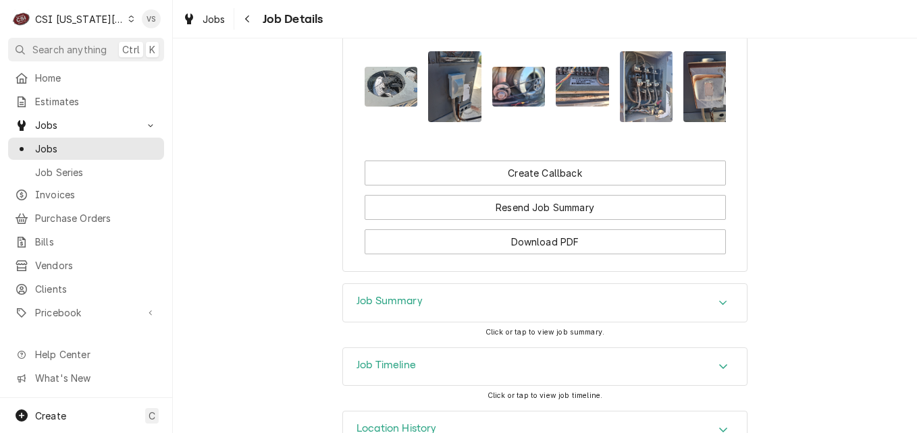
click at [558, 109] on button "Attachments" at bounding box center [581, 86] width 53 height 71
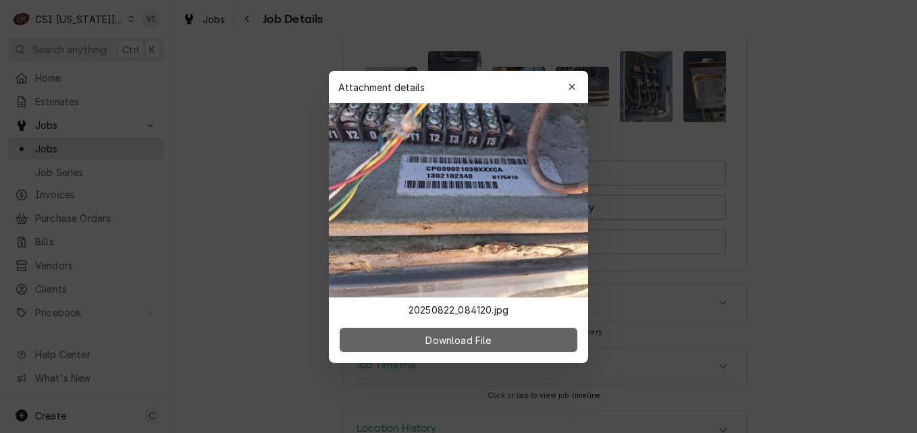
click at [478, 338] on span "Download File" at bounding box center [458, 340] width 71 height 14
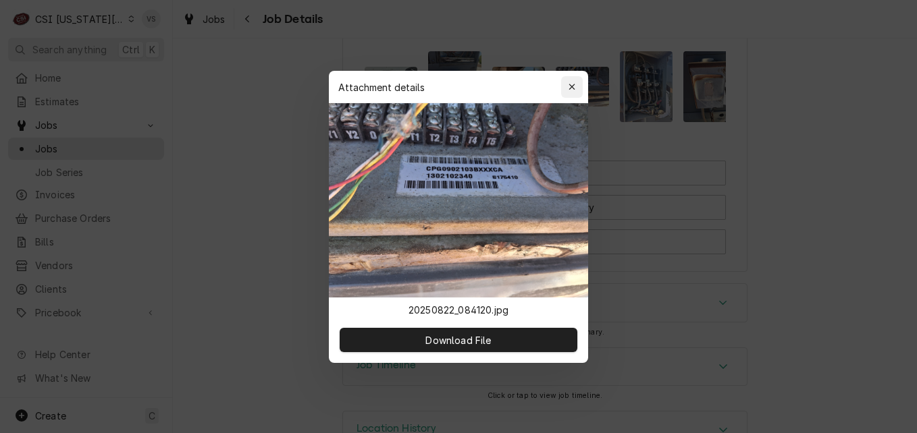
click at [573, 88] on icon "button" at bounding box center [571, 86] width 7 height 9
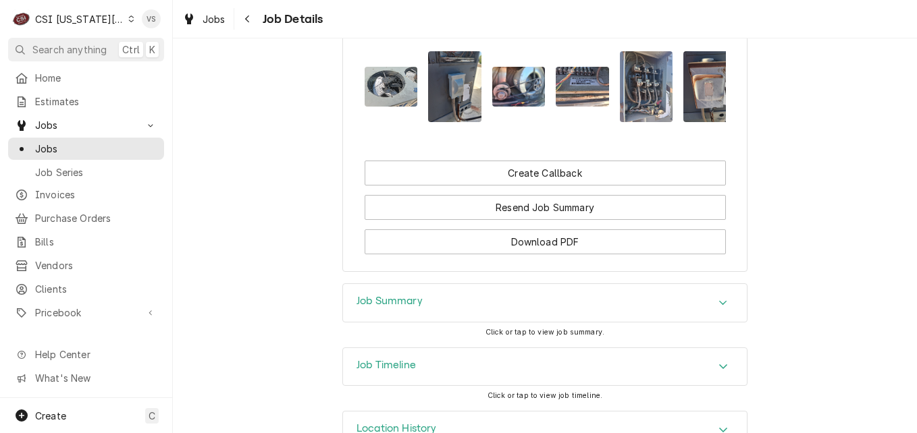
click at [620, 104] on img "Attachments" at bounding box center [646, 86] width 53 height 71
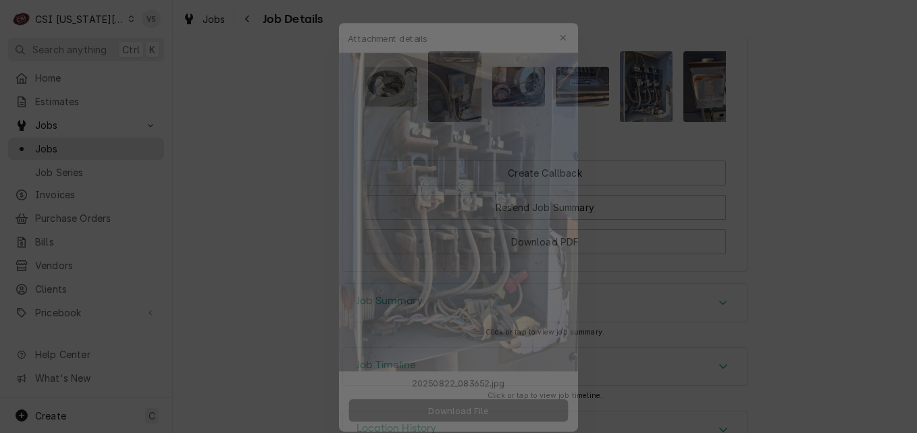
click at [466, 412] on span "Download File" at bounding box center [458, 415] width 71 height 14
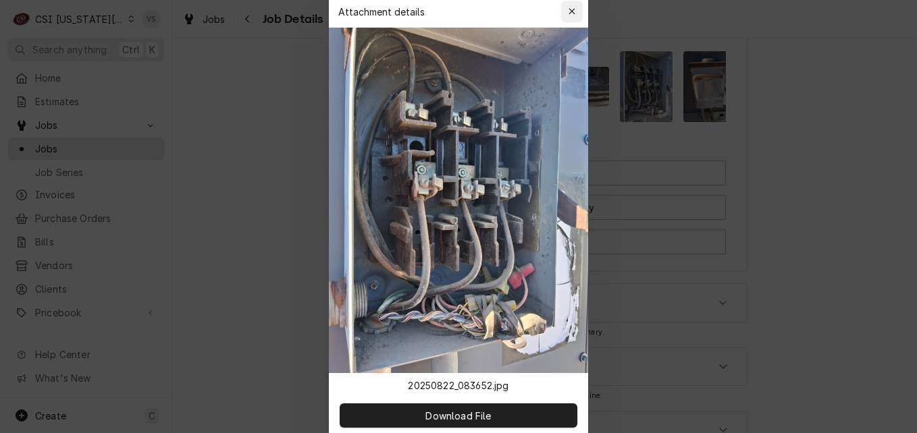
click at [565, 11] on div "button" at bounding box center [571, 11] width 13 height 13
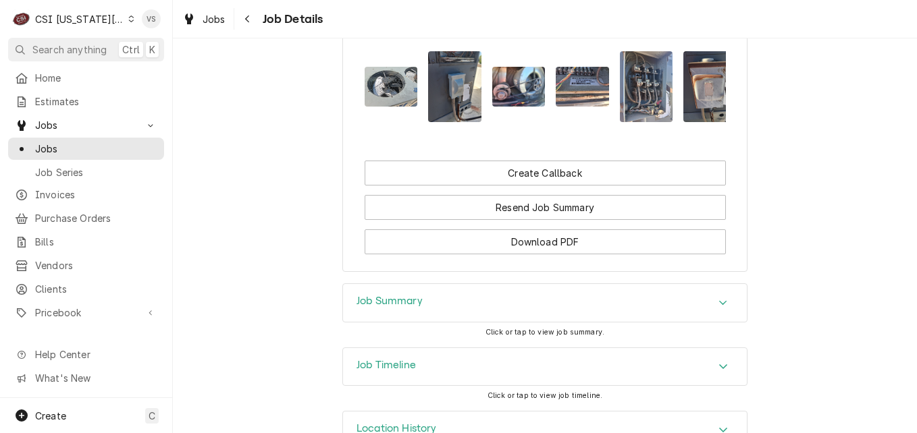
click at [683, 100] on img "Attachments" at bounding box center [709, 86] width 53 height 71
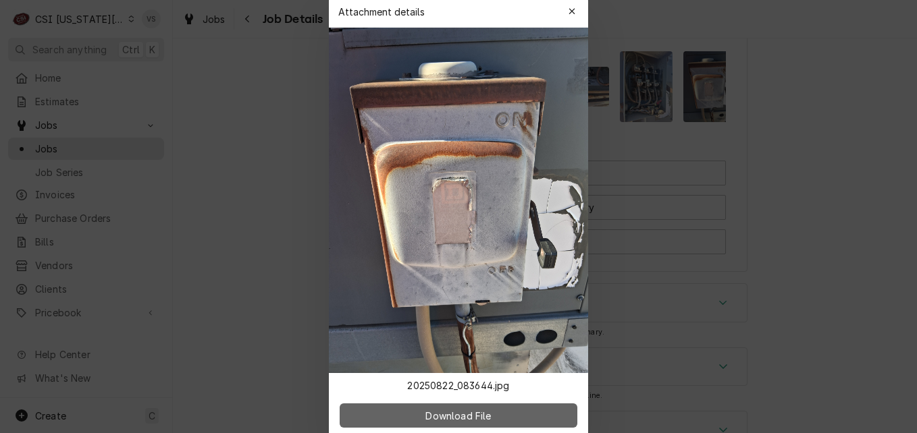
click at [487, 415] on span "Download File" at bounding box center [458, 415] width 71 height 14
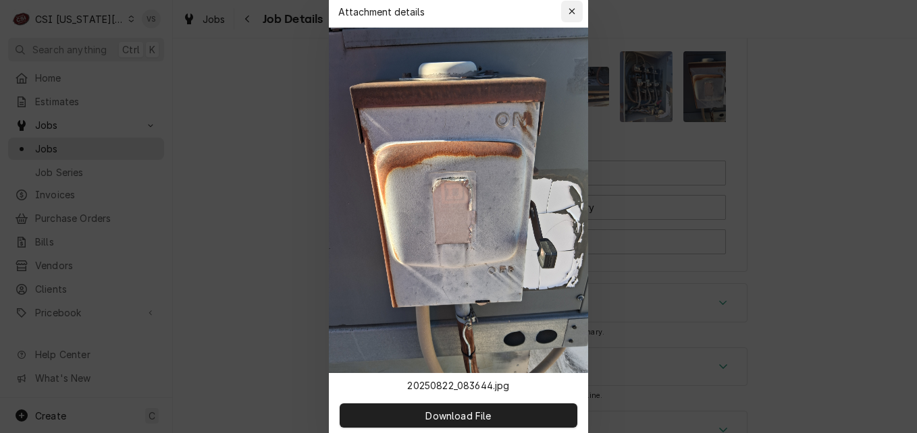
click at [570, 13] on icon "button" at bounding box center [571, 11] width 7 height 9
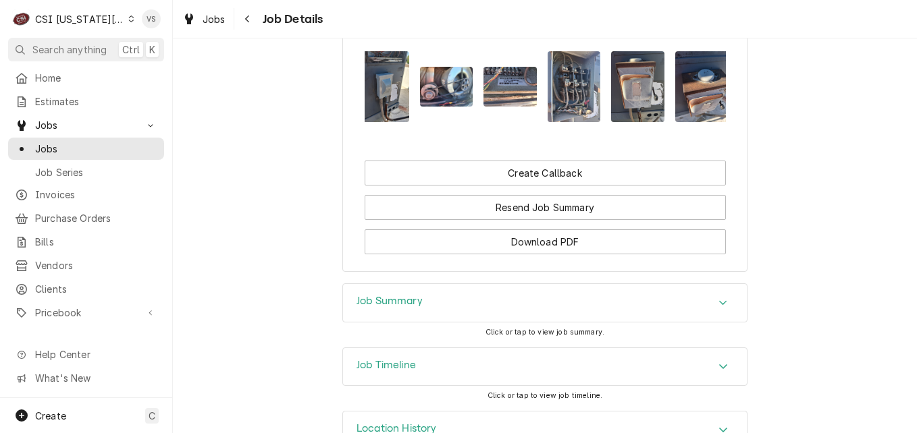
scroll to position [0, 86]
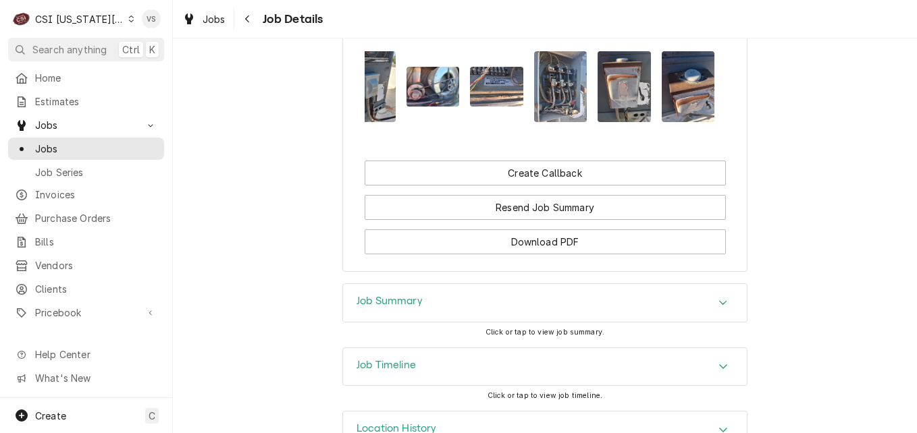
click at [661, 106] on img "Attachments" at bounding box center [687, 86] width 53 height 71
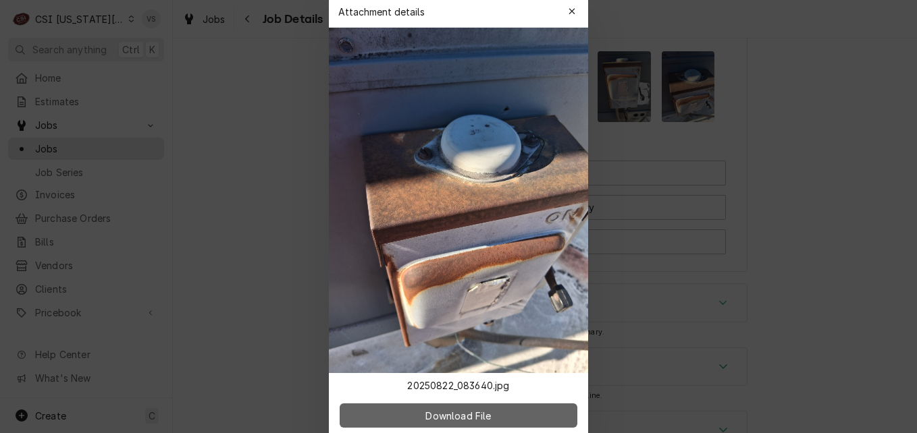
click at [423, 416] on span "Download File" at bounding box center [458, 415] width 71 height 14
